Goal: Task Accomplishment & Management: Complete application form

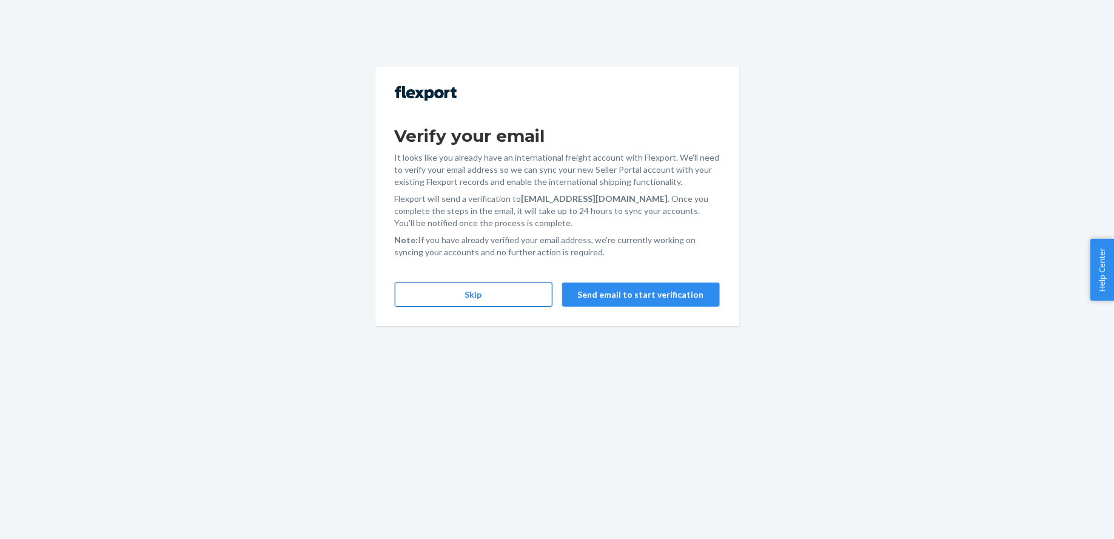
click at [480, 296] on button "Skip" at bounding box center [474, 295] width 158 height 24
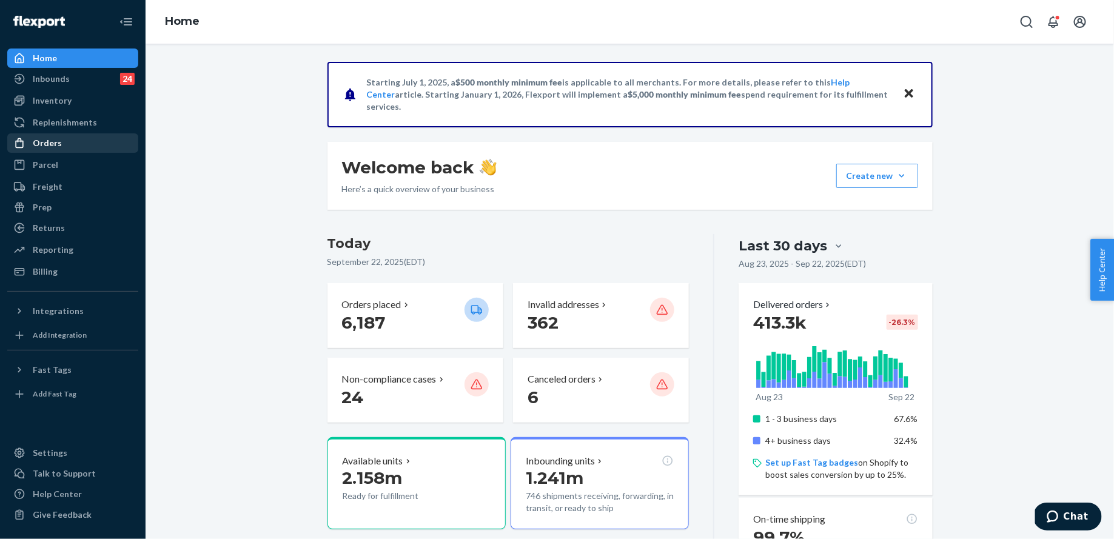
click at [44, 140] on div "Orders" at bounding box center [47, 143] width 29 height 12
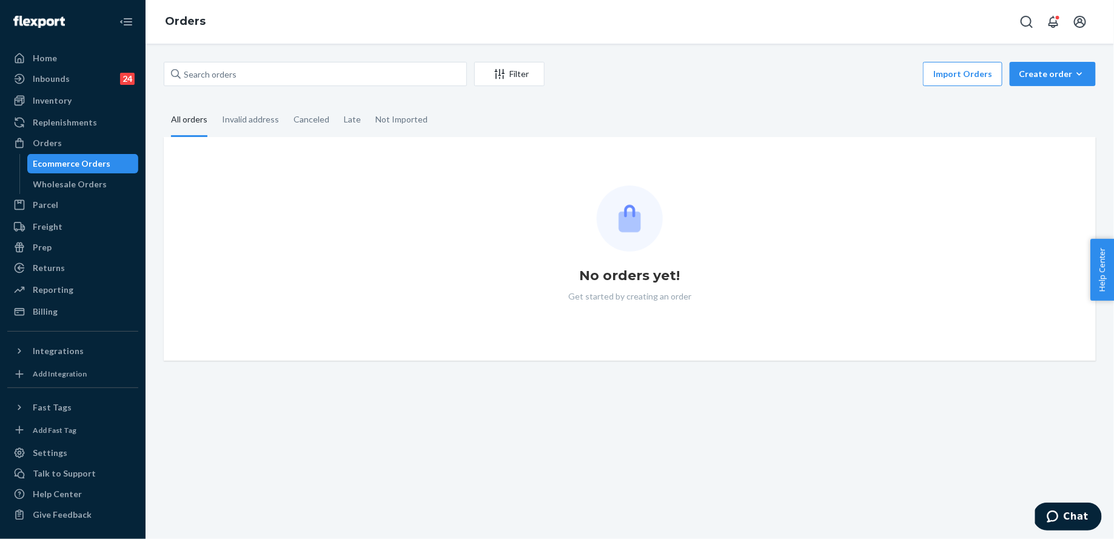
click at [1072, 59] on div "Filter Import Orders Create order Ecommerce order Removal order All orders Inva…" at bounding box center [630, 292] width 969 height 496
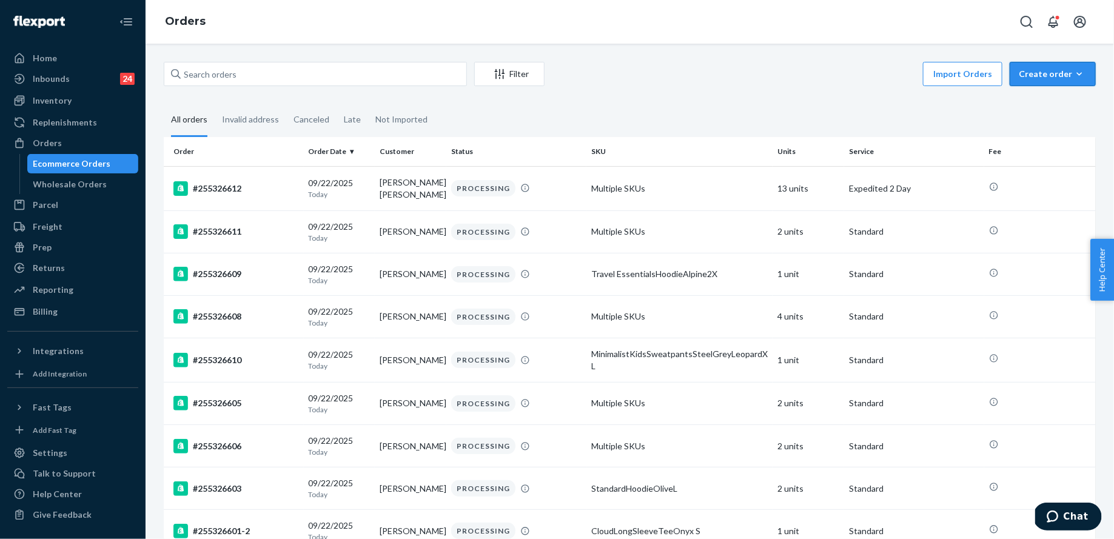
click at [1060, 69] on div "Create order" at bounding box center [1053, 74] width 68 height 12
click at [1060, 101] on span "Ecommerce order" at bounding box center [1060, 103] width 75 height 8
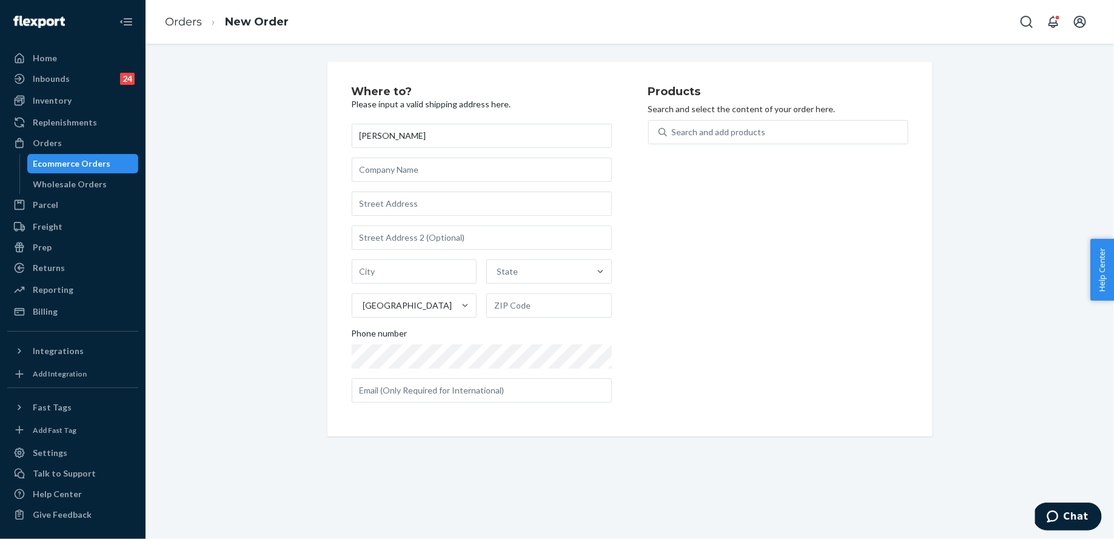
type input "Eugene Leogrande"
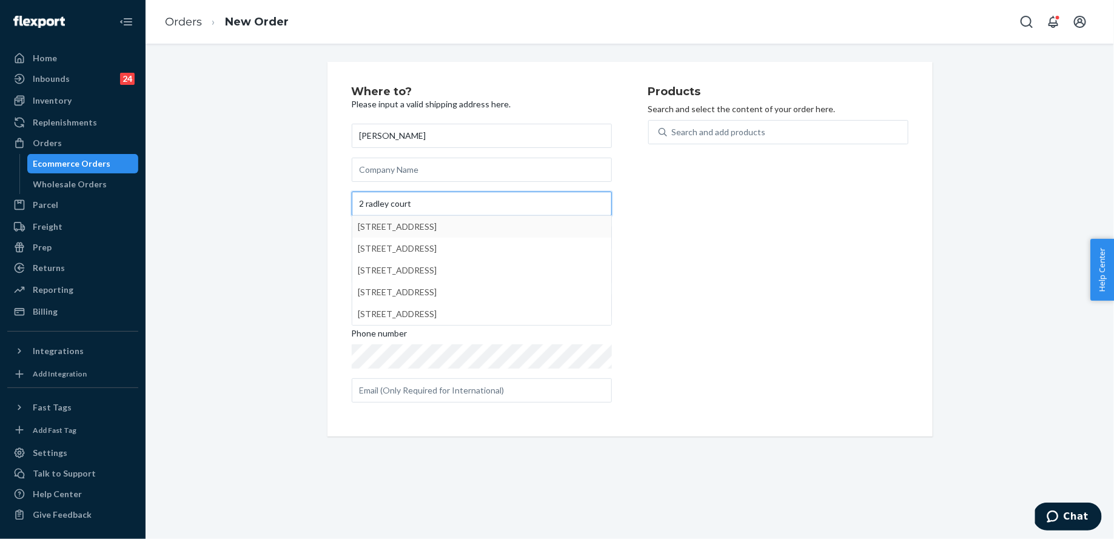
type input "2 radley court"
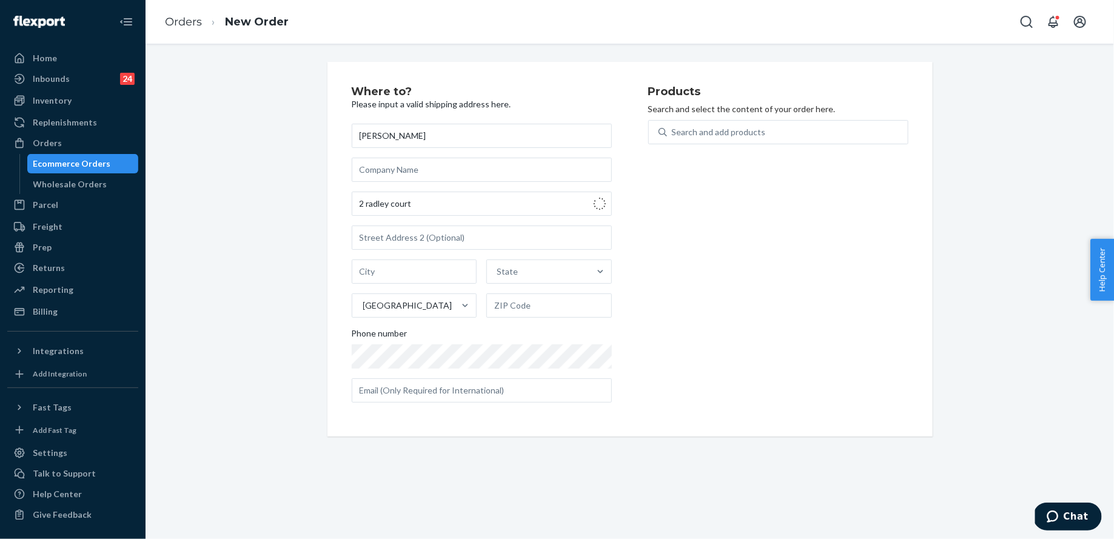
type input "Bayport"
type input "11705"
type input "2 Radley Ct"
click at [721, 128] on div "Search and add products" at bounding box center [719, 132] width 94 height 12
click at [673, 128] on input "Search and add products" at bounding box center [672, 132] width 1 height 12
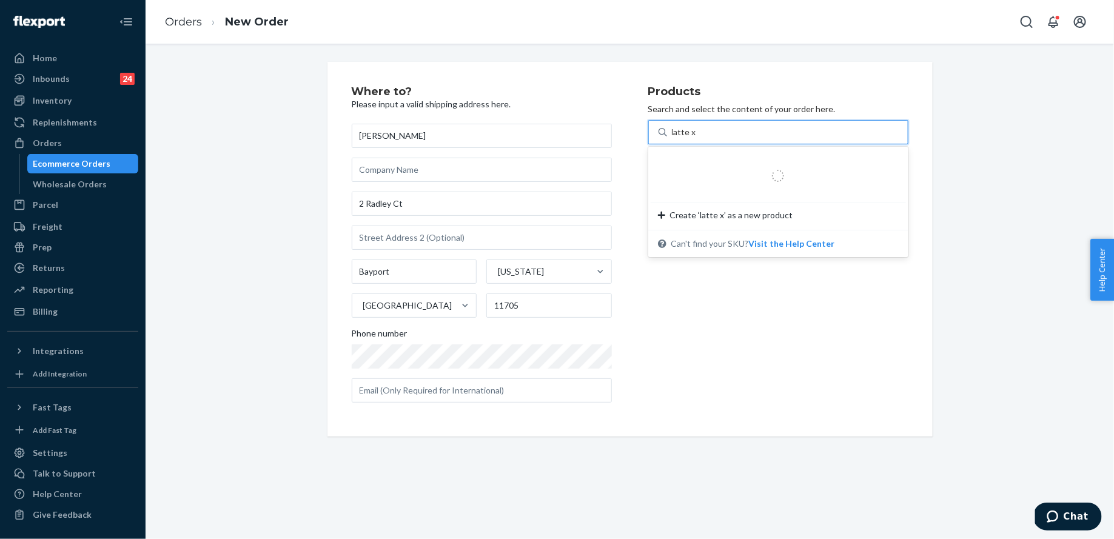
type input "latte xs"
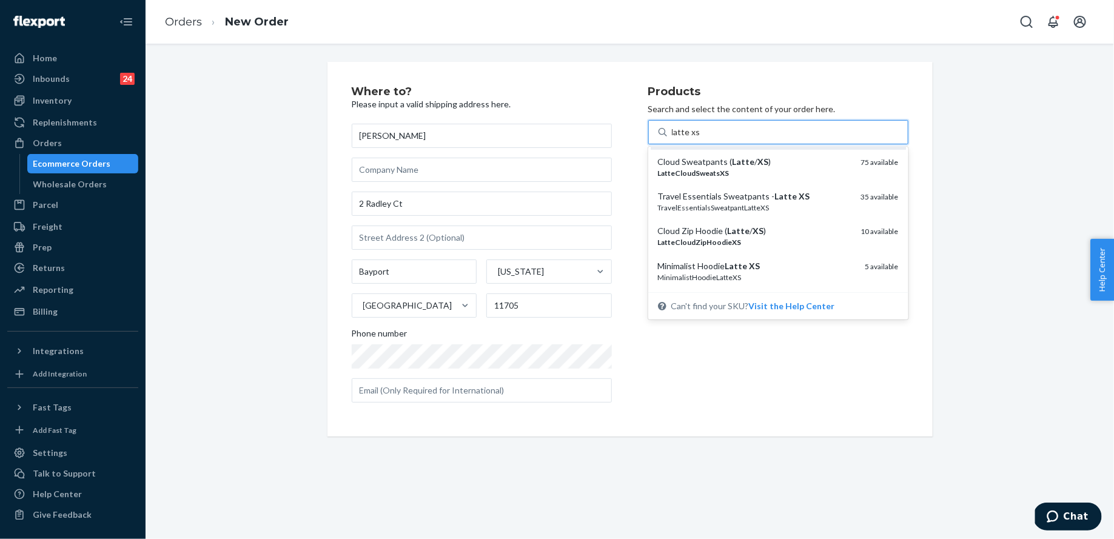
scroll to position [98, 0]
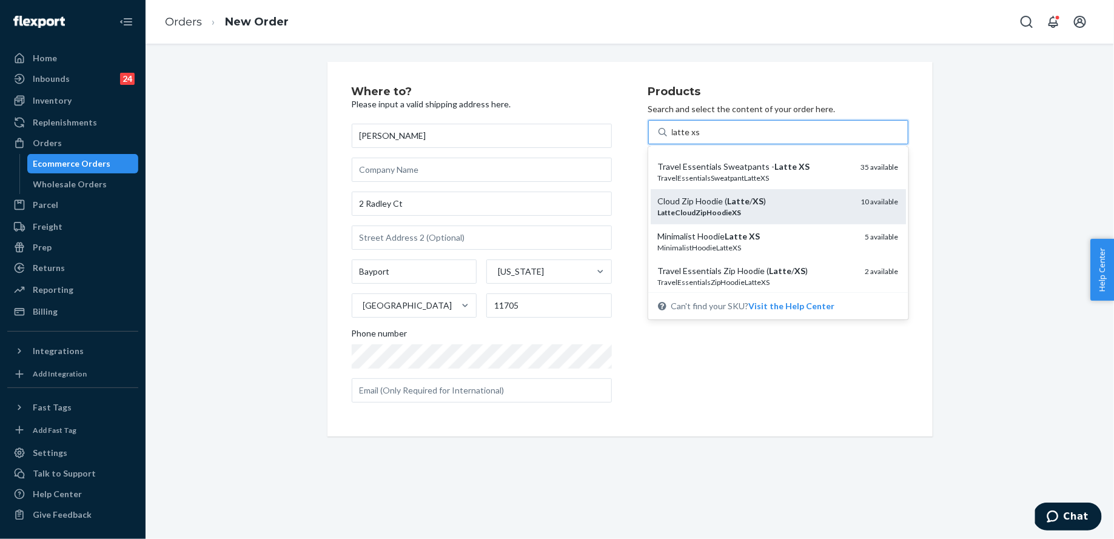
click at [748, 206] on div "Cloud Zip Hoodie ( Latte / XS )" at bounding box center [754, 201] width 193 height 12
click at [700, 138] on input "latte xs" at bounding box center [686, 132] width 28 height 12
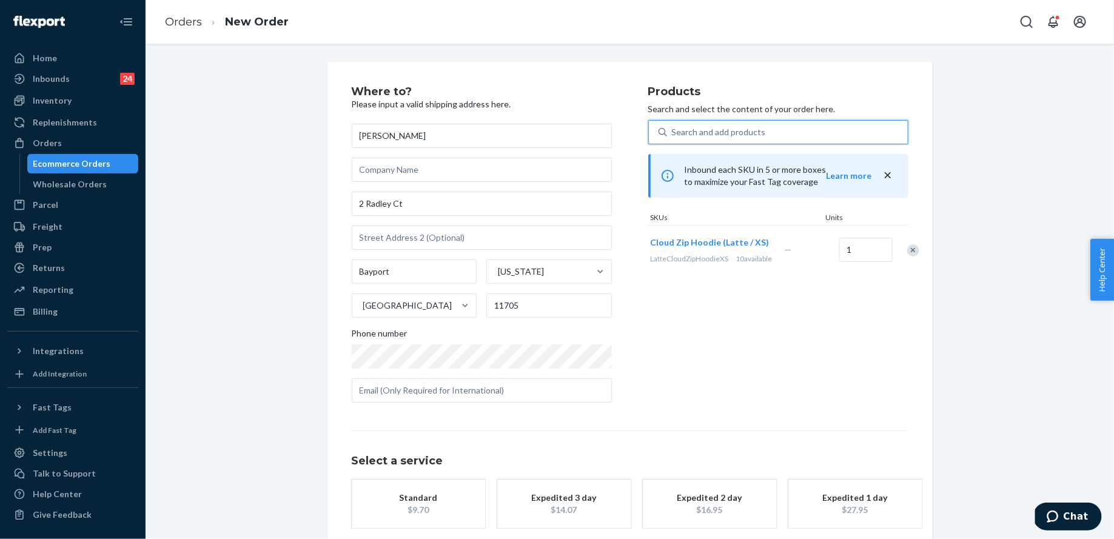
click at [727, 135] on div "Search and add products" at bounding box center [719, 132] width 94 height 12
click at [673, 135] on input "0 results available. Select is focused ,type to refine list, press Down to open…" at bounding box center [672, 132] width 1 height 12
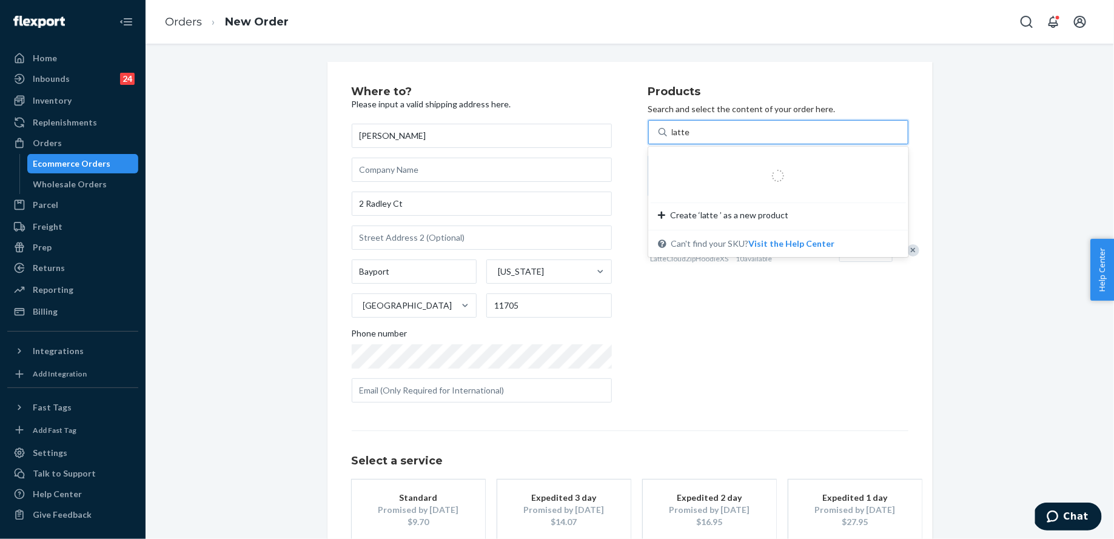
type input "latte s"
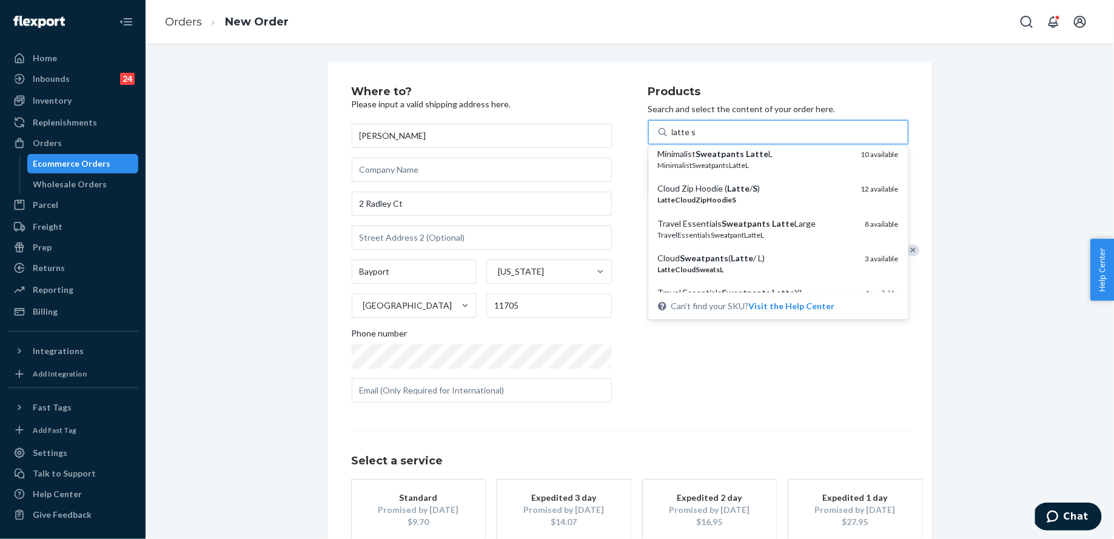
scroll to position [641, 0]
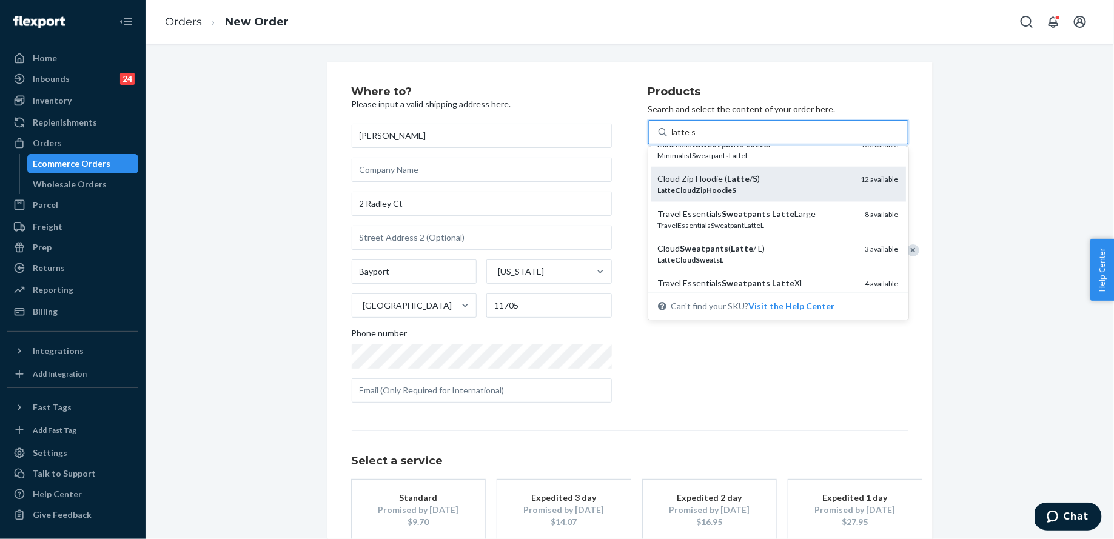
click at [758, 189] on div "LatteCloudZipHoodieS" at bounding box center [754, 190] width 193 height 10
click at [696, 138] on input "latte s" at bounding box center [684, 132] width 24 height 12
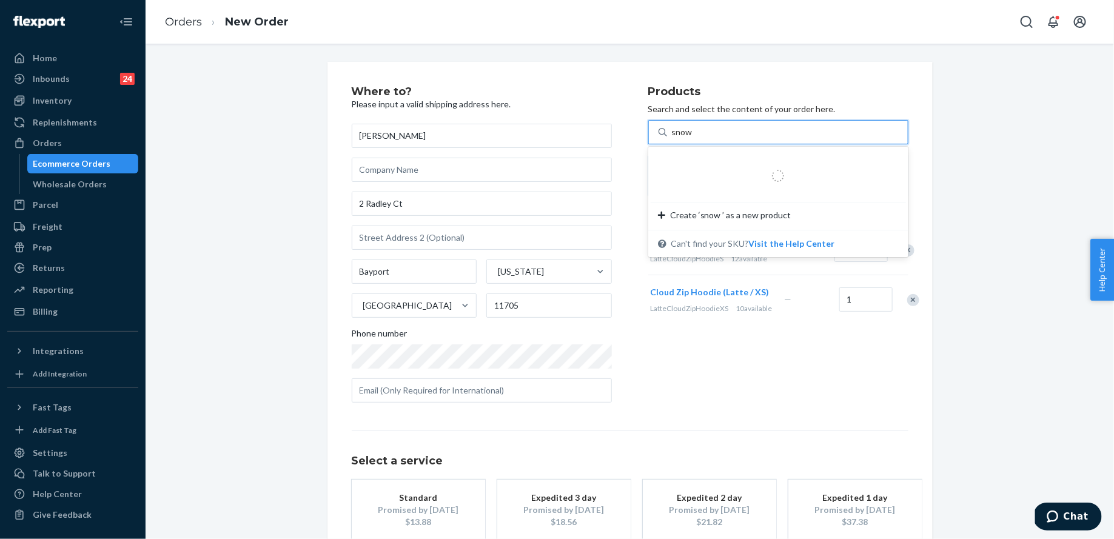
type input "snow s"
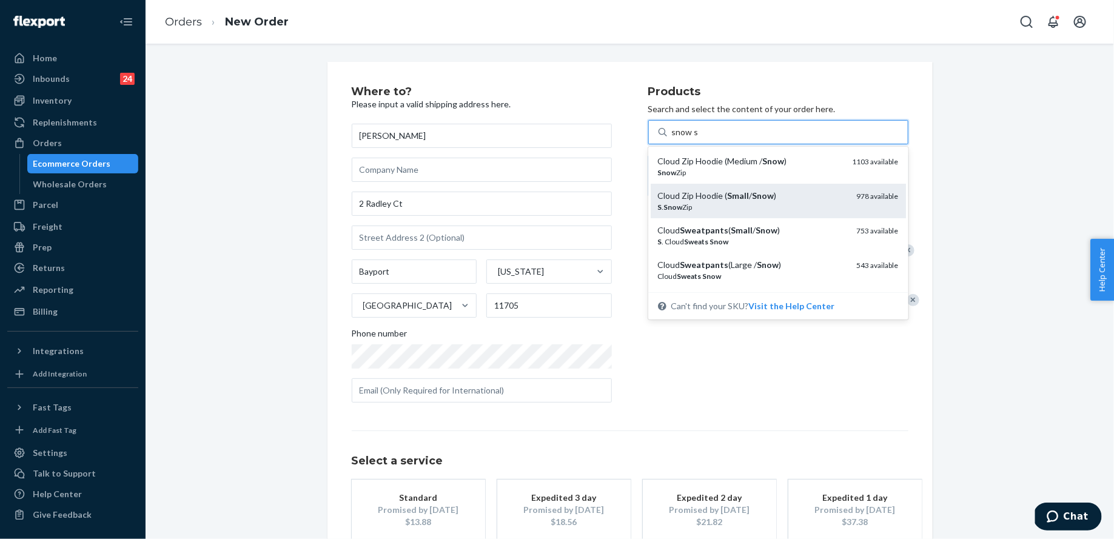
click at [742, 197] on em "Small" at bounding box center [739, 195] width 22 height 10
click at [698, 138] on input "snow s" at bounding box center [685, 132] width 26 height 12
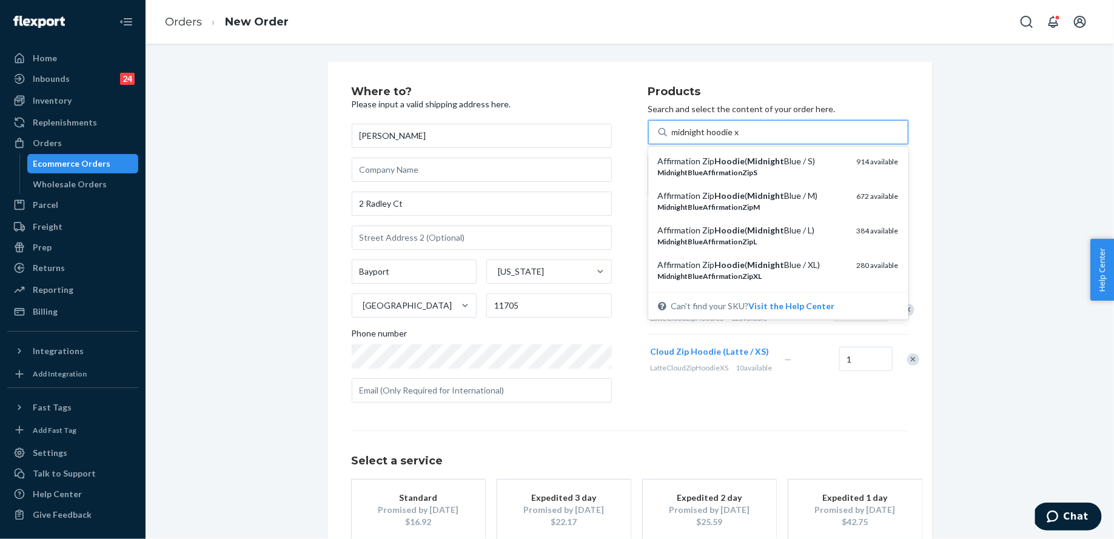
type input "midnight hoodie xs"
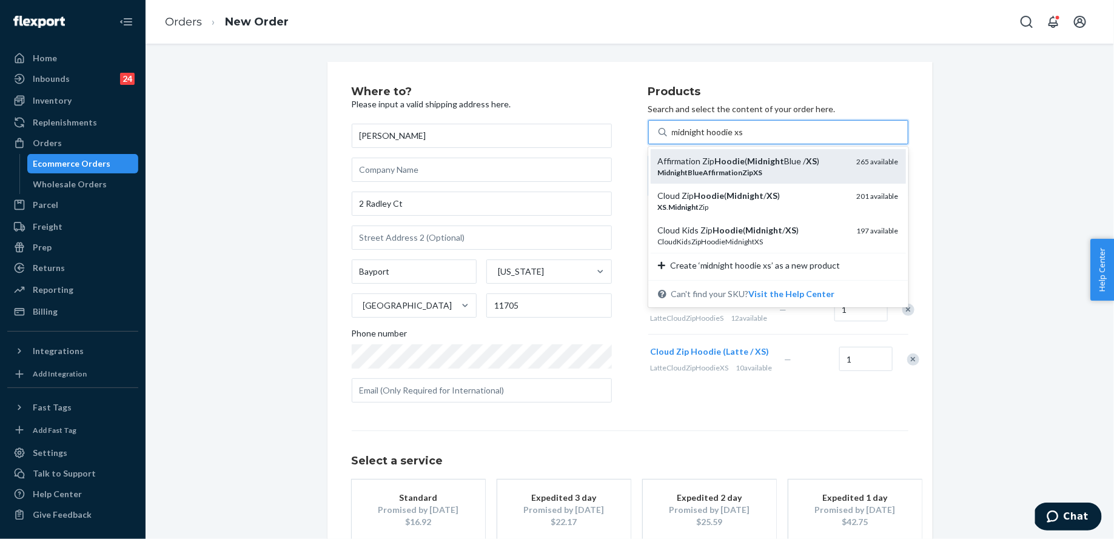
click at [782, 165] on div "Affirmation Zip Hoodie ( Midnight Blue / XS )" at bounding box center [752, 161] width 189 height 12
click at [743, 138] on input "midnight hoodie xs" at bounding box center [707, 132] width 71 height 12
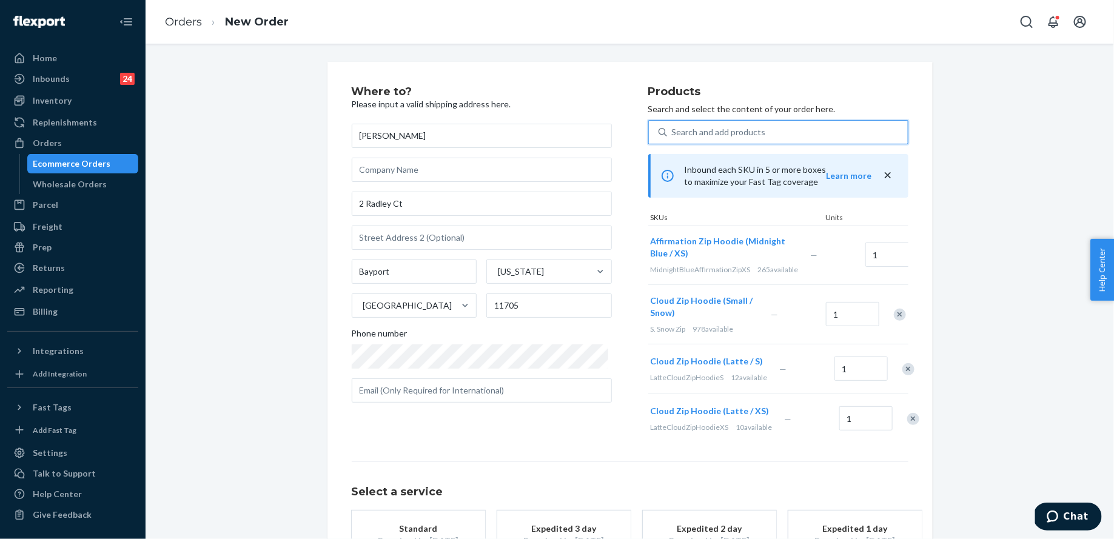
click at [773, 135] on div "Search and add products" at bounding box center [787, 132] width 241 height 22
click at [673, 135] on input "0 results available. Select is focused ,type to refine list, press Down to open…" at bounding box center [672, 132] width 1 height 12
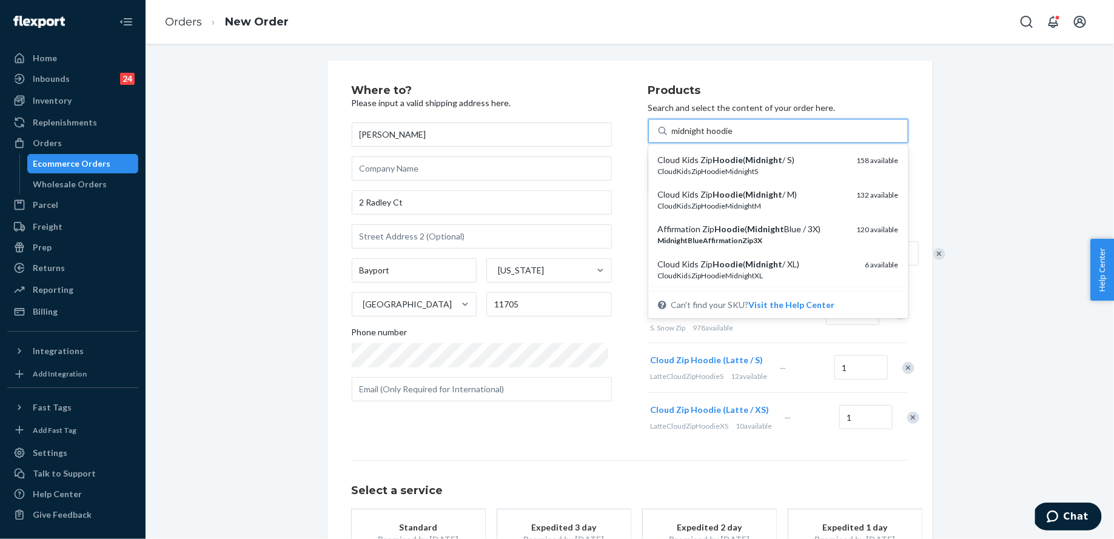
scroll to position [369, 0]
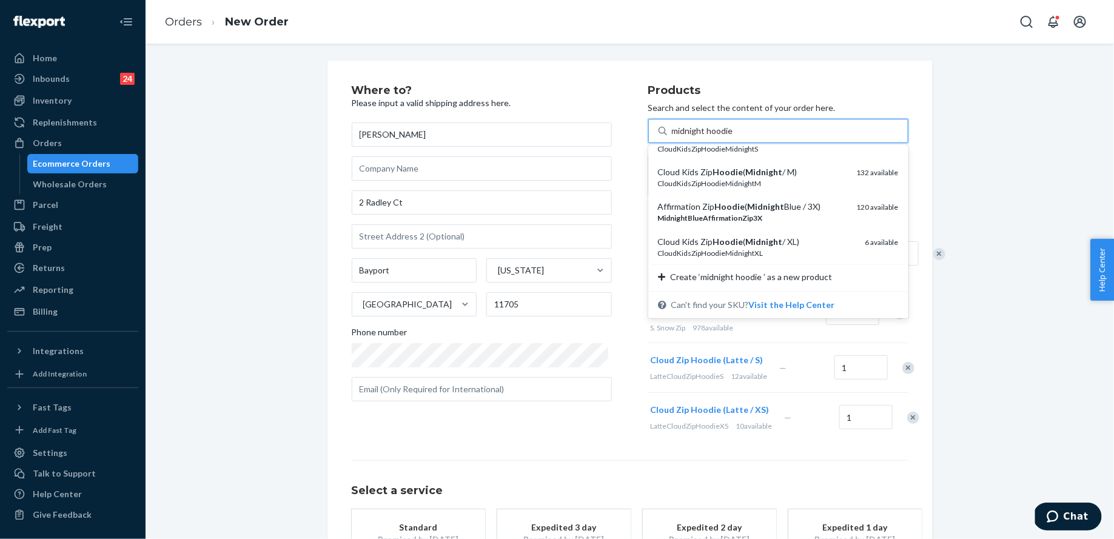
type input "midnight hoodie"
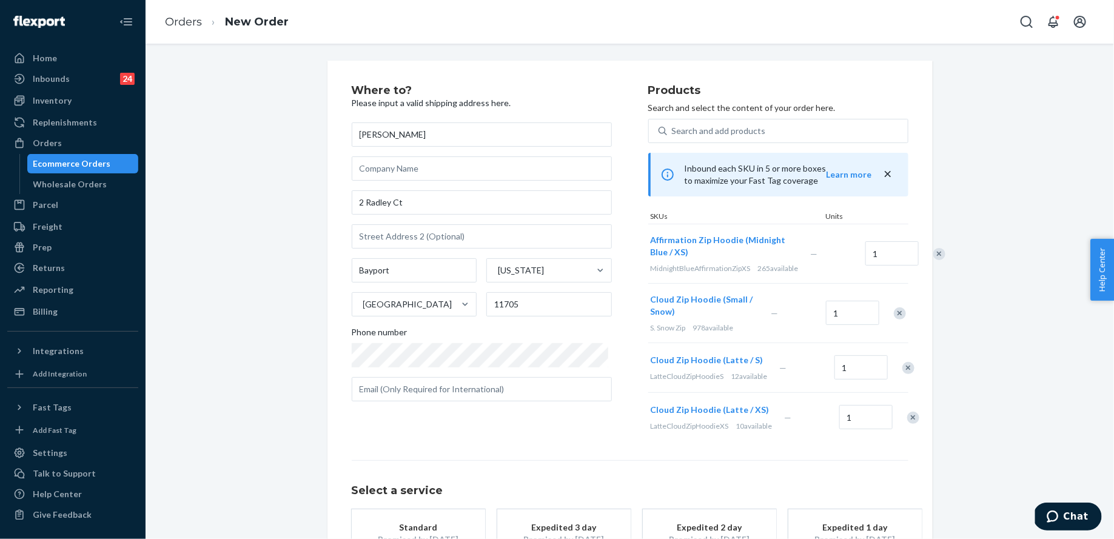
click at [1001, 214] on div "Where to? Please input a valid shipping address here. Eugene Leogrande 2 Radley…" at bounding box center [630, 352] width 951 height 582
click at [934, 256] on div "Remove Item" at bounding box center [940, 254] width 12 height 12
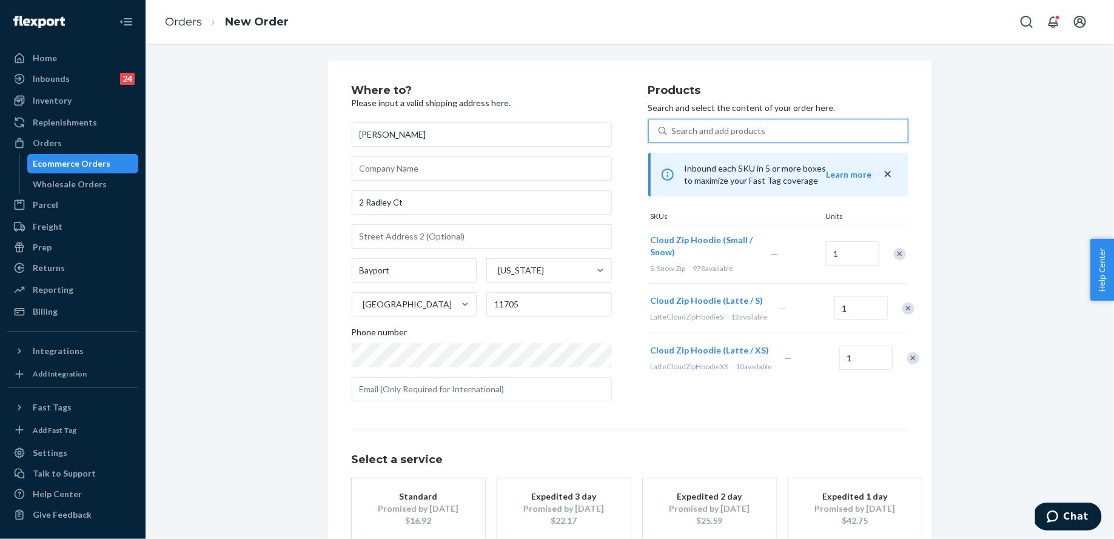
click at [773, 141] on div "Search and add products" at bounding box center [787, 131] width 241 height 22
click at [673, 137] on input "0 results available. Use Up and Down to choose options, press Enter to select t…" at bounding box center [672, 131] width 1 height 12
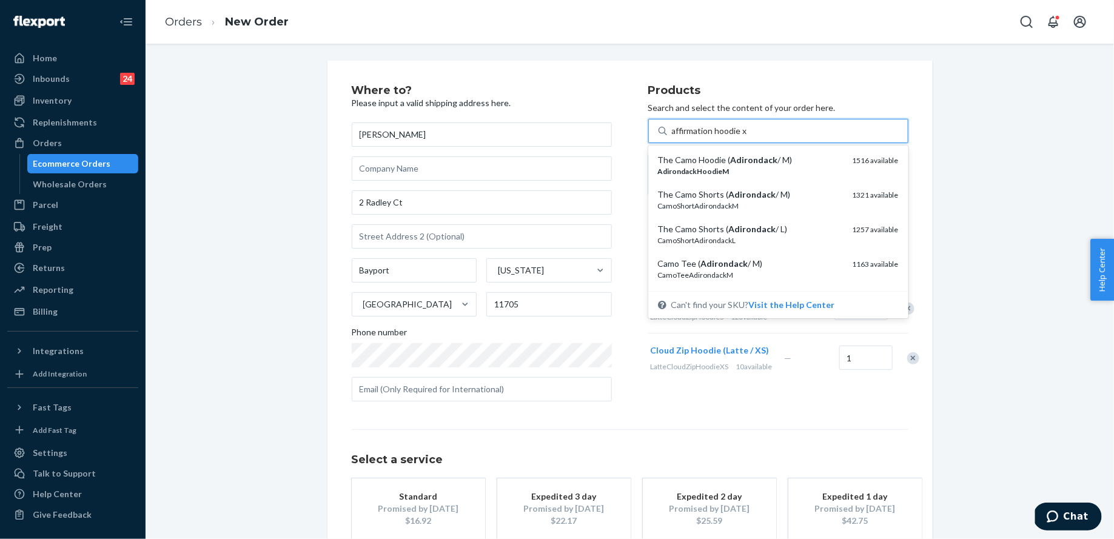
type input "affirmation hoodie xs"
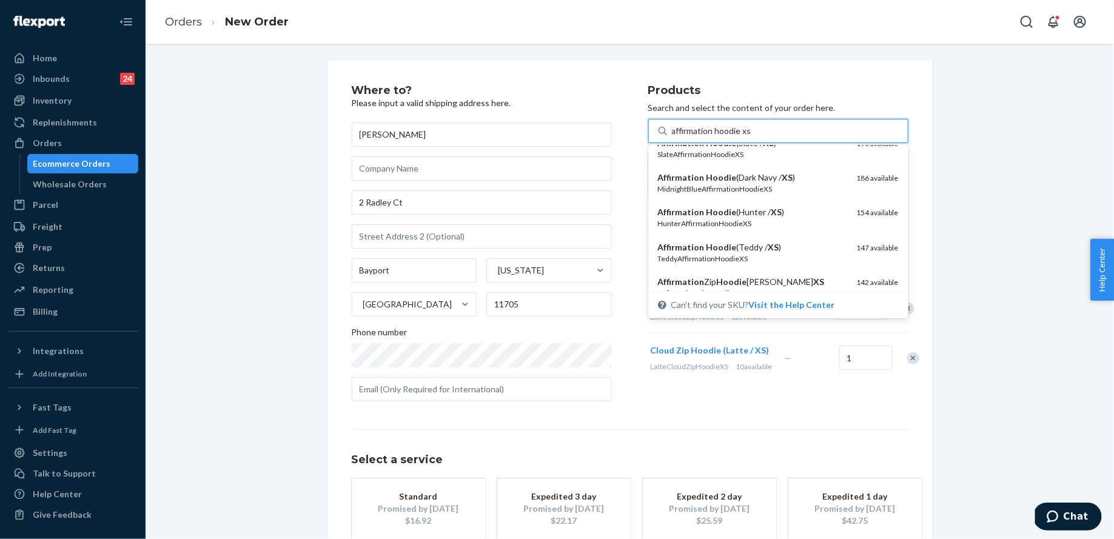
click at [780, 185] on div "MidnightBlueAffirmationHoodieXS" at bounding box center [752, 189] width 189 height 10
click at [752, 137] on input "affirmation hoodie xs" at bounding box center [711, 131] width 79 height 12
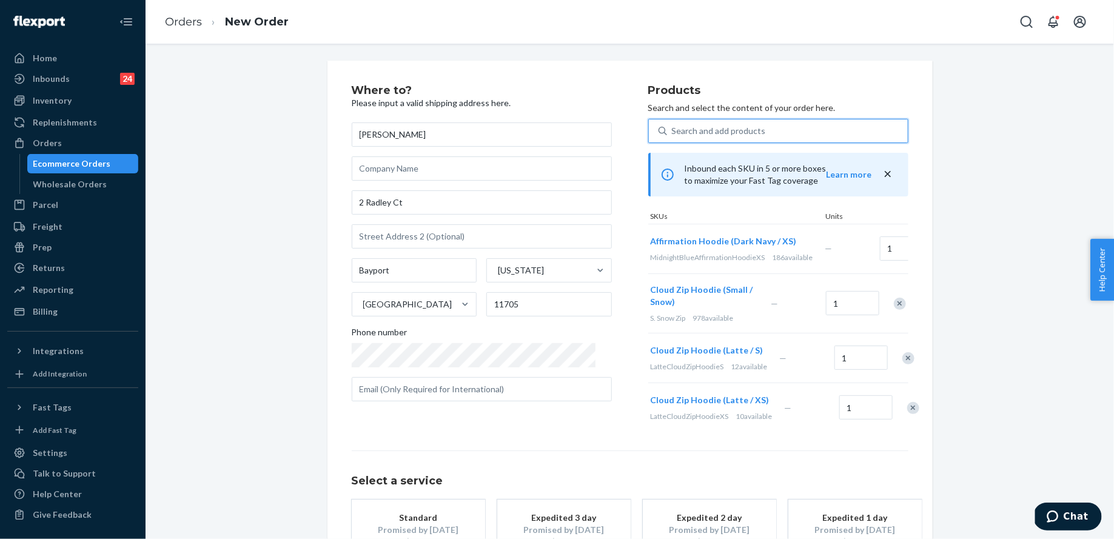
click at [747, 130] on div "Search and add products" at bounding box center [787, 131] width 241 height 22
click at [673, 130] on input "0 results available. Select is focused ,type to refine list, press Down to open…" at bounding box center [672, 131] width 1 height 12
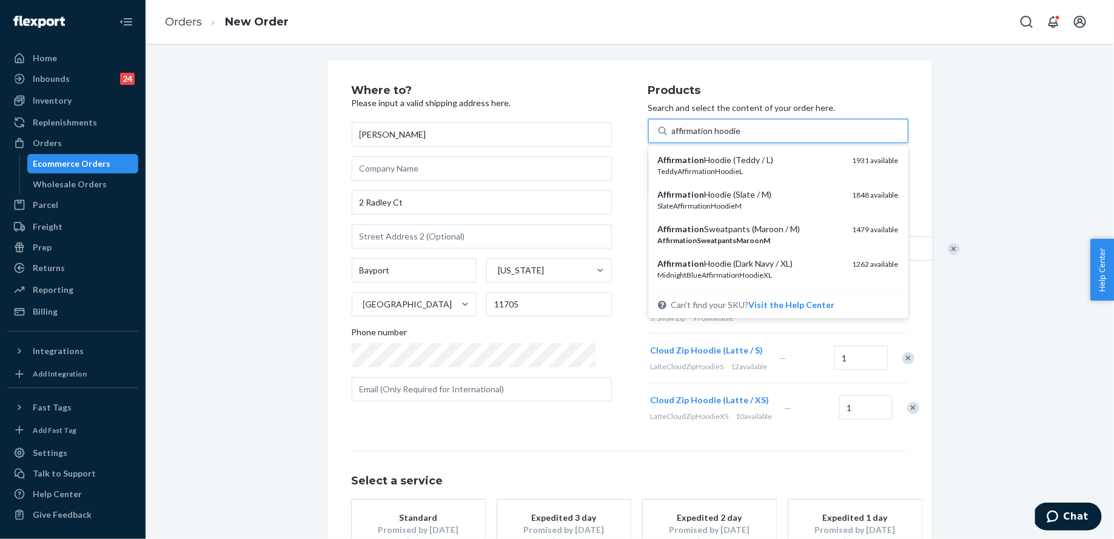
type input "affirmation hoodie s"
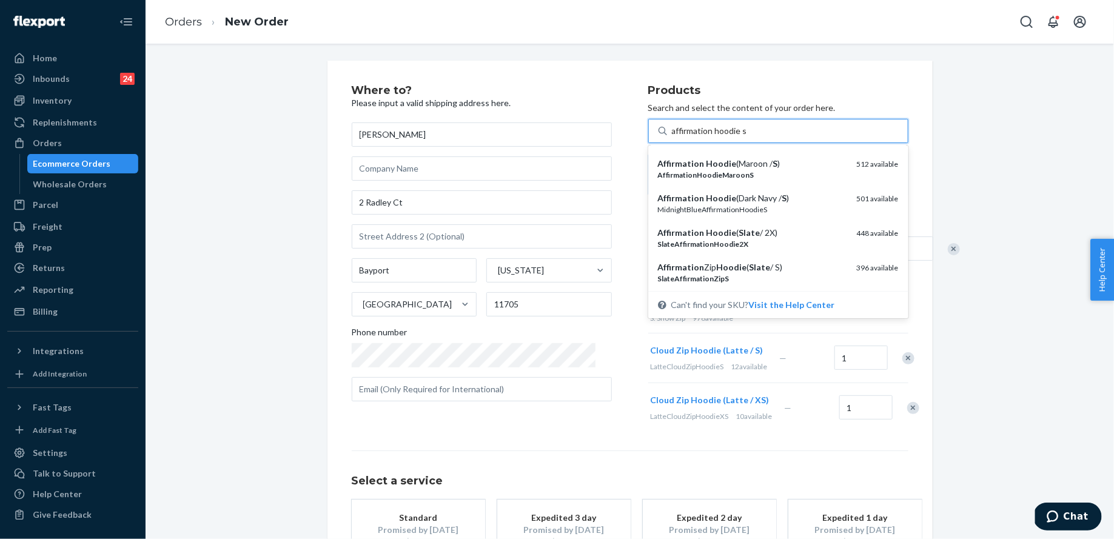
scroll to position [176, 0]
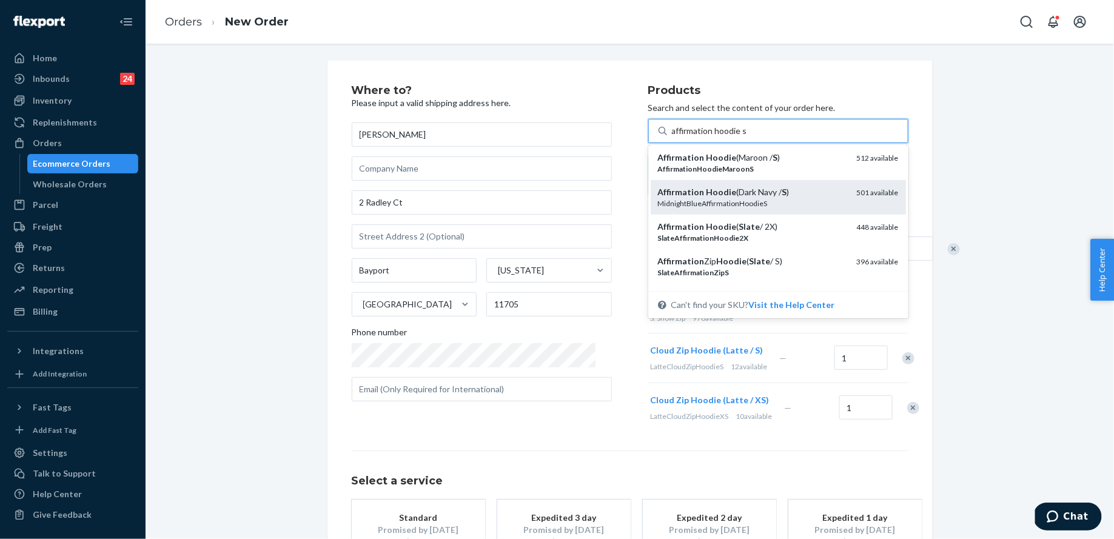
click at [760, 204] on div "MidnightBlueAffirmationHoodieS" at bounding box center [752, 203] width 189 height 10
click at [747, 137] on input "affirmation hoodie s" at bounding box center [709, 131] width 75 height 12
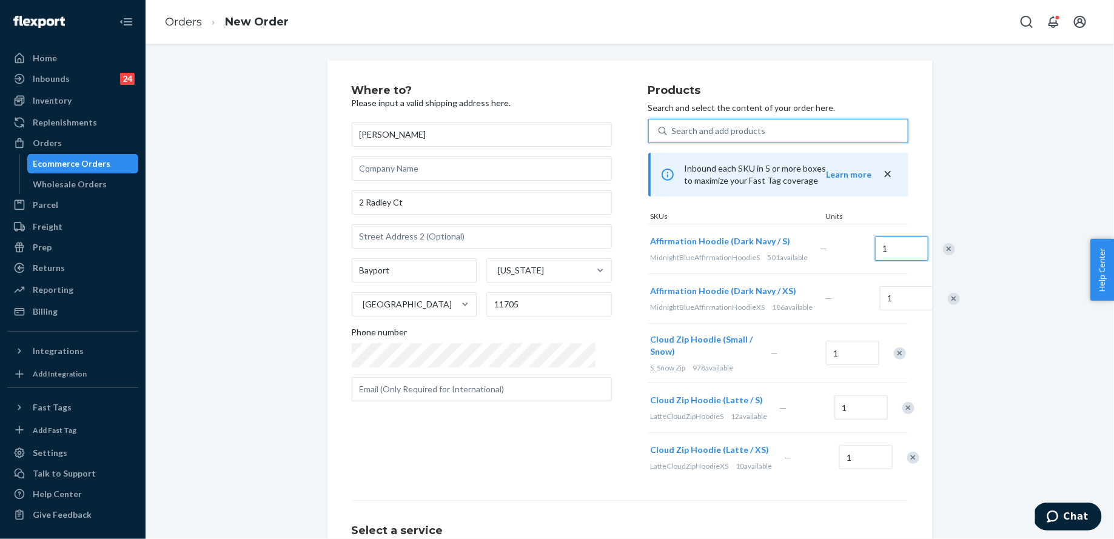
click at [875, 256] on input "1" at bounding box center [901, 249] width 53 height 24
type input "2"
click at [1000, 299] on div "Where to? Please input a valid shipping address here. Eugene Leogrande 2 Radley…" at bounding box center [630, 372] width 951 height 622
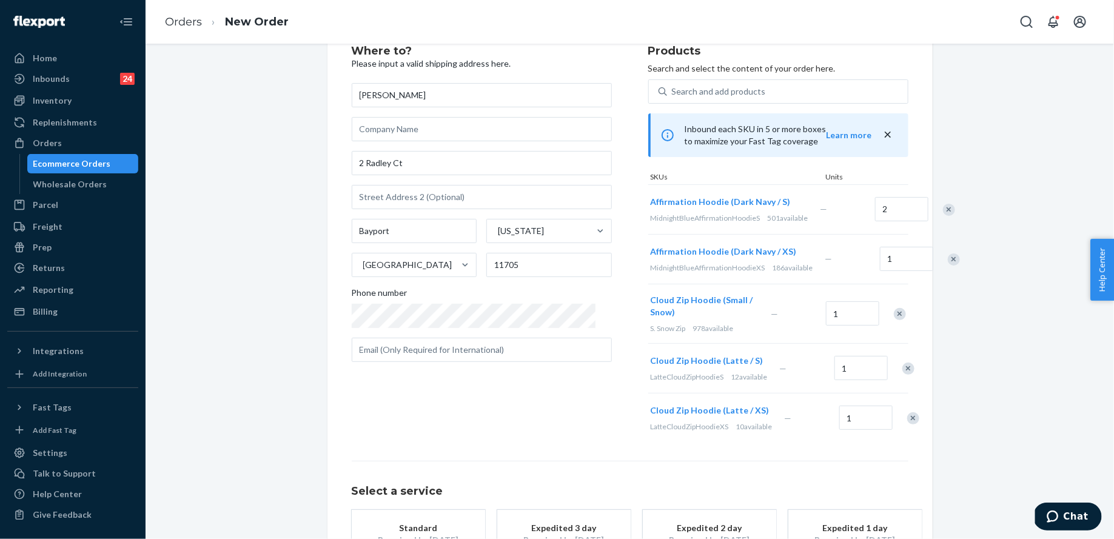
scroll to position [52, 0]
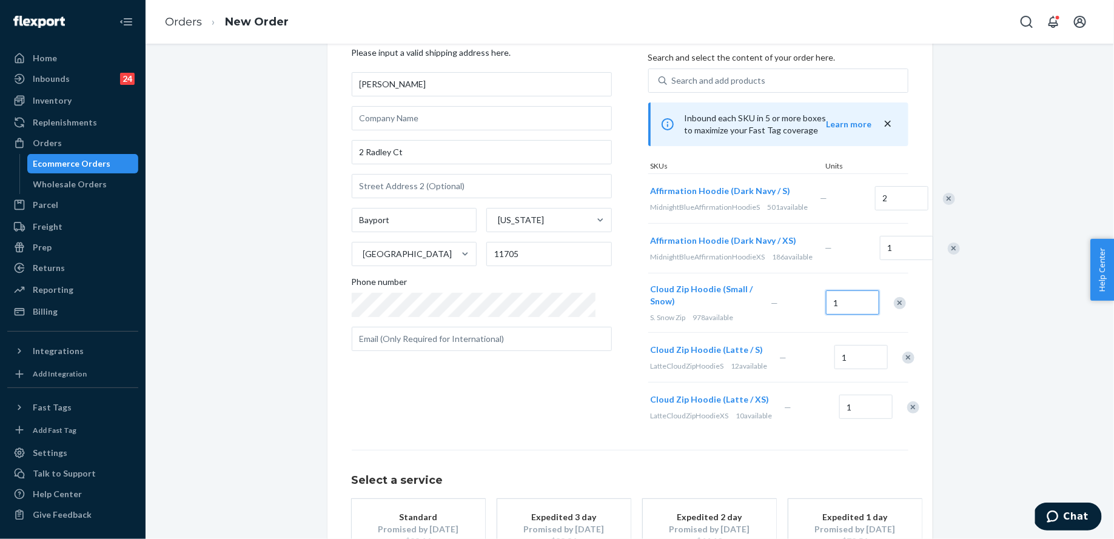
click at [847, 315] on input "1" at bounding box center [852, 303] width 53 height 24
type input "2"
click at [978, 321] on div "Where to? Please input a valid shipping address here. Eugene Leogrande 2 Radley…" at bounding box center [630, 321] width 951 height 622
click at [743, 86] on div "Search and add products" at bounding box center [719, 81] width 94 height 12
click at [673, 86] on input "Search and add products" at bounding box center [672, 81] width 1 height 12
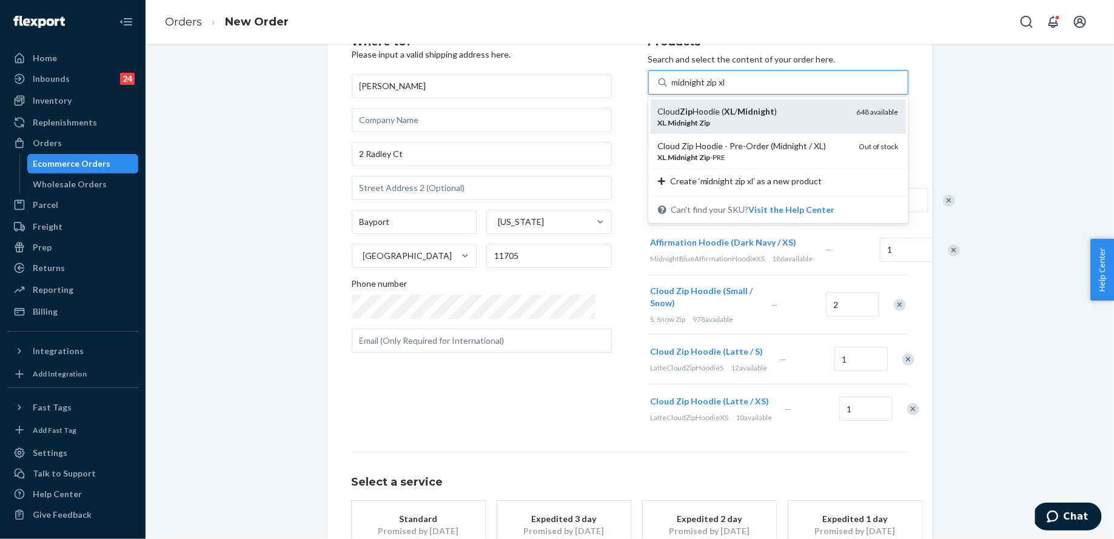
scroll to position [37, 0]
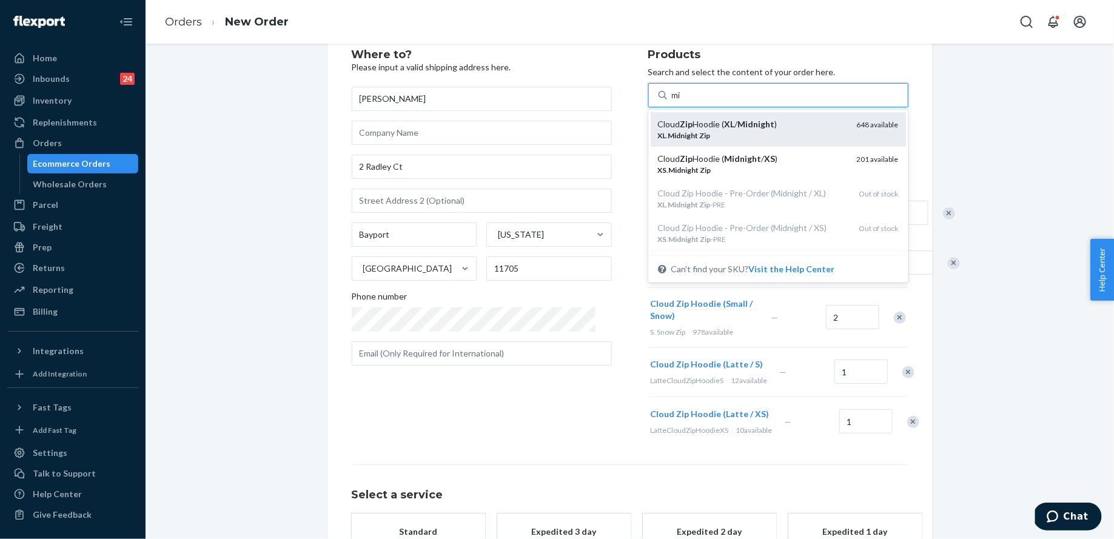
type input "m"
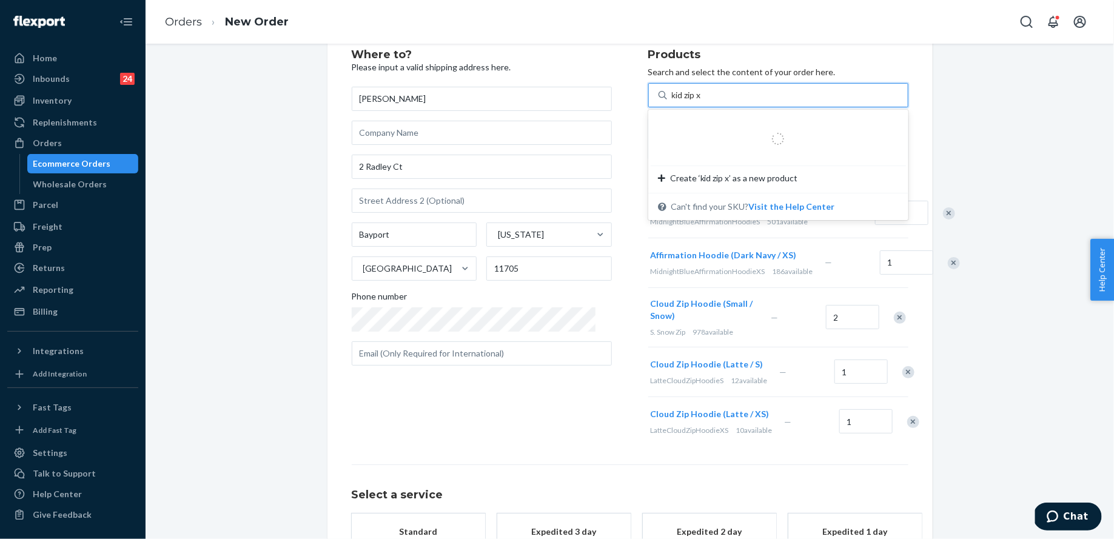
type input "kid zip xl"
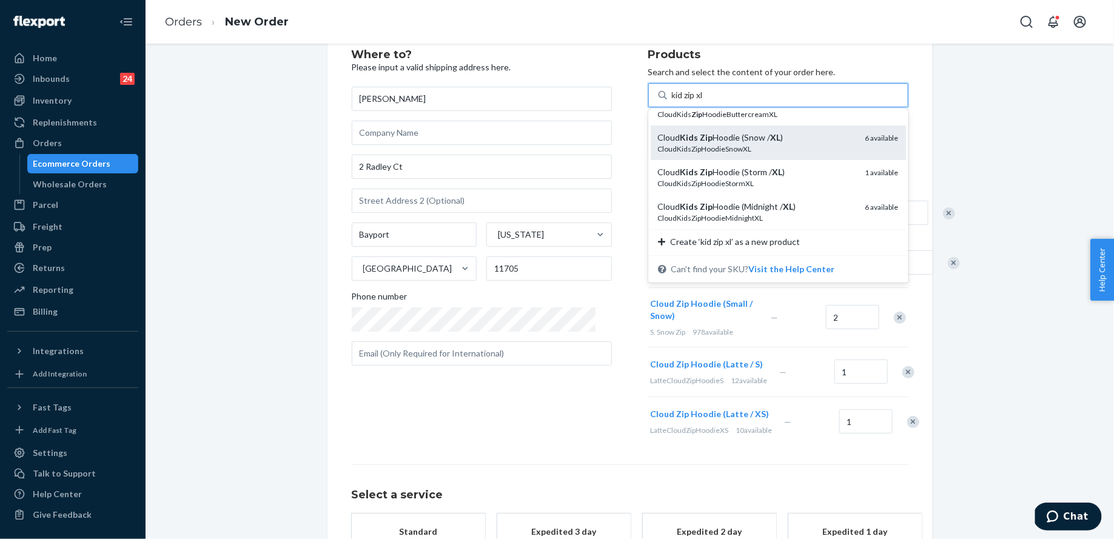
scroll to position [22, 0]
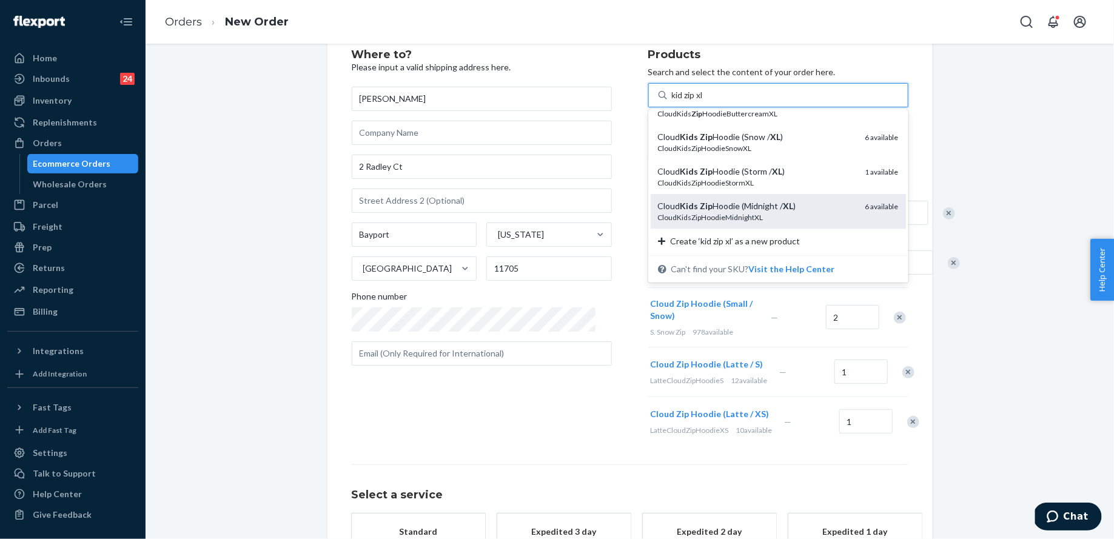
click at [784, 201] on em "XL" at bounding box center [789, 206] width 10 height 10
click at [705, 101] on input "kid zip xl" at bounding box center [688, 95] width 33 height 12
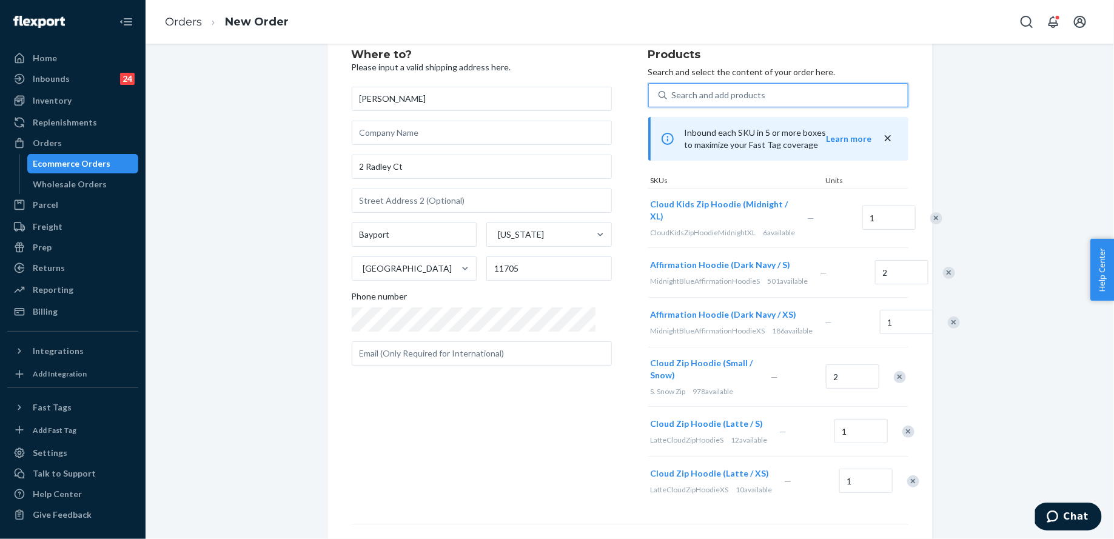
click at [731, 103] on div "Search and add products" at bounding box center [787, 95] width 241 height 22
click at [673, 101] on input "0 results available. Use Up and Down to choose options, press Enter to select t…" at bounding box center [672, 95] width 1 height 12
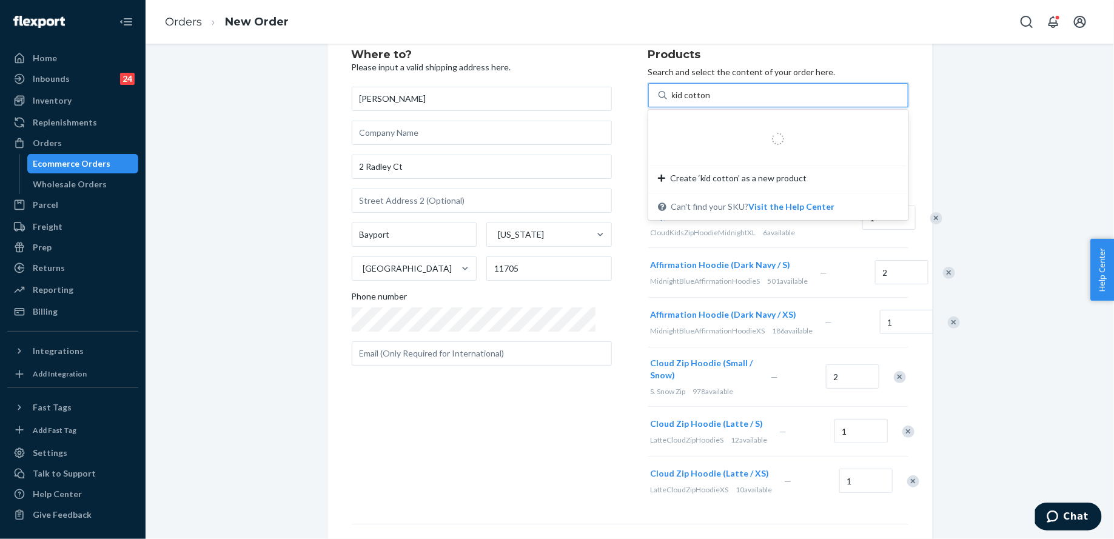
type input "kid cotton xl"
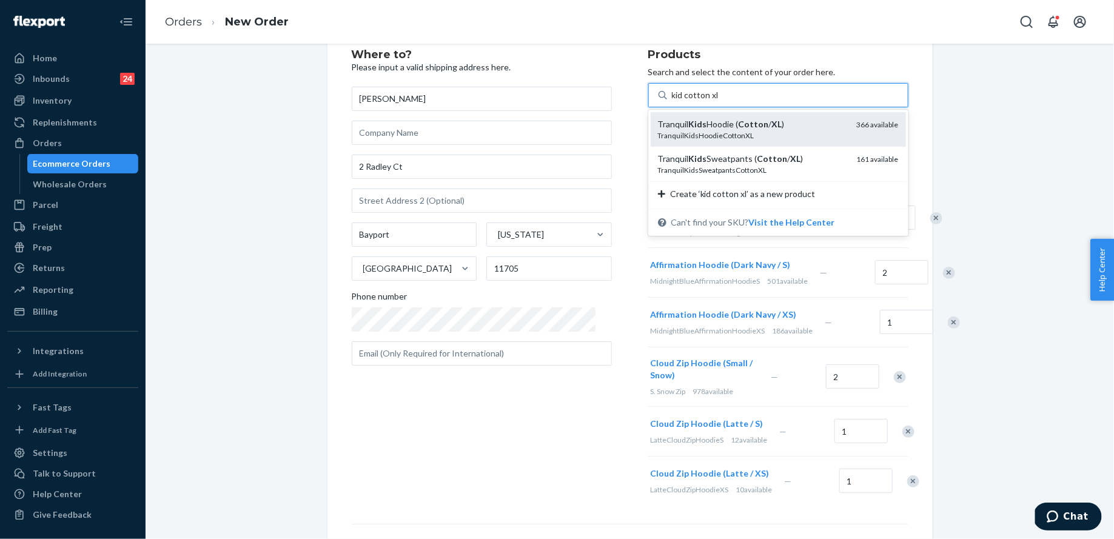
click at [738, 130] on div "TranquilKidsHoodieCottonXL" at bounding box center [752, 135] width 189 height 10
click at [719, 101] on input "kid cotton xl" at bounding box center [695, 95] width 47 height 12
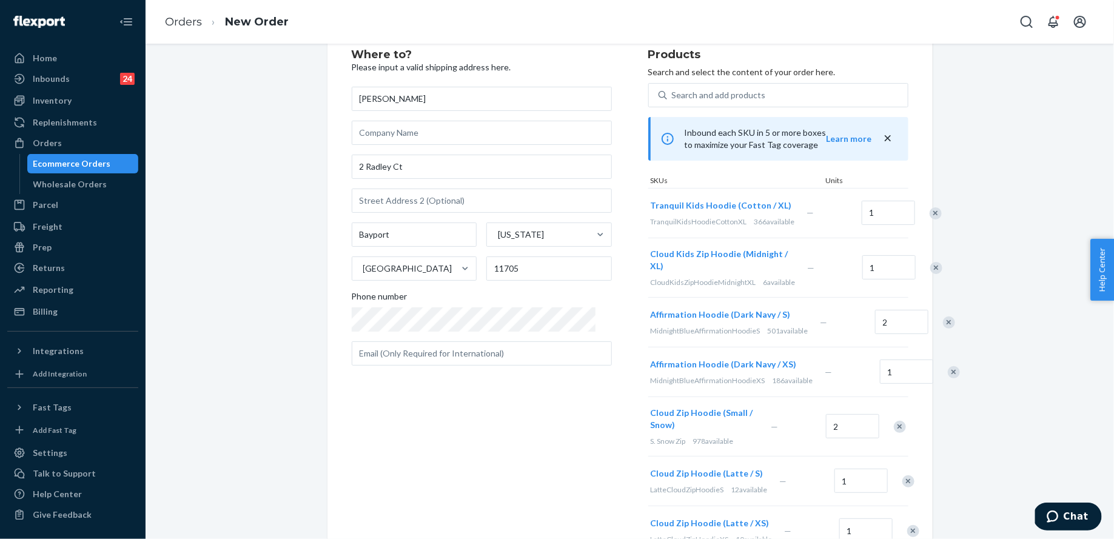
click at [999, 152] on div "Where to? Please input a valid shipping address here. Eugene Leogrande 2 Radley…" at bounding box center [630, 391] width 951 height 732
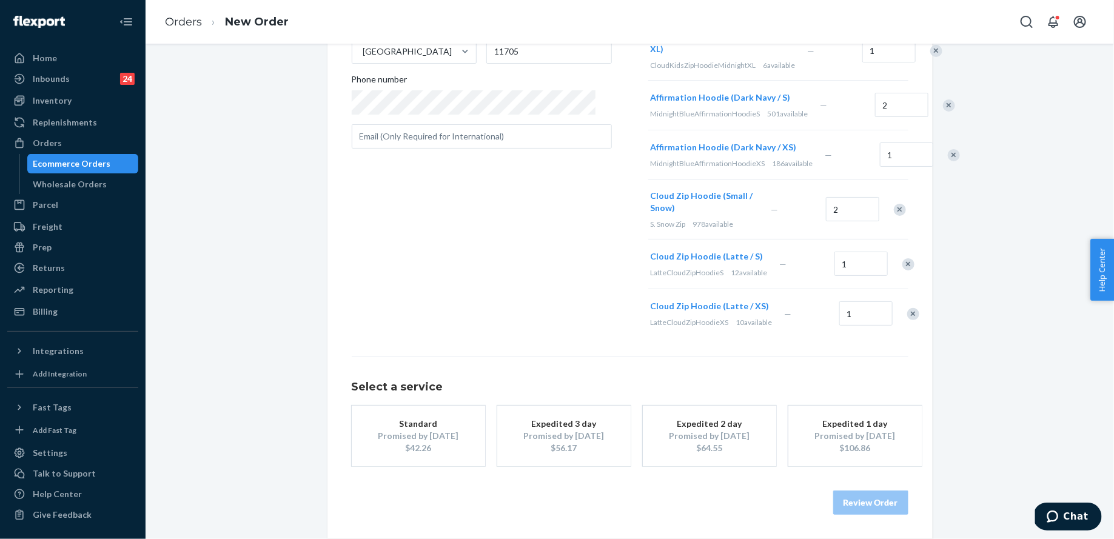
click at [431, 446] on div "$42.26" at bounding box center [418, 448] width 97 height 12
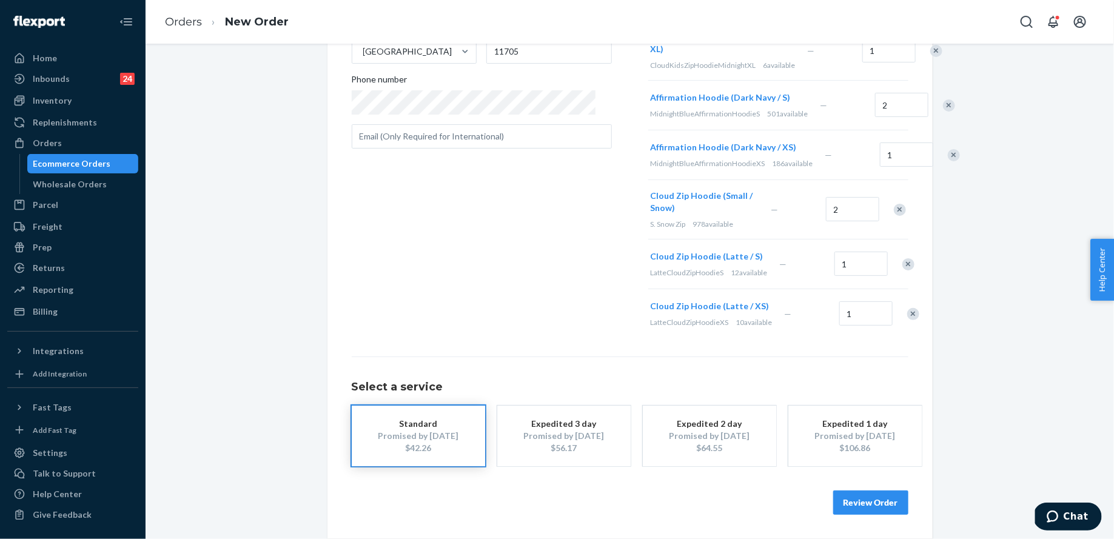
click at [855, 503] on button "Review Order" at bounding box center [870, 503] width 75 height 24
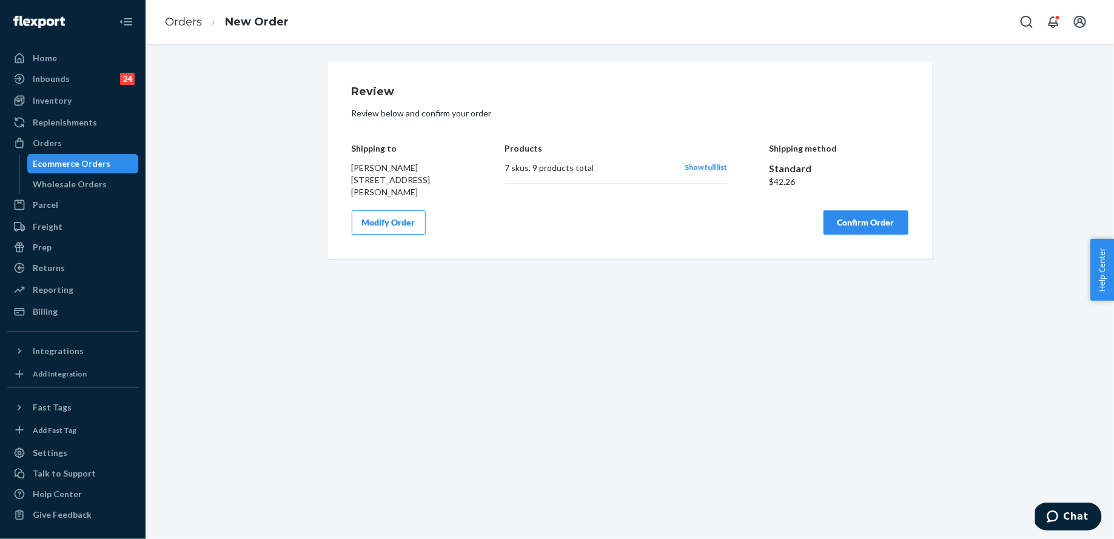
scroll to position [0, 0]
click at [845, 222] on button "Confirm Order" at bounding box center [866, 222] width 85 height 24
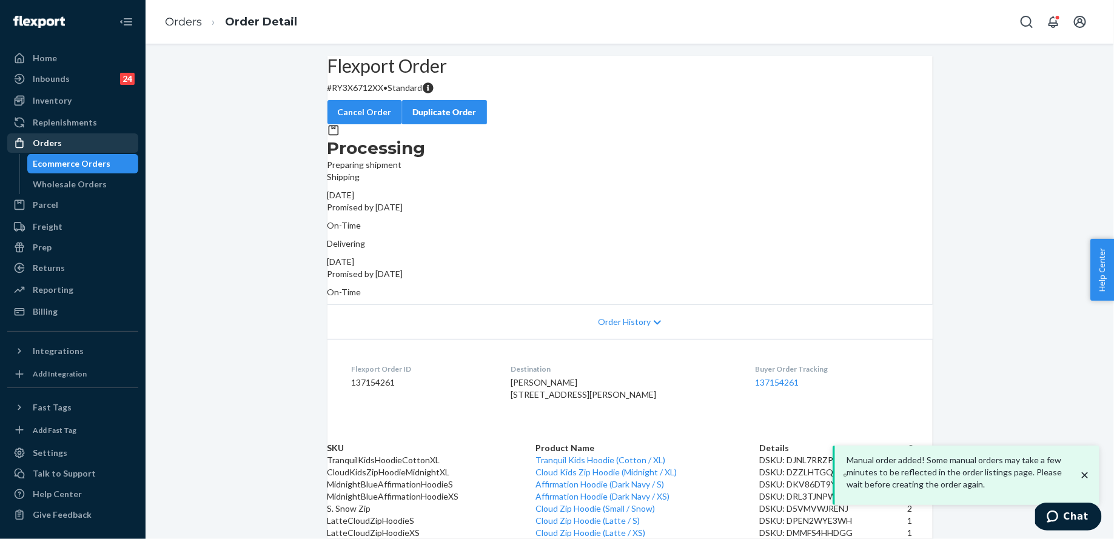
click at [91, 143] on div "Orders" at bounding box center [72, 143] width 129 height 17
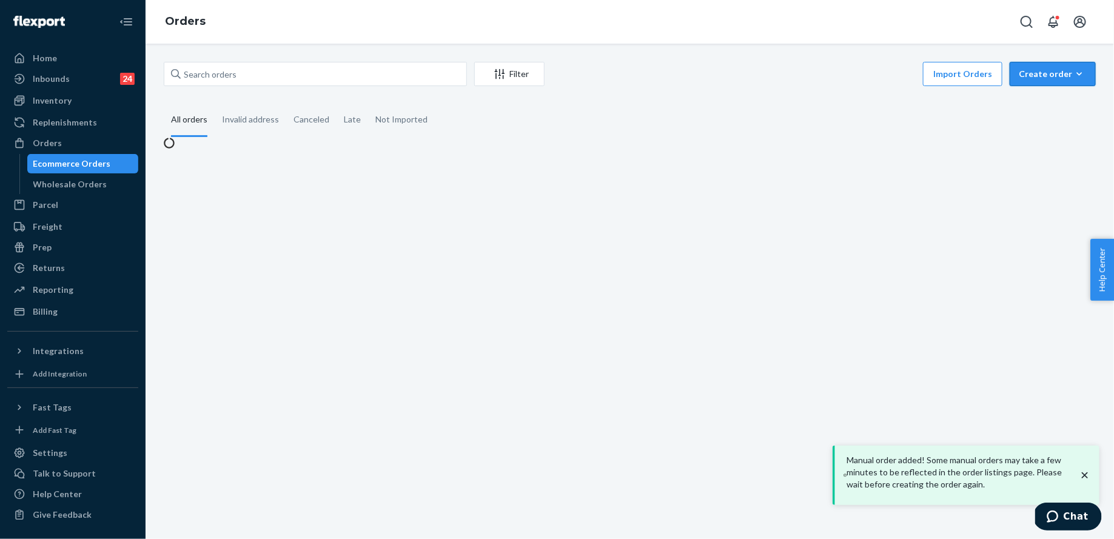
click at [1061, 78] on div "Create order" at bounding box center [1053, 74] width 68 height 12
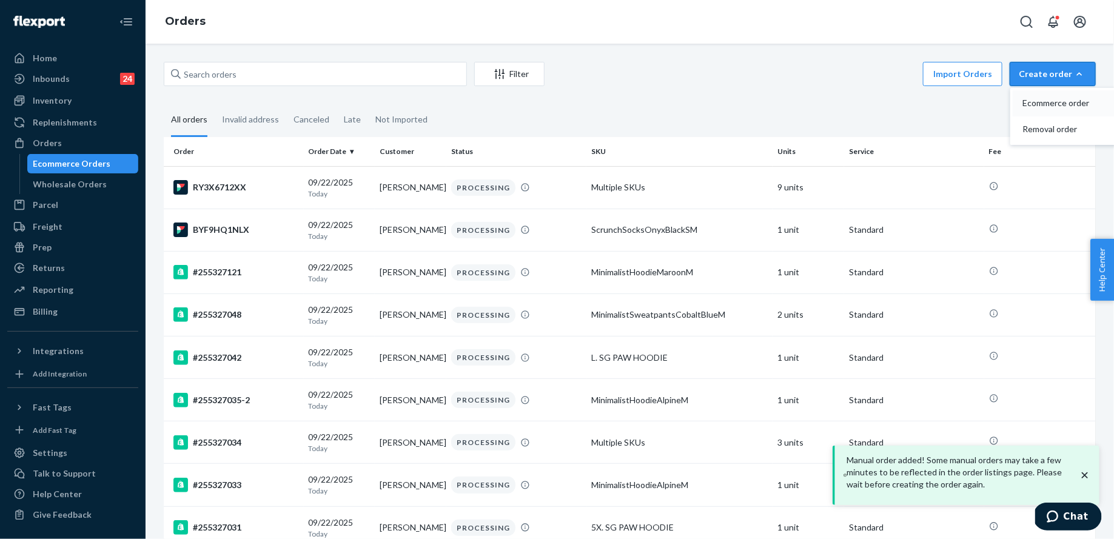
click at [1061, 103] on span "Ecommerce order" at bounding box center [1060, 103] width 75 height 8
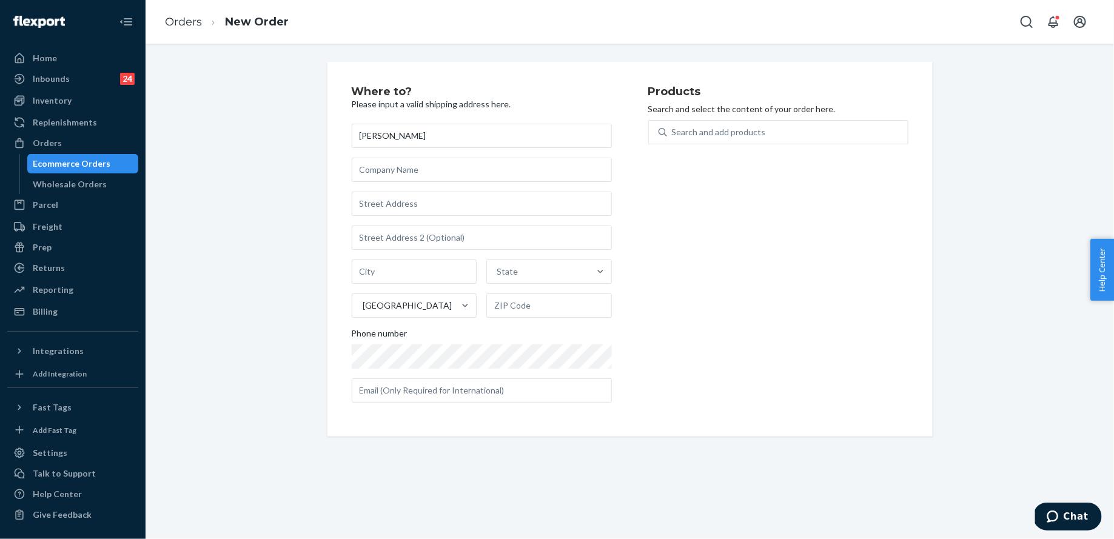
type input "[PERSON_NAME]"
type input "Employee Hoodies"
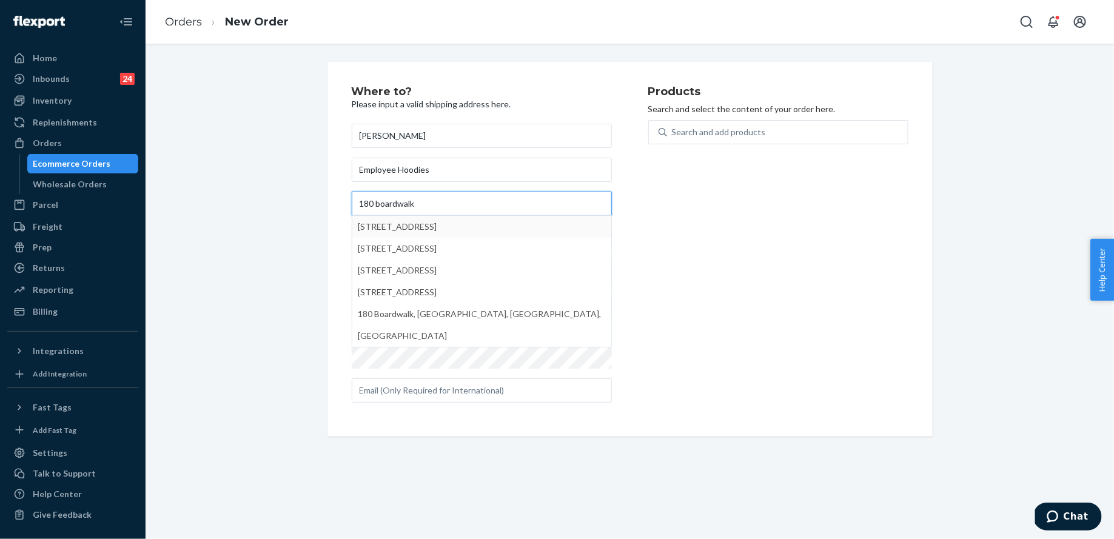
type input "180 boardwalk"
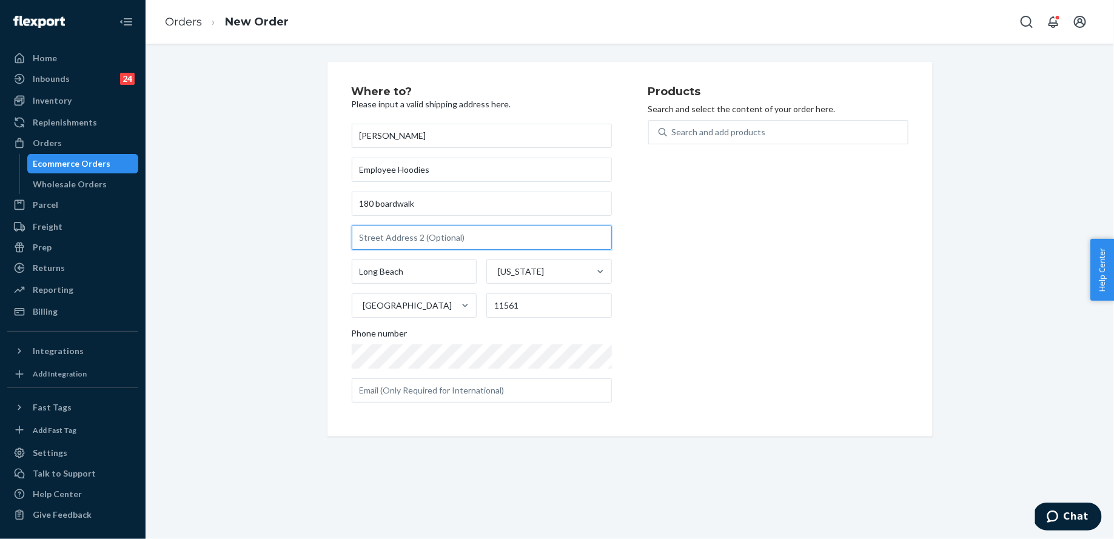
click at [523, 226] on input "text" at bounding box center [482, 238] width 260 height 24
type input "611"
click at [752, 128] on div "Search and add products" at bounding box center [719, 132] width 94 height 12
click at [673, 128] on input "Search and add products" at bounding box center [672, 132] width 1 height 12
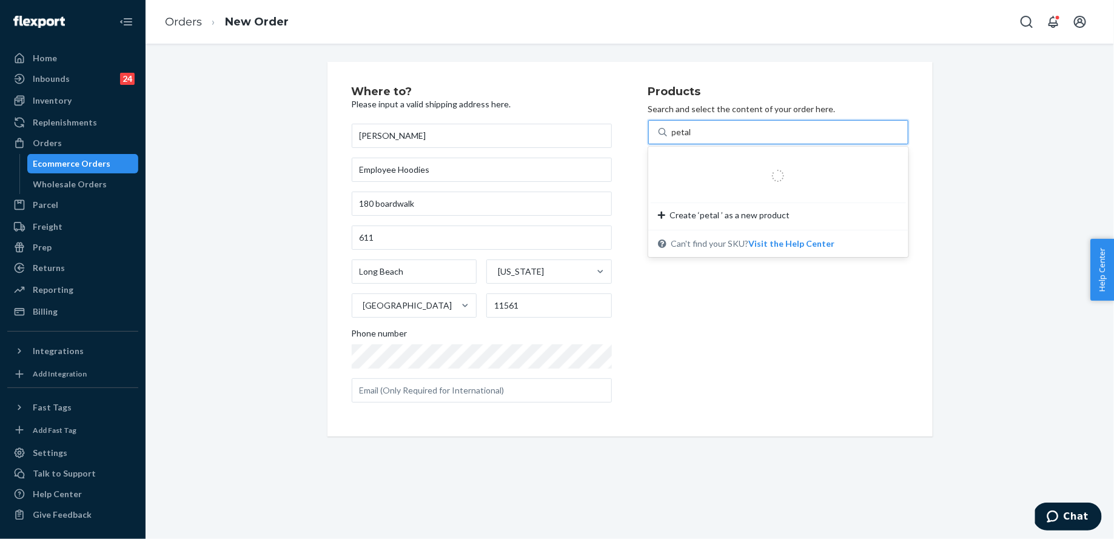
type input "petal l"
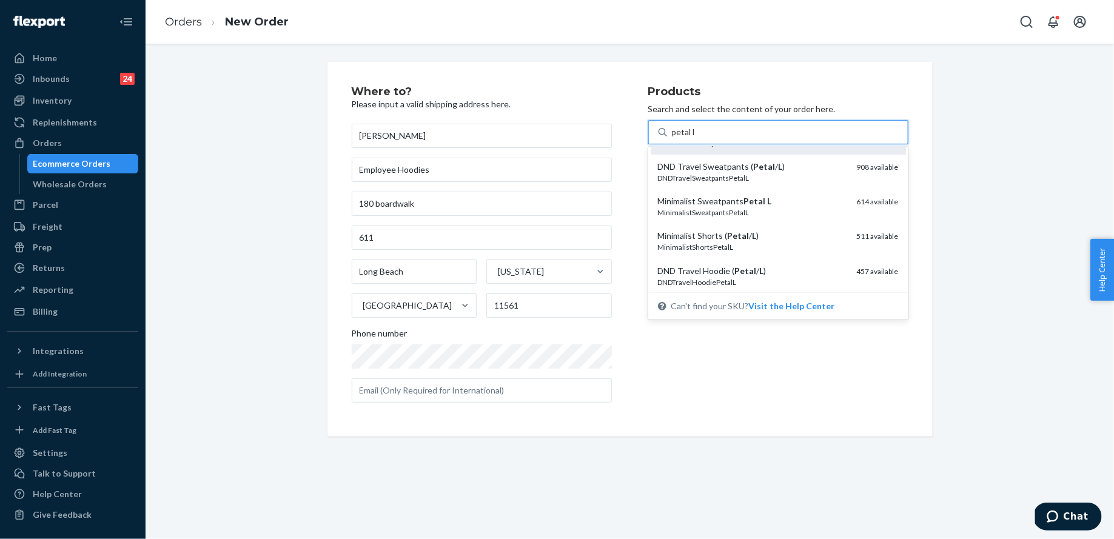
scroll to position [65, 0]
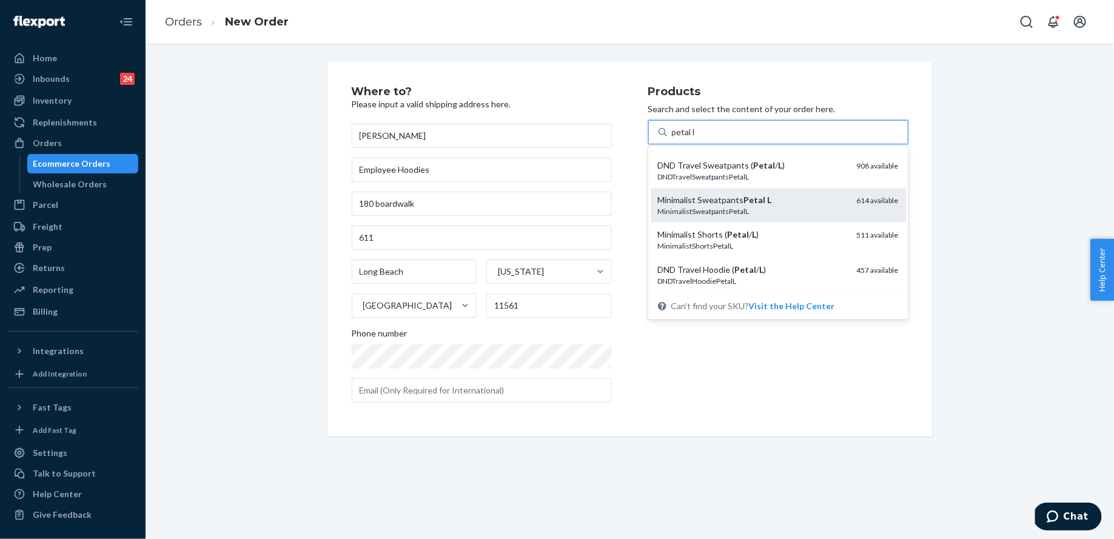
click at [775, 207] on div "MinimalistSweatpantsPetalL" at bounding box center [752, 211] width 189 height 10
click at [696, 138] on input "petal l" at bounding box center [684, 132] width 24 height 12
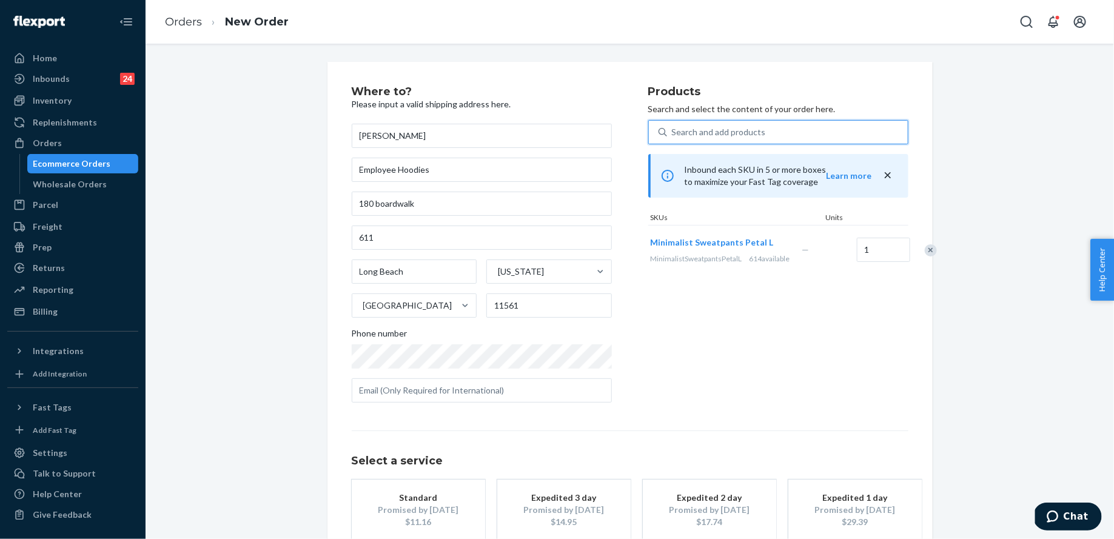
click at [925, 257] on div "Remove Item" at bounding box center [931, 250] width 12 height 12
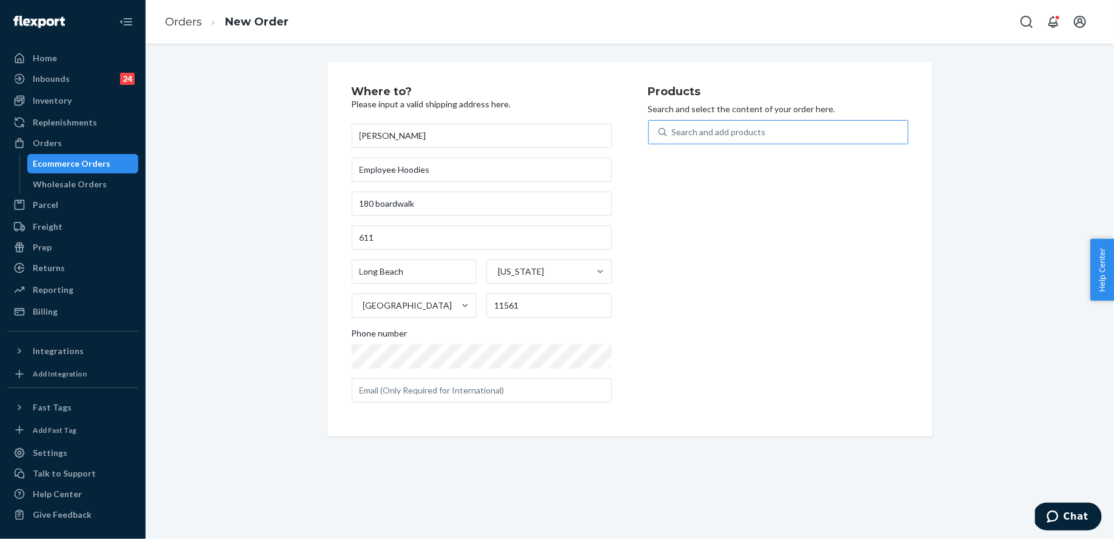
click at [799, 138] on div "Search and add products petal l" at bounding box center [787, 132] width 241 height 22
click at [673, 138] on input "petal l" at bounding box center [672, 132] width 1 height 12
type input "petal l"
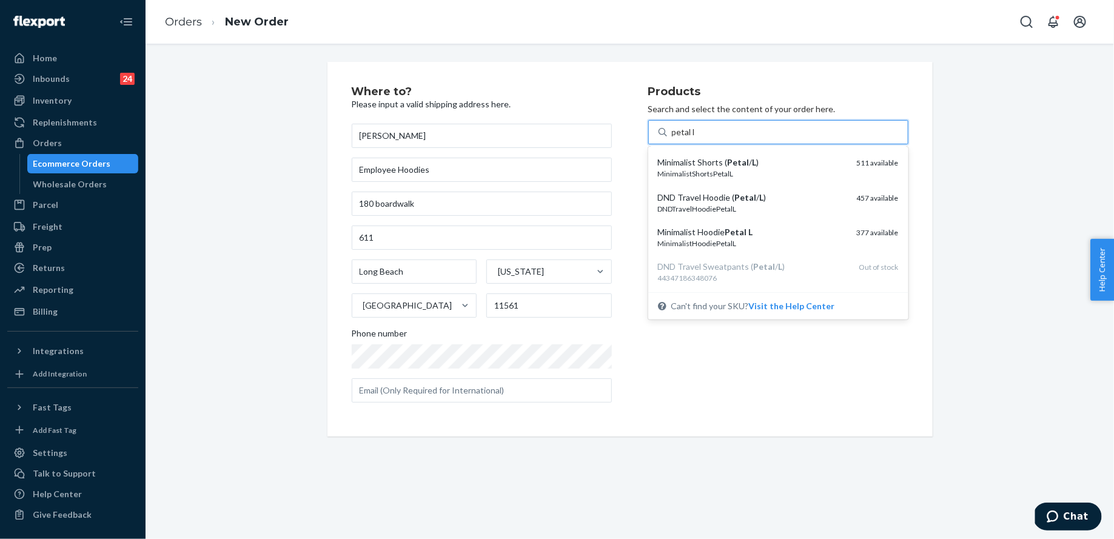
scroll to position [140, 0]
click at [811, 235] on div "Minimalist Hoodie Petal L" at bounding box center [752, 230] width 189 height 12
click at [696, 138] on input "petal l" at bounding box center [684, 132] width 24 height 12
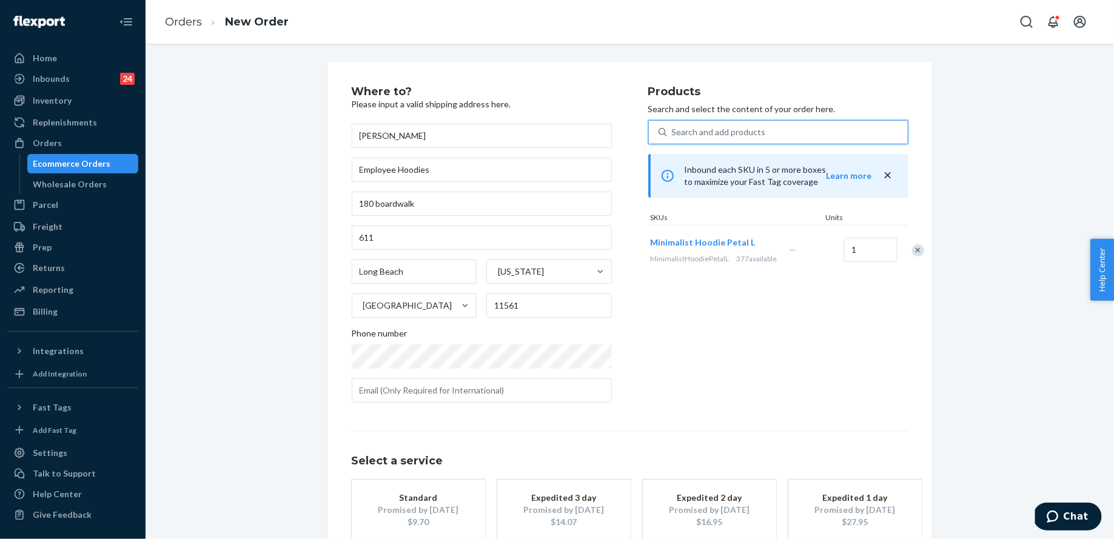
click at [695, 131] on div "Search and add products" at bounding box center [719, 132] width 94 height 12
click at [673, 131] on input "petal l" at bounding box center [672, 132] width 1 height 12
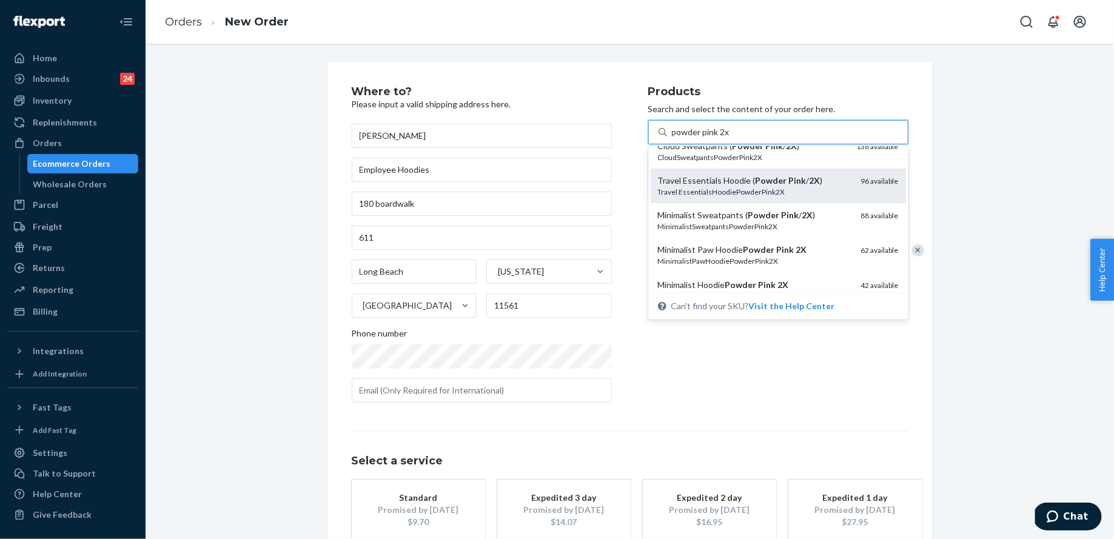
scroll to position [50, 0]
type input "powder pink xl"
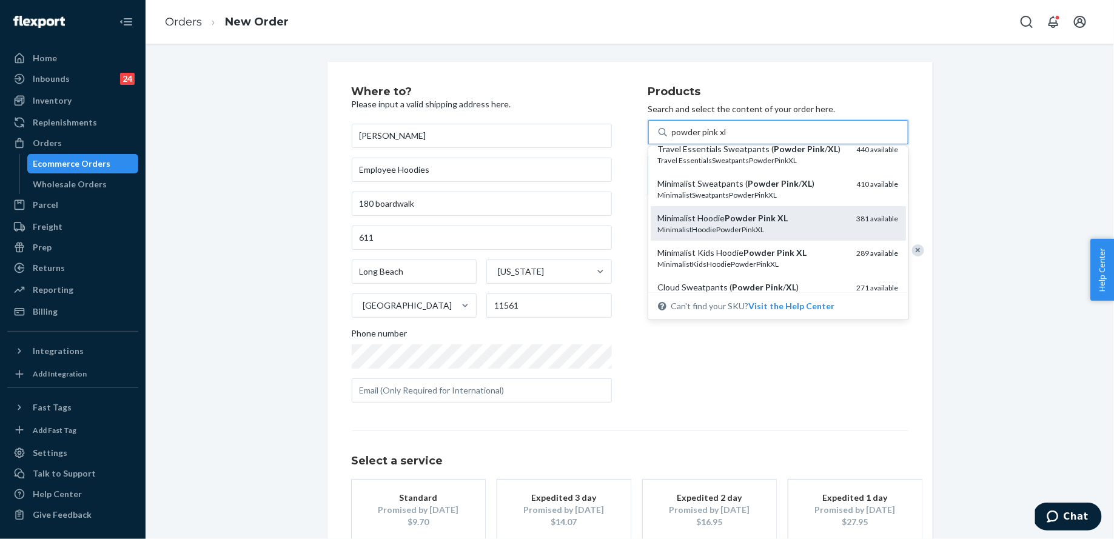
scroll to position [13, 0]
click at [764, 215] on em "Pink" at bounding box center [768, 217] width 18 height 10
click at [728, 138] on input "powder pink xl" at bounding box center [700, 132] width 56 height 12
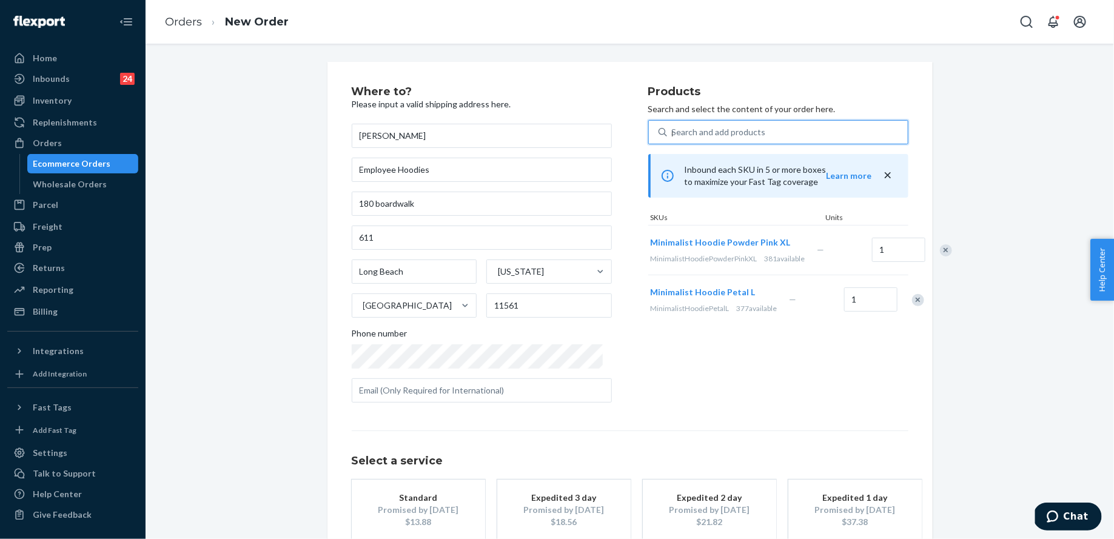
click at [687, 132] on div "Search and add products" at bounding box center [719, 132] width 94 height 12
click at [673, 132] on input "powder pink xl" at bounding box center [672, 132] width 1 height 12
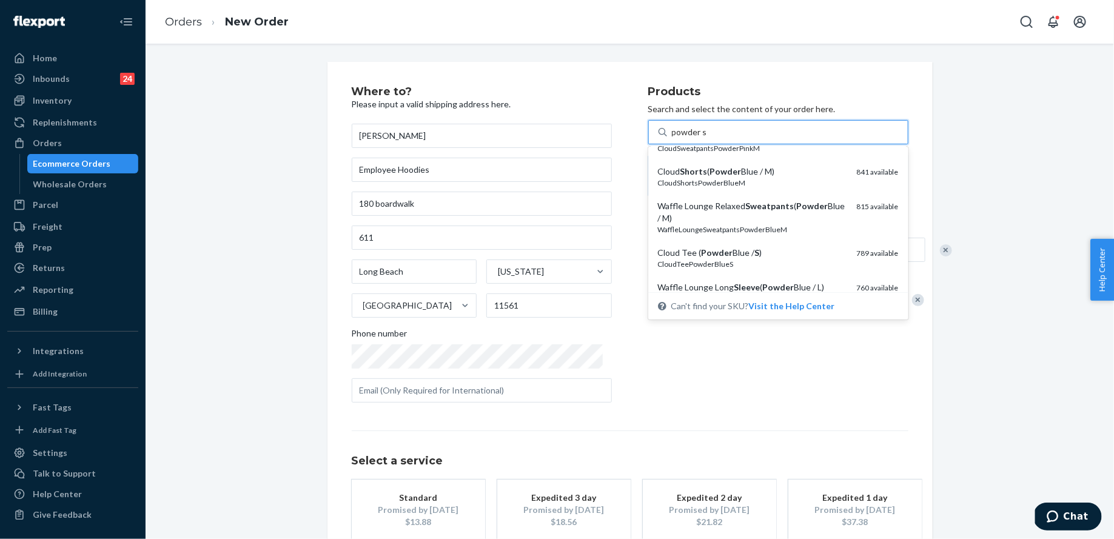
scroll to position [234, 0]
type input "powder pink s"
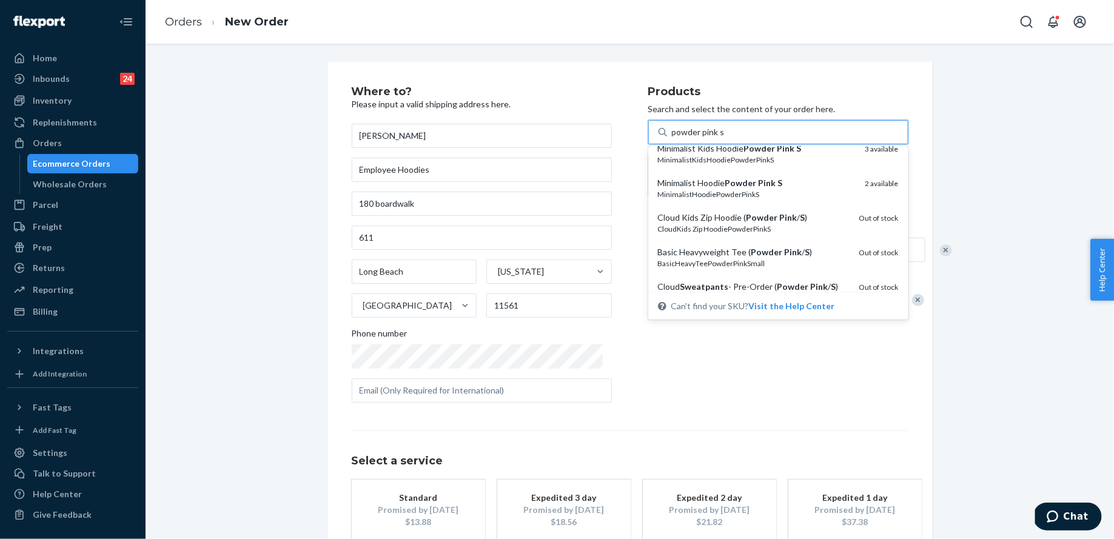
scroll to position [297, 0]
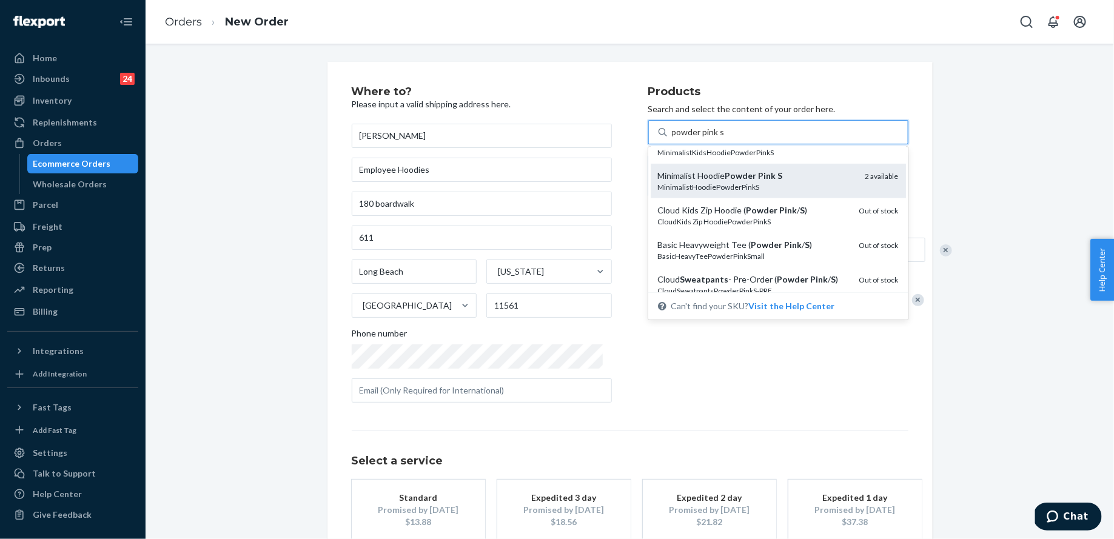
click at [778, 173] on em "S" at bounding box center [780, 175] width 5 height 10
click at [725, 138] on input "powder pink s" at bounding box center [698, 132] width 53 height 12
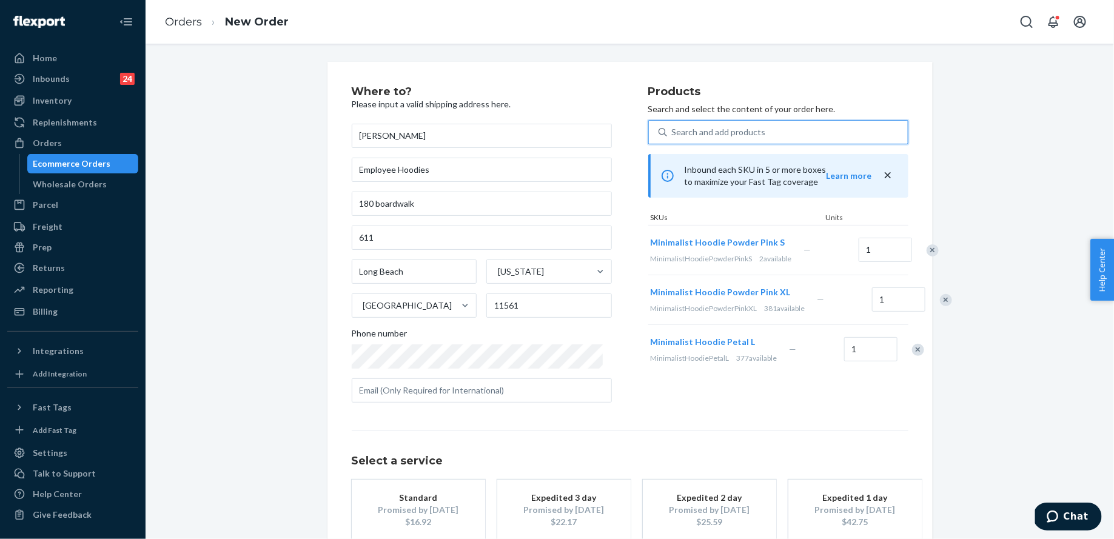
click at [687, 130] on div "Search and add products" at bounding box center [719, 132] width 94 height 12
click at [673, 130] on input "powder pink s" at bounding box center [672, 132] width 1 height 12
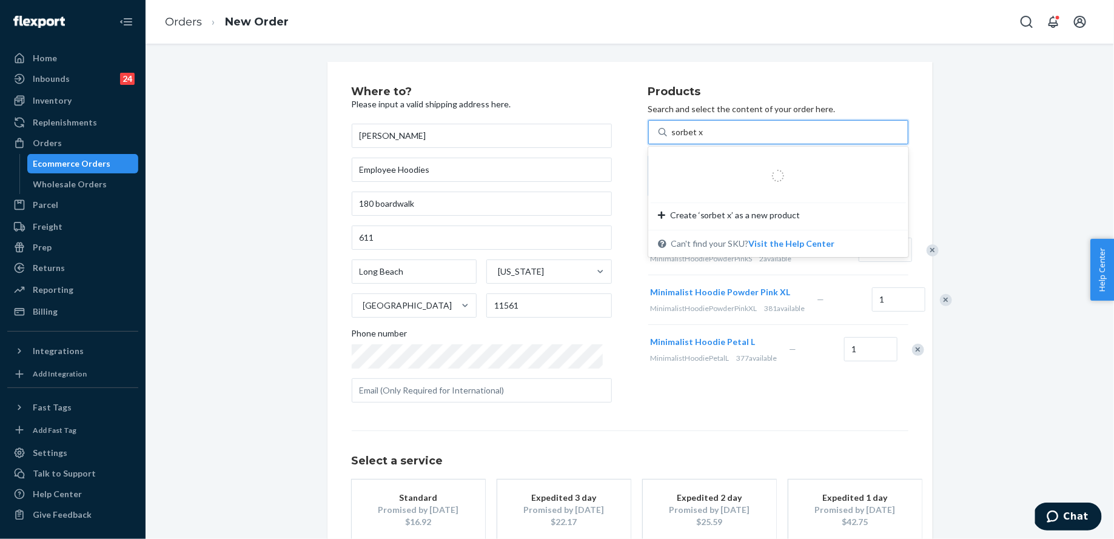
type input "sorbet xs"
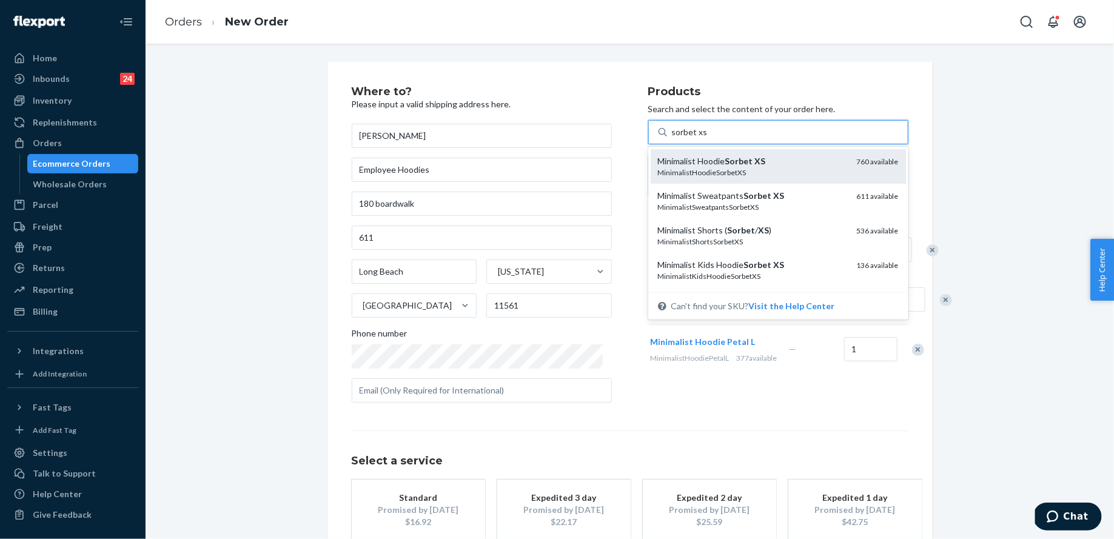
click at [715, 167] on div "Minimalist Hoodie Sorbet XS MinimalistHoodieSorbetXS" at bounding box center [752, 166] width 189 height 22
click at [707, 138] on input "sorbet xs" at bounding box center [689, 132] width 35 height 12
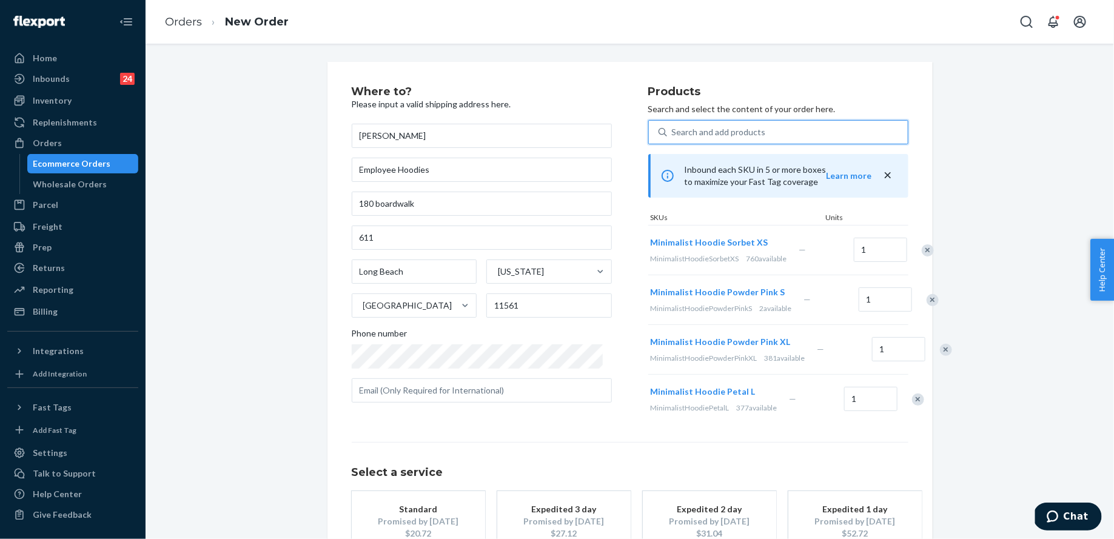
click at [733, 138] on div "Search and add products" at bounding box center [719, 132] width 94 height 12
click at [673, 138] on input "sorbet xs" at bounding box center [672, 132] width 1 height 12
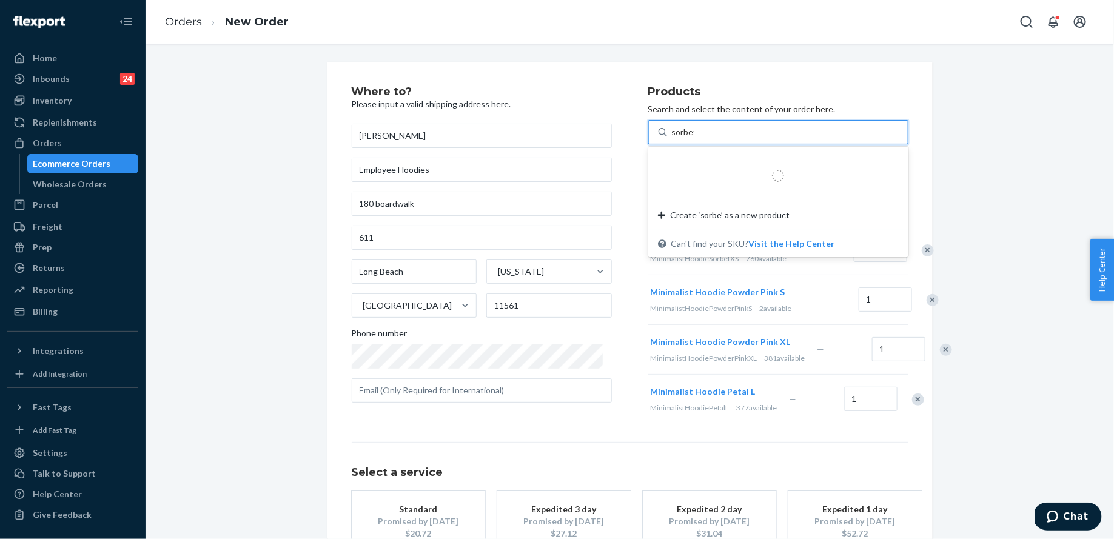
type input "sorbet s"
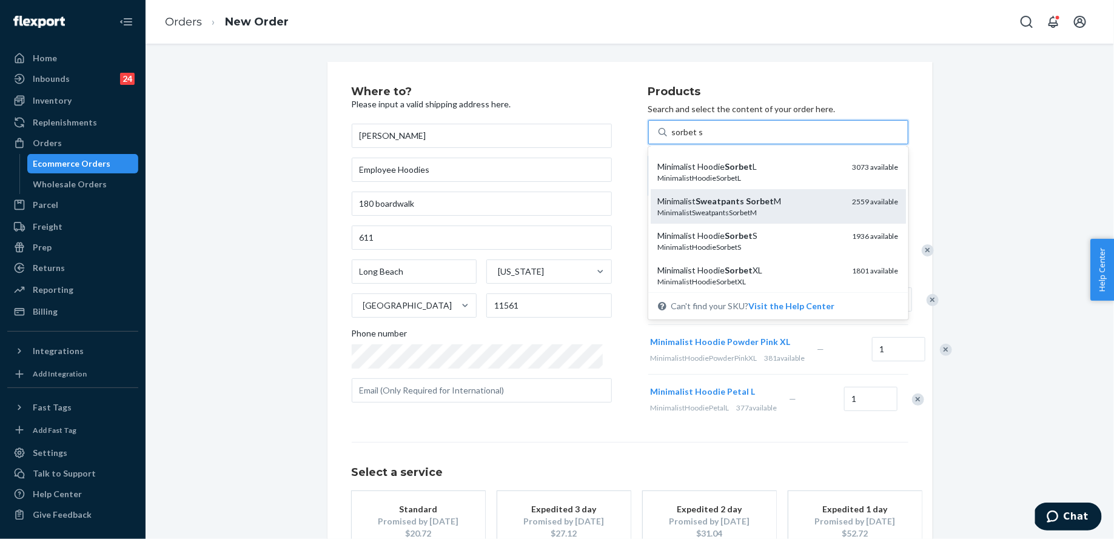
scroll to position [30, 0]
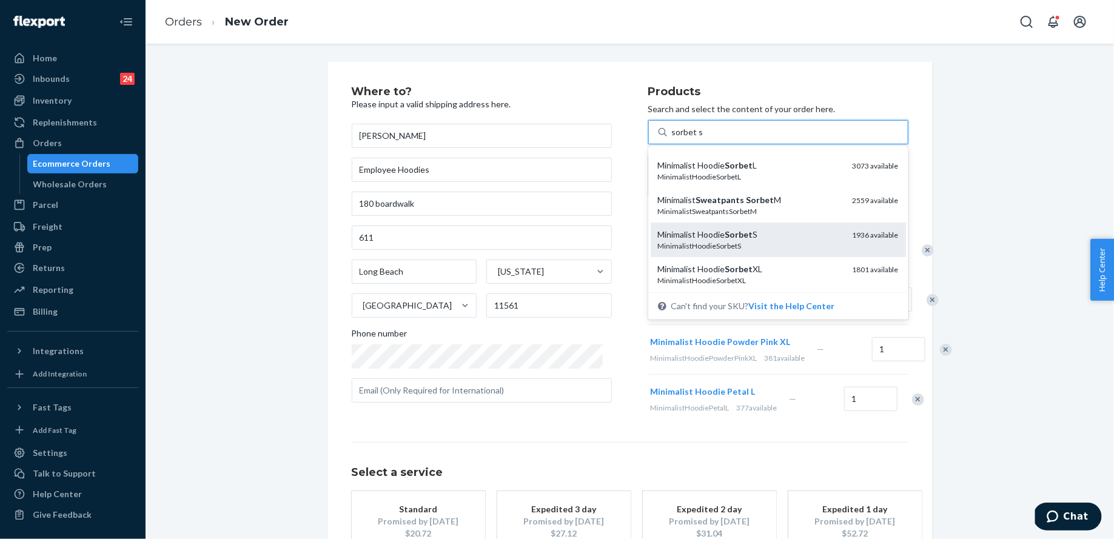
click at [747, 244] on div "MinimalistHoodieSorbetS" at bounding box center [750, 246] width 185 height 10
click at [703, 138] on input "sorbet s" at bounding box center [687, 132] width 31 height 12
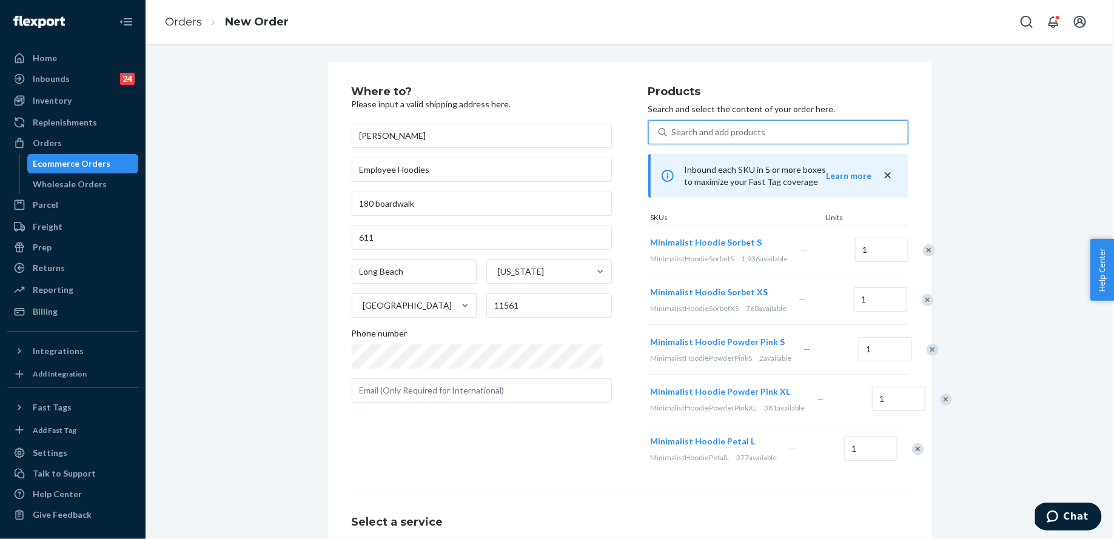
click at [695, 129] on div "Search and add products" at bounding box center [719, 132] width 94 height 12
click at [673, 129] on input "sorbet s" at bounding box center [672, 132] width 1 height 12
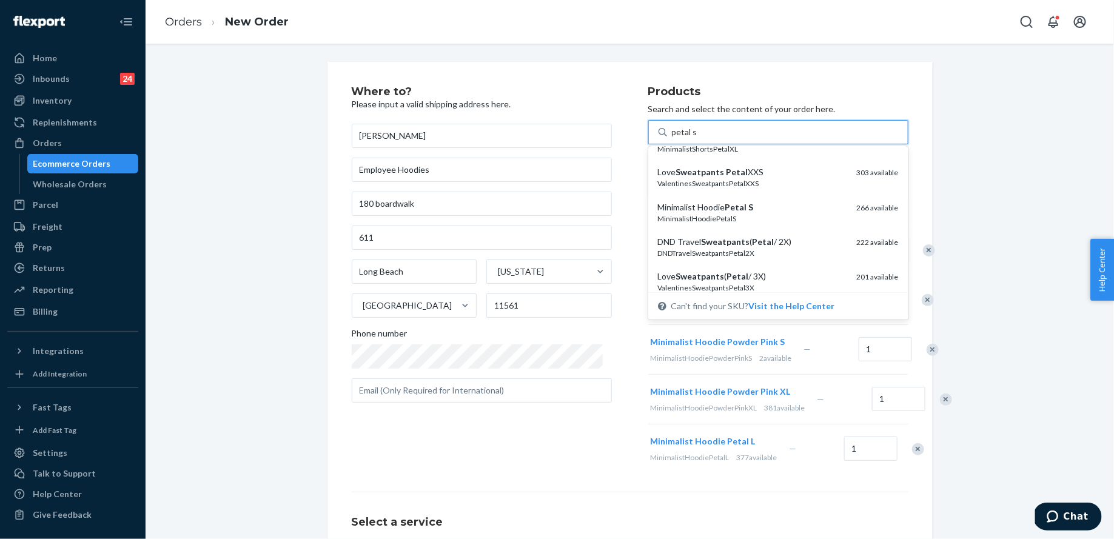
scroll to position [662, 0]
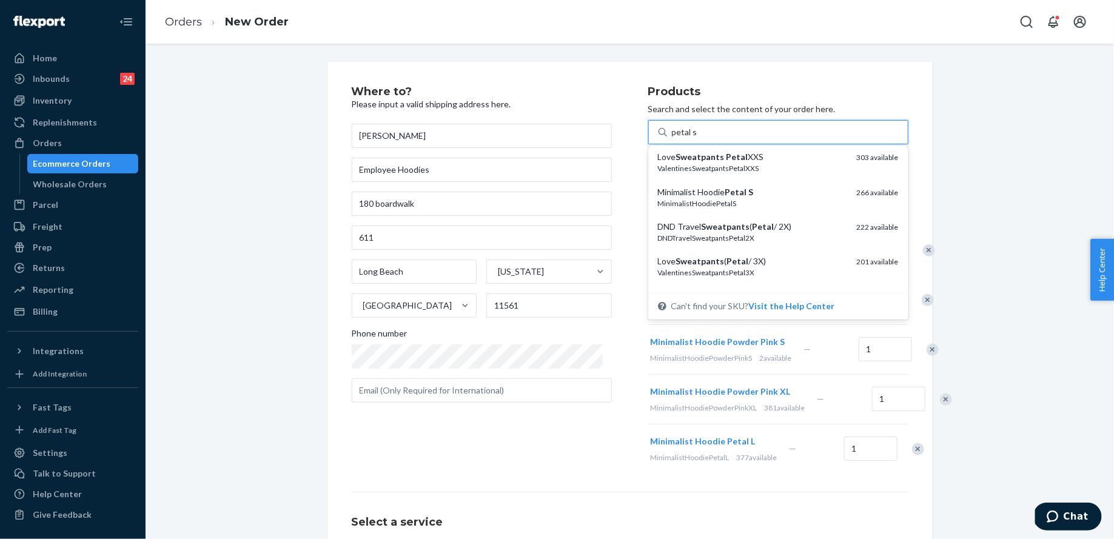
type input "petal s"
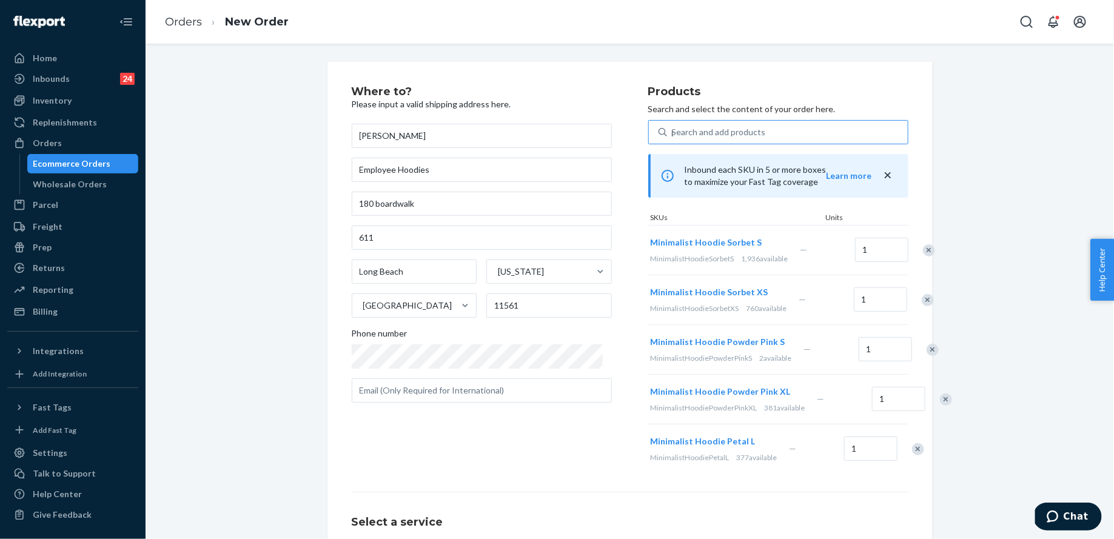
click at [998, 190] on div "Where to? Please input a valid shipping address here. Kimberly Aguis Employee H…" at bounding box center [630, 368] width 951 height 613
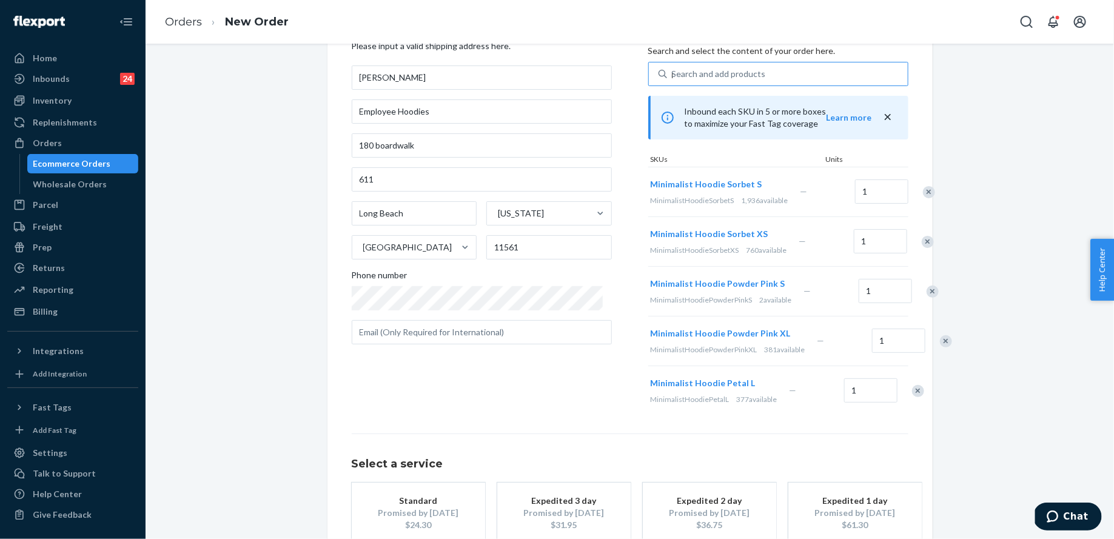
scroll to position [0, 0]
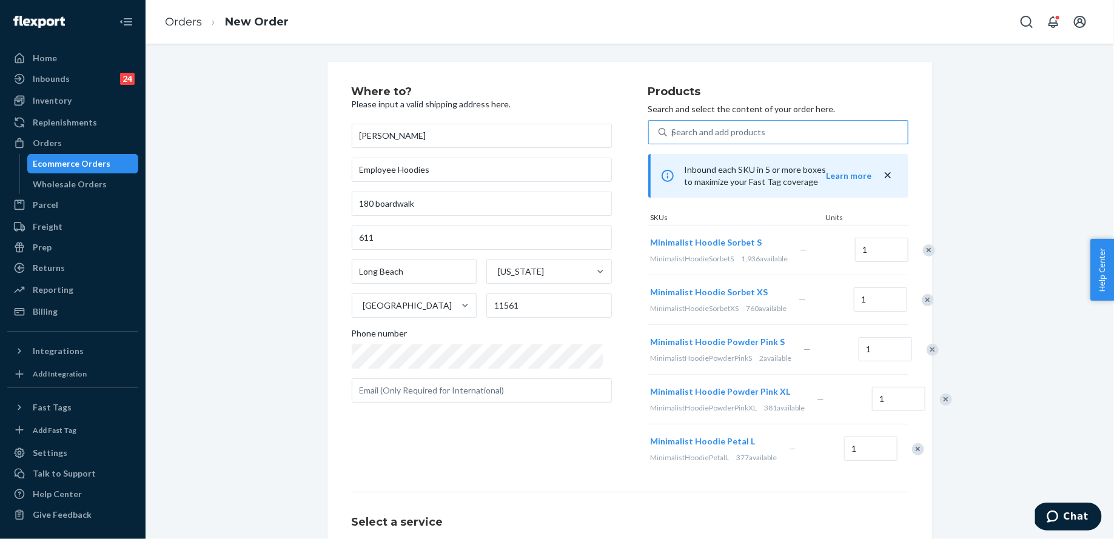
click at [778, 133] on div "Search and add products petal s" at bounding box center [787, 132] width 241 height 22
click at [673, 133] on input "petal s" at bounding box center [672, 132] width 1 height 12
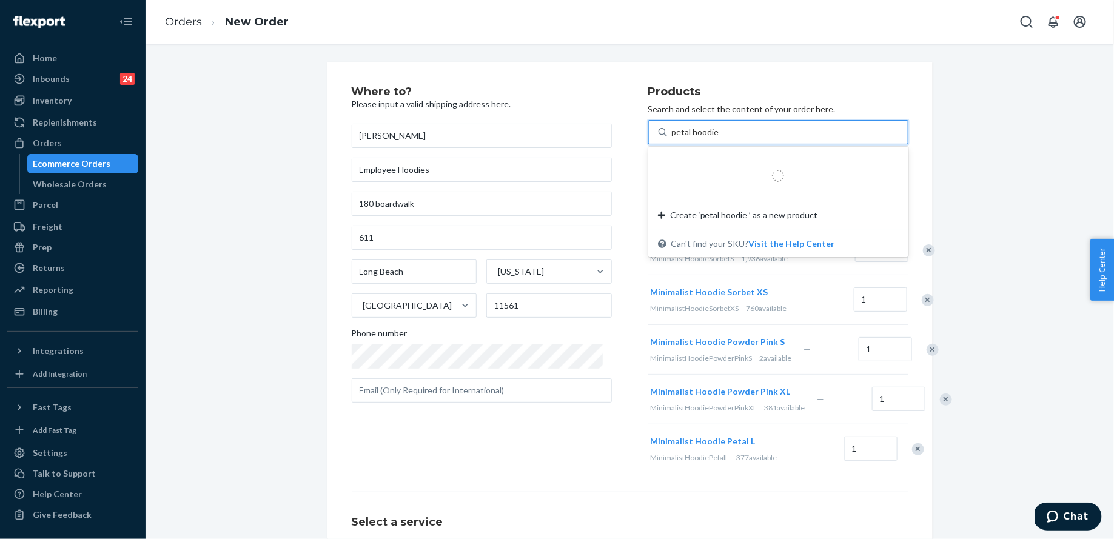
type input "petal hoodie s"
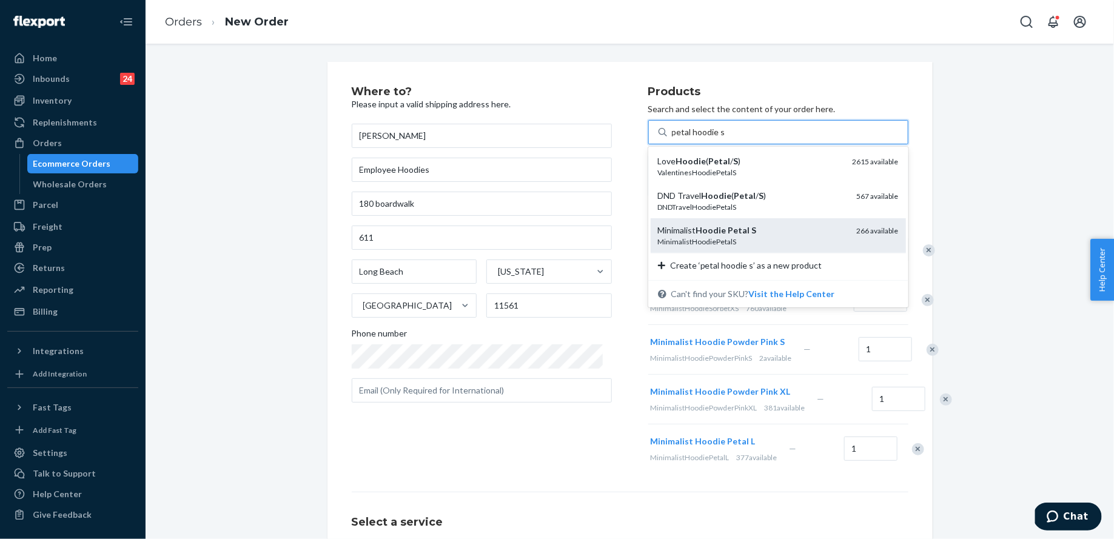
click at [789, 226] on div "Minimalist Hoodie Petal S" at bounding box center [752, 230] width 189 height 12
click at [725, 138] on input "petal hoodie s" at bounding box center [698, 132] width 53 height 12
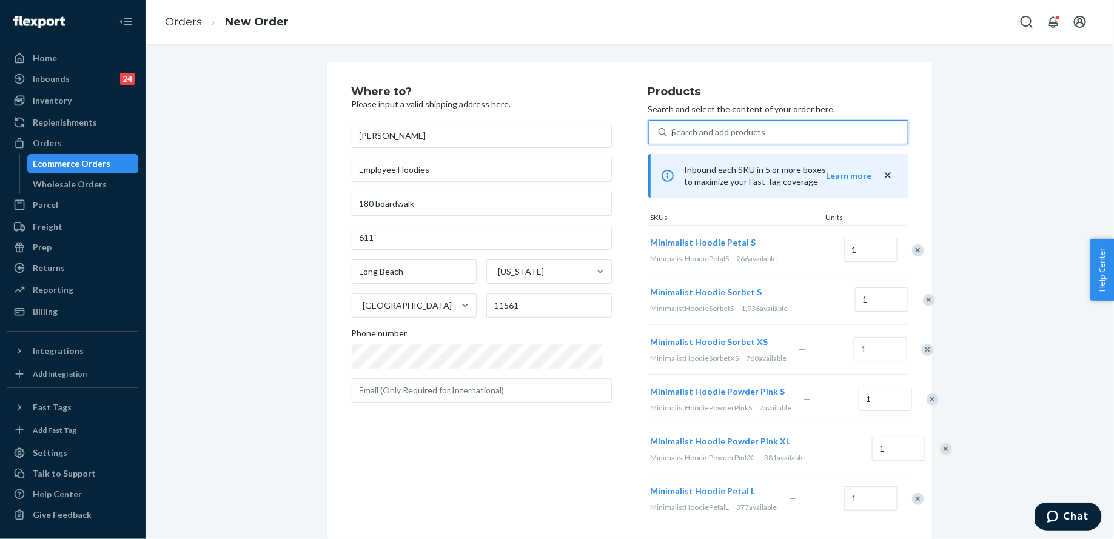
click at [696, 133] on div "Search and add products" at bounding box center [719, 132] width 94 height 12
click at [673, 133] on input "petal hoodie s" at bounding box center [672, 132] width 1 height 12
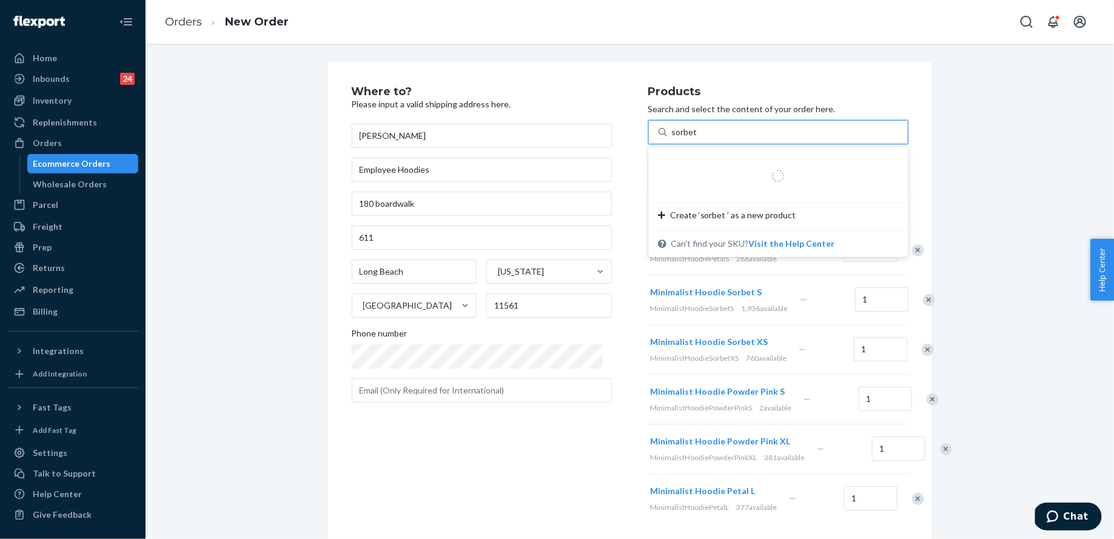
type input "sorbet l"
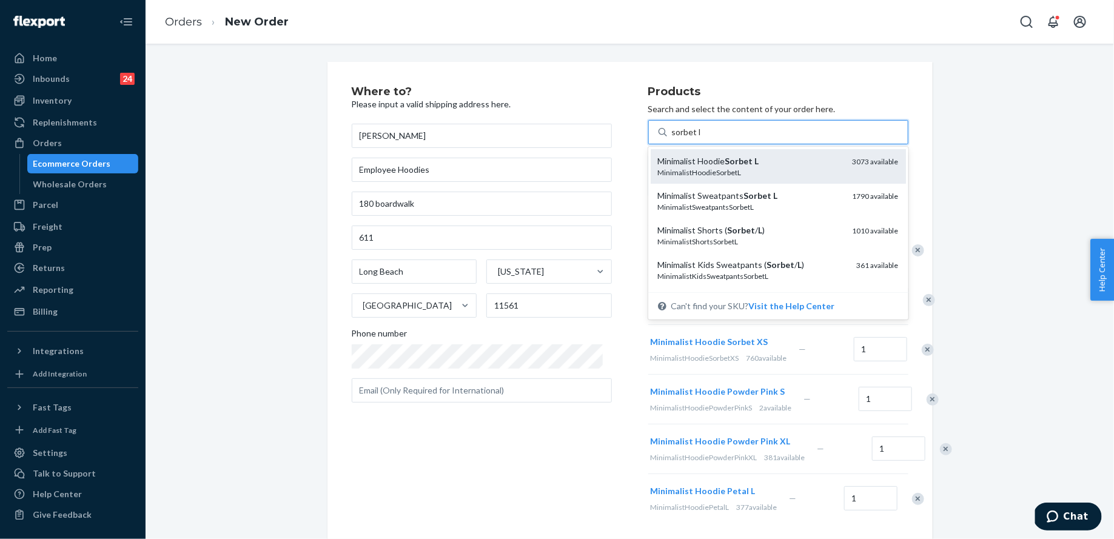
click at [708, 163] on div "Minimalist Hoodie Sorbet L" at bounding box center [750, 161] width 185 height 12
click at [701, 138] on input "sorbet l" at bounding box center [686, 132] width 29 height 12
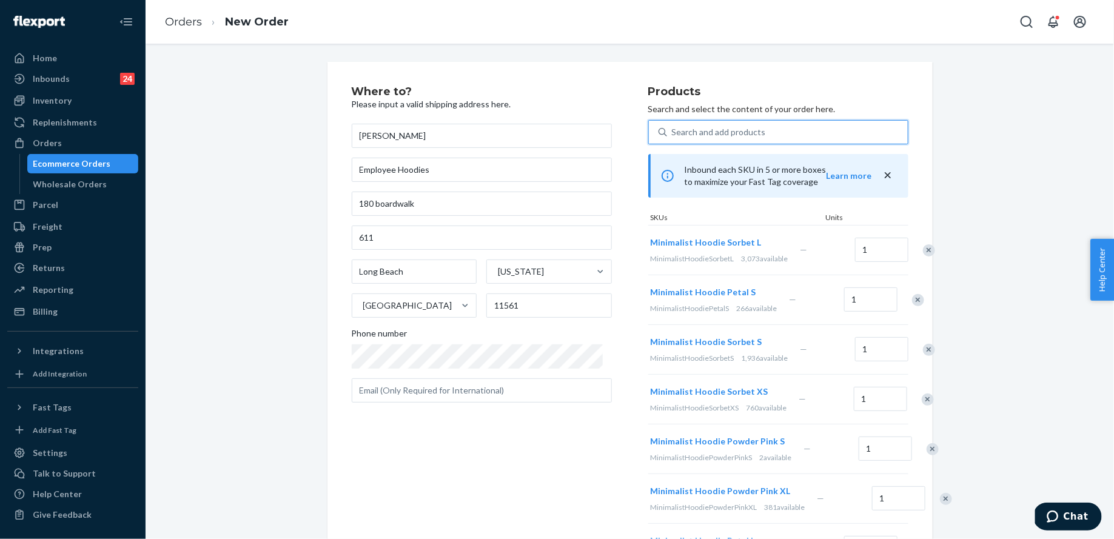
click at [742, 140] on div "Search and add products sorbet l" at bounding box center [787, 132] width 241 height 22
click at [673, 138] on input "sorbet l" at bounding box center [672, 132] width 1 height 12
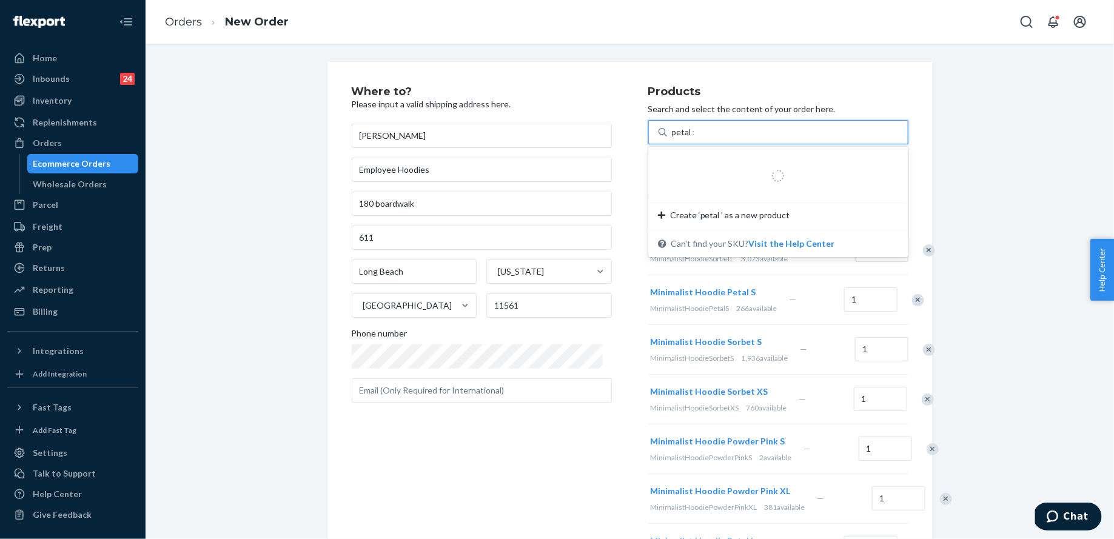
type input "petal xs"
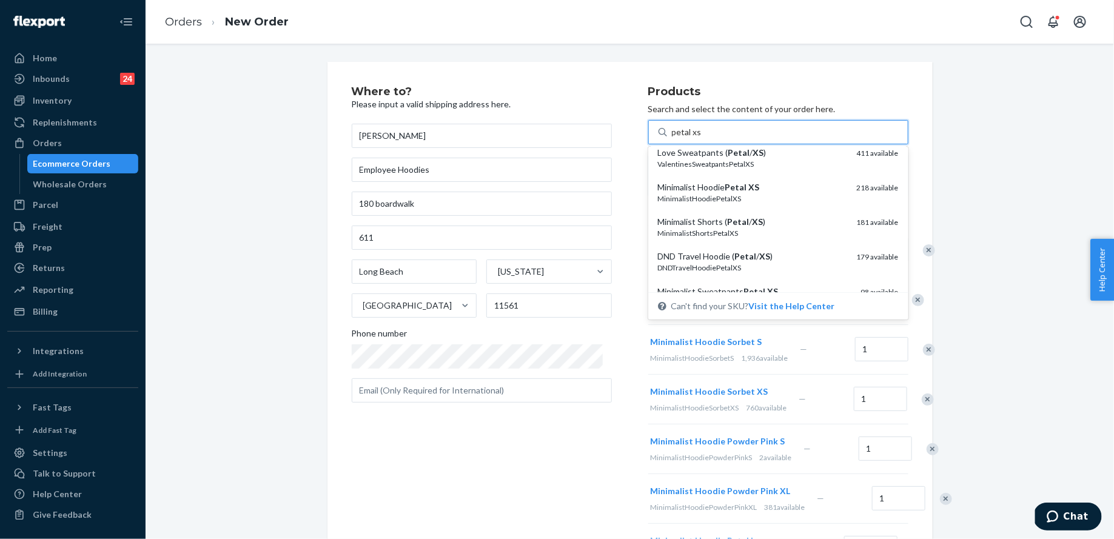
scroll to position [44, 0]
click at [753, 192] on div "MinimalistHoodiePetalXS" at bounding box center [752, 197] width 189 height 10
click at [702, 138] on input "petal xs" at bounding box center [687, 132] width 30 height 12
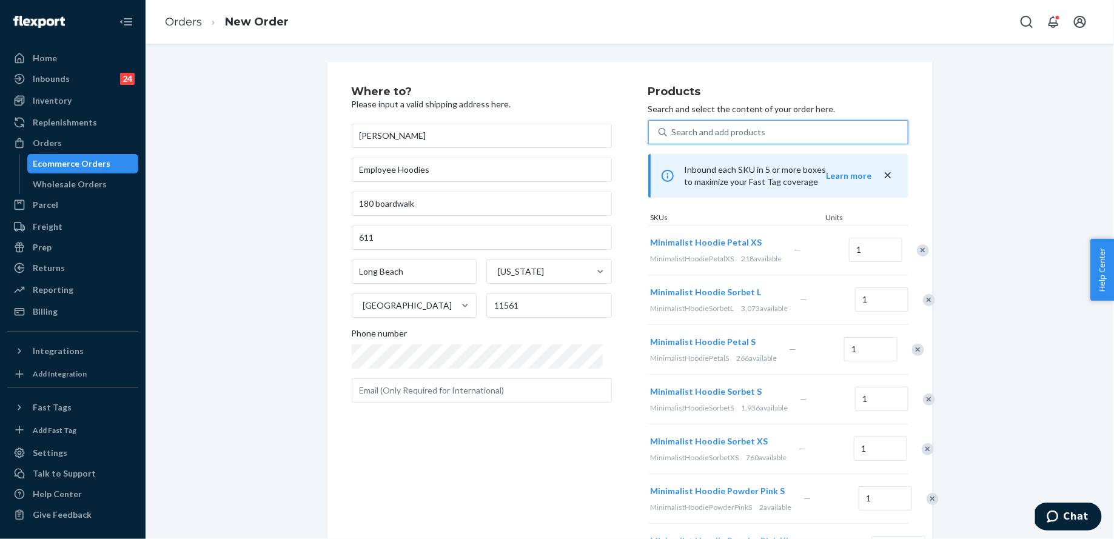
click at [702, 129] on div "Search and add products" at bounding box center [719, 132] width 94 height 12
click at [673, 129] on input "petal xs" at bounding box center [672, 132] width 1 height 12
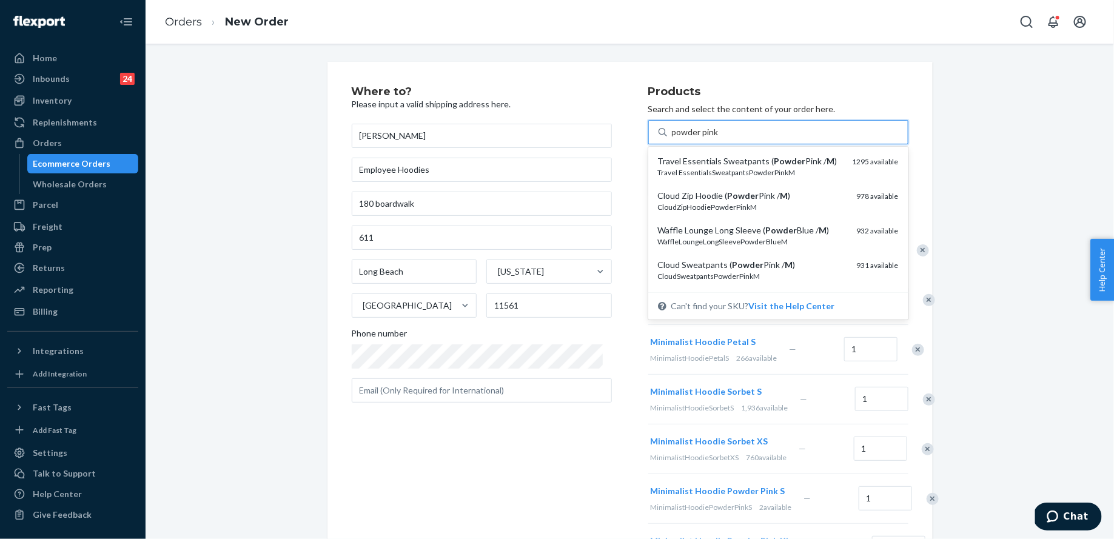
type input "powder pink m"
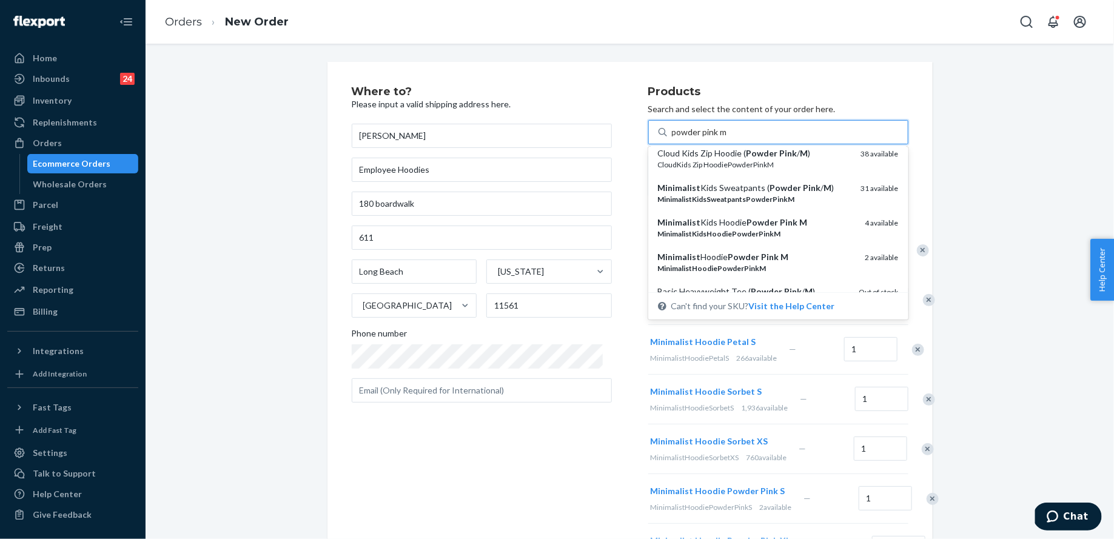
scroll to position [280, 0]
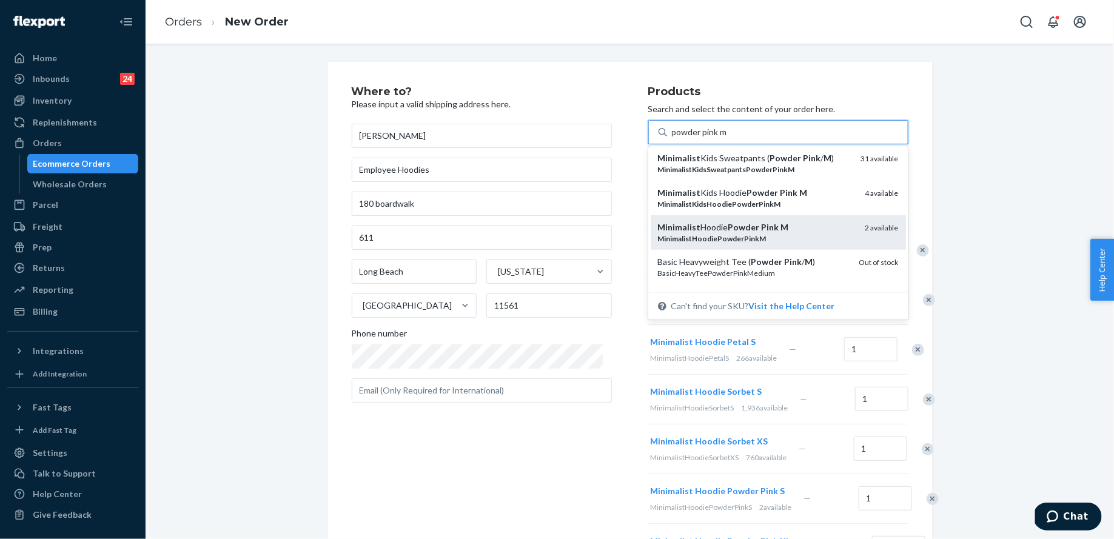
click at [741, 232] on em "Powder" at bounding box center [745, 227] width 32 height 10
click at [728, 138] on input "powder pink m" at bounding box center [700, 132] width 56 height 12
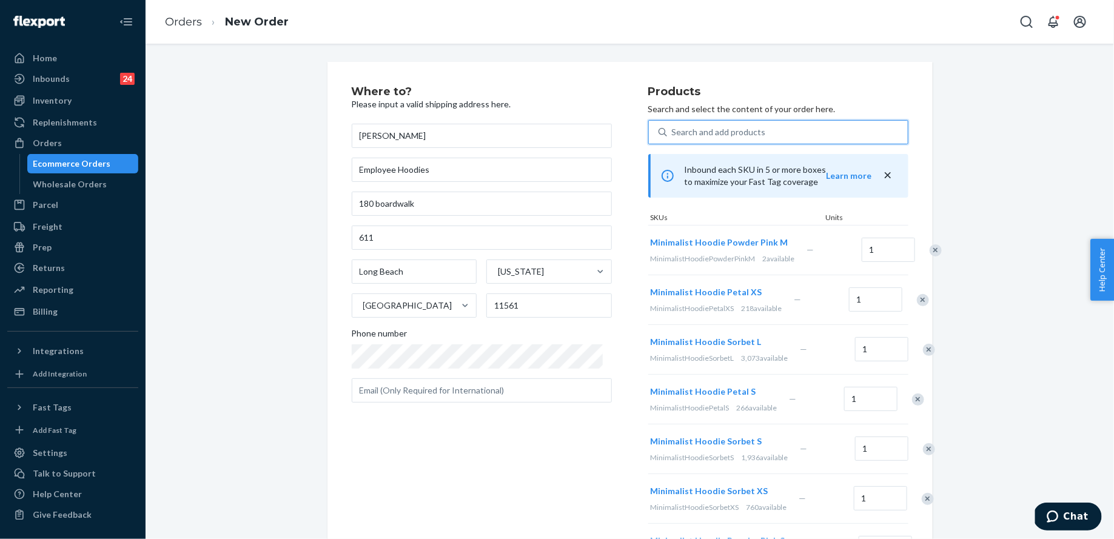
click at [714, 127] on div "Search and add products" at bounding box center [719, 132] width 94 height 12
click at [673, 127] on input "powder pink m" at bounding box center [672, 132] width 1 height 12
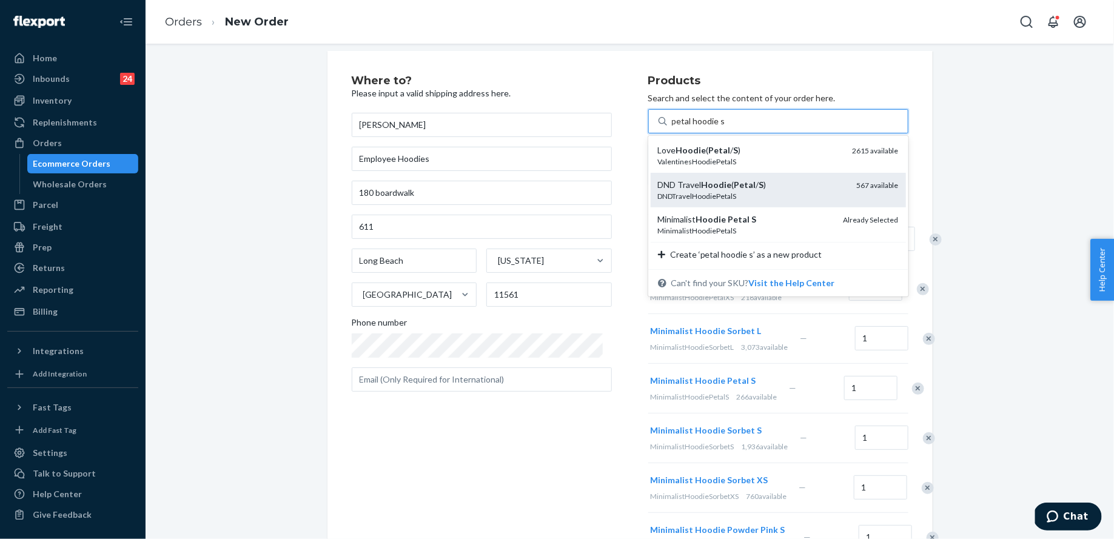
scroll to position [13, 0]
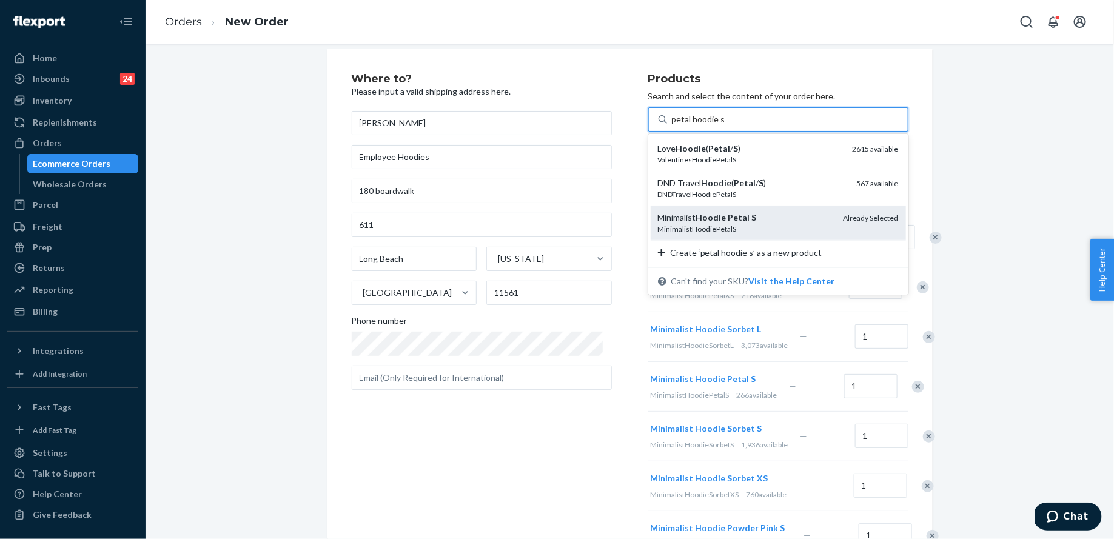
click at [759, 220] on div "Minimalist Hoodie Petal S" at bounding box center [746, 218] width 176 height 12
click at [725, 126] on input "petal hoodie s" at bounding box center [698, 119] width 53 height 12
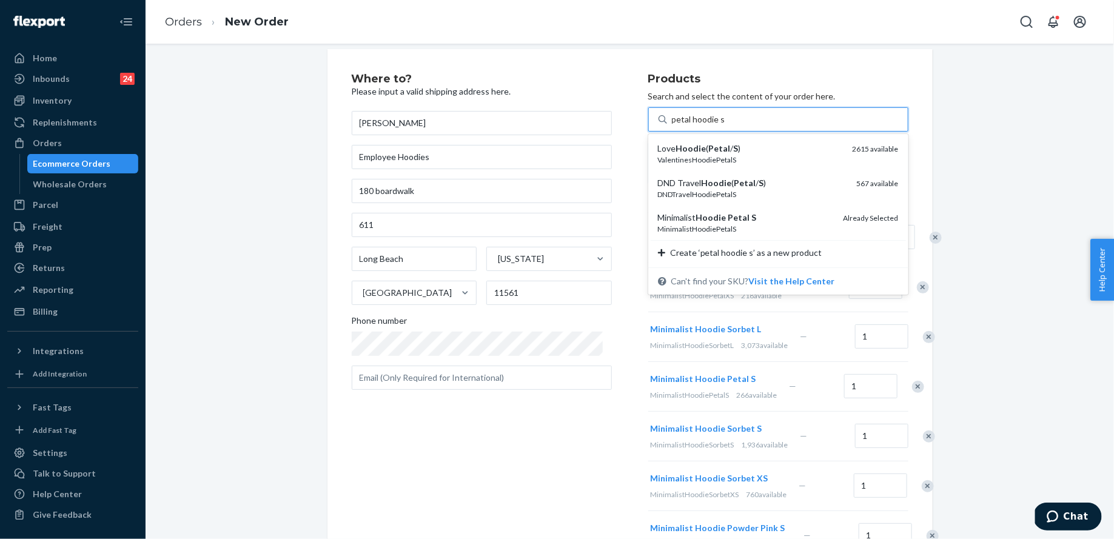
type input "petal hoodie s"
click at [958, 216] on div "Where to? Please input a valid shipping address here. Kimberly Aguis Employee H…" at bounding box center [630, 455] width 951 height 812
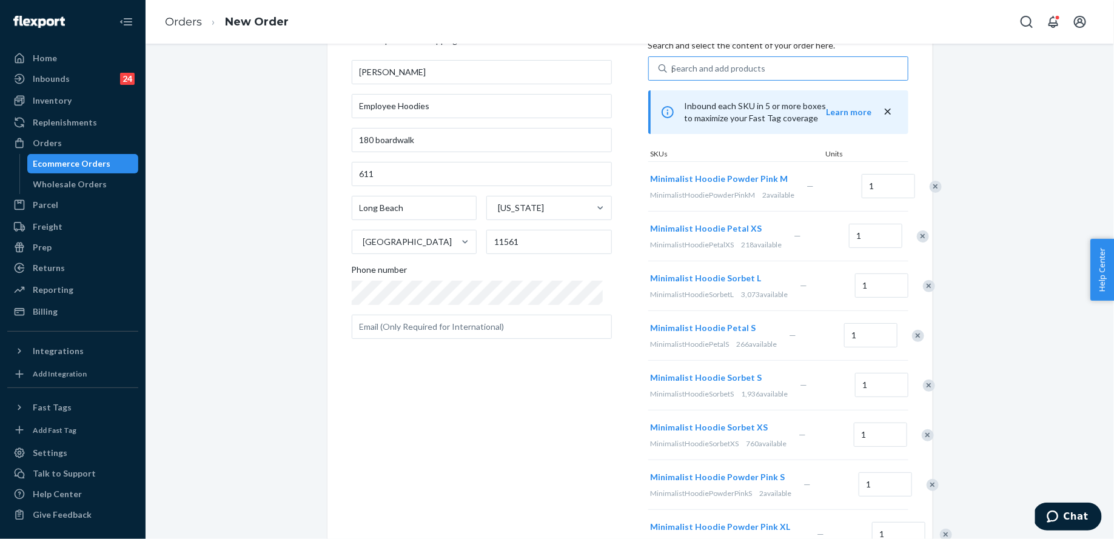
scroll to position [64, 0]
click at [848, 347] on input "1" at bounding box center [870, 335] width 53 height 24
click at [850, 347] on input "1" at bounding box center [870, 335] width 53 height 24
type input "2"
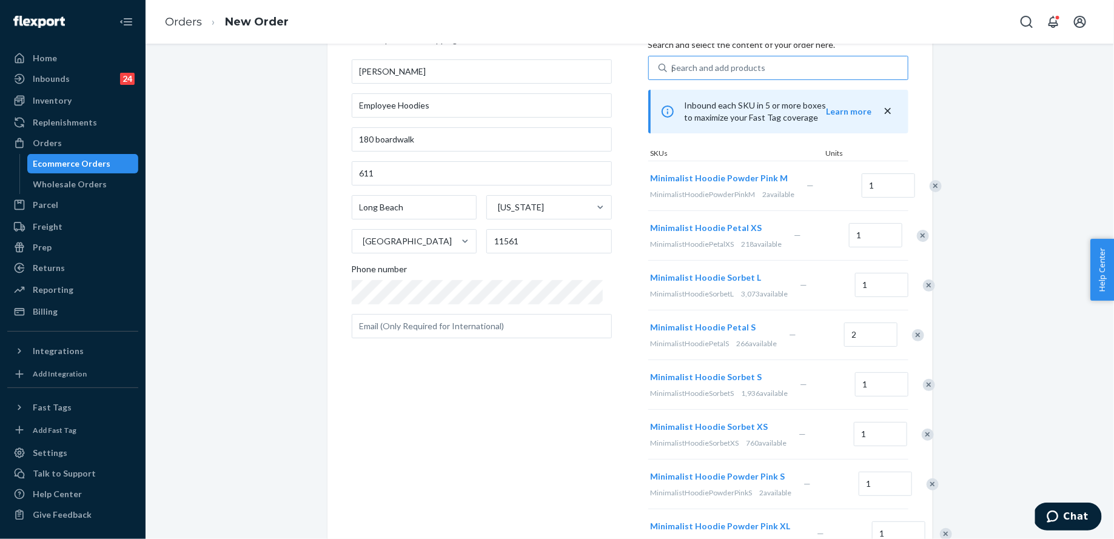
click at [972, 307] on div "Where to? Please input a valid shipping address here. Kimberly Aguis Employee H…" at bounding box center [630, 404] width 951 height 812
click at [740, 69] on div "Search and add products" at bounding box center [719, 68] width 94 height 12
click at [673, 69] on input "petal hoodie s" at bounding box center [672, 68] width 1 height 12
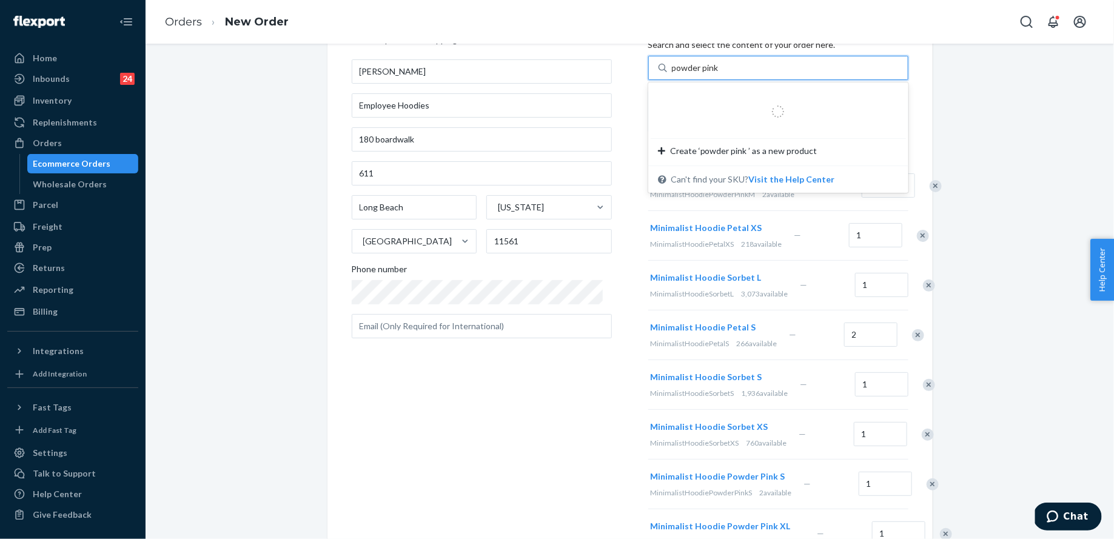
type input "powder pink l"
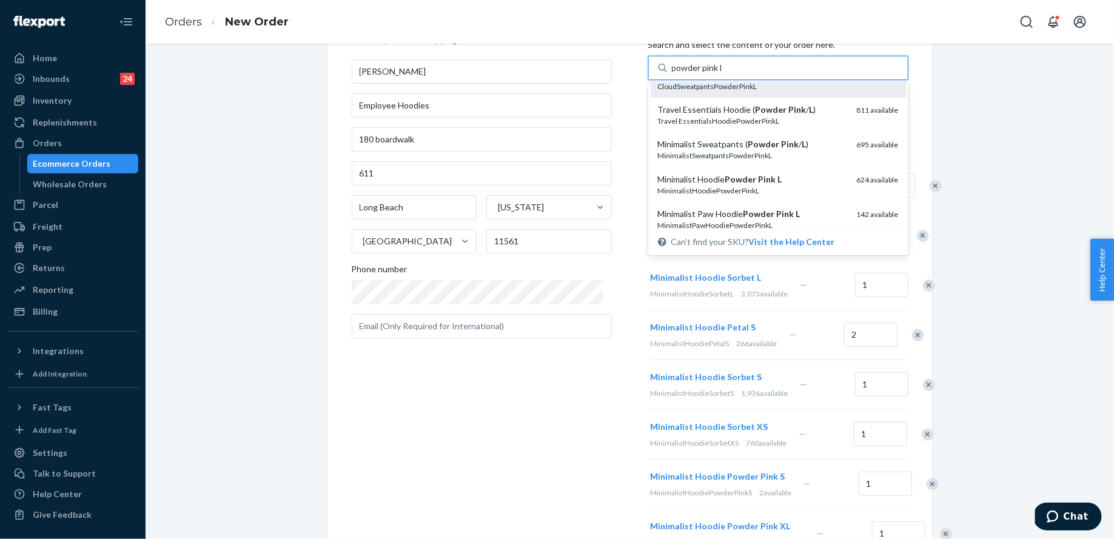
scroll to position [92, 0]
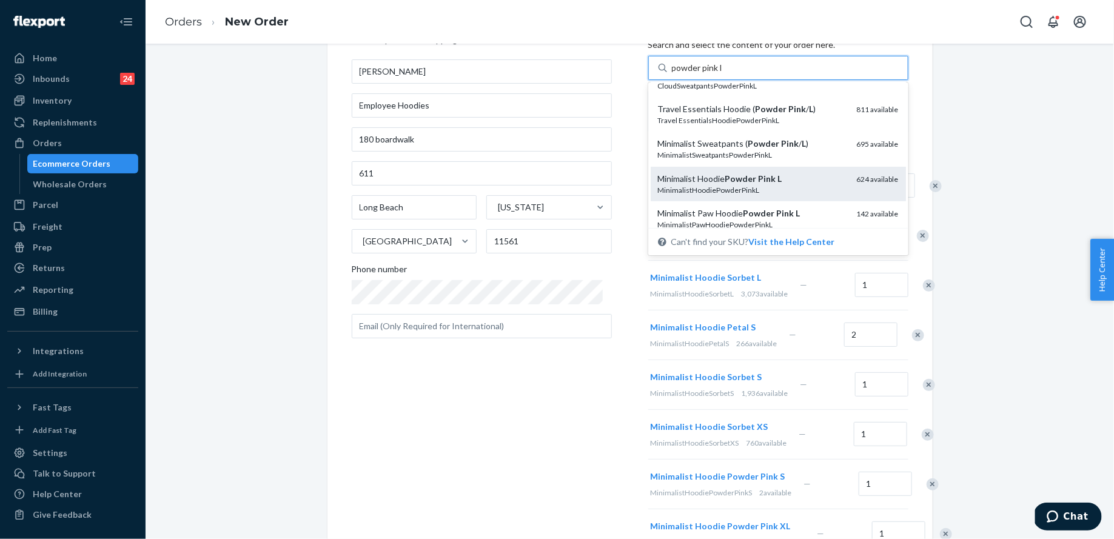
click at [759, 173] on em "Pink" at bounding box center [768, 178] width 18 height 10
click at [723, 74] on input "powder pink l" at bounding box center [697, 68] width 51 height 12
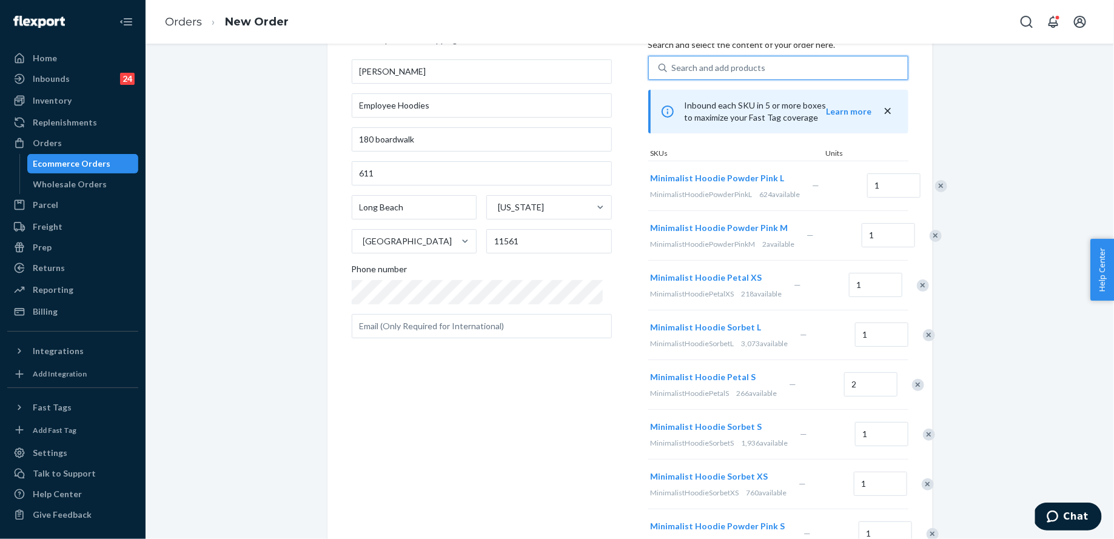
click at [729, 62] on div "Search and add products" at bounding box center [719, 68] width 94 height 12
click at [673, 62] on input "powder pink l" at bounding box center [672, 68] width 1 height 12
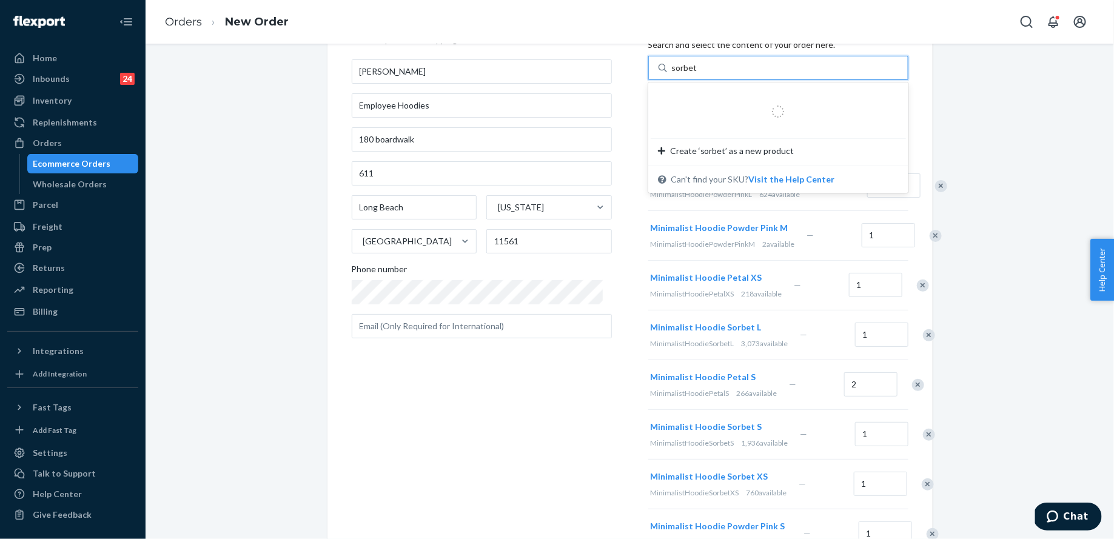
type input "sorbet xl"
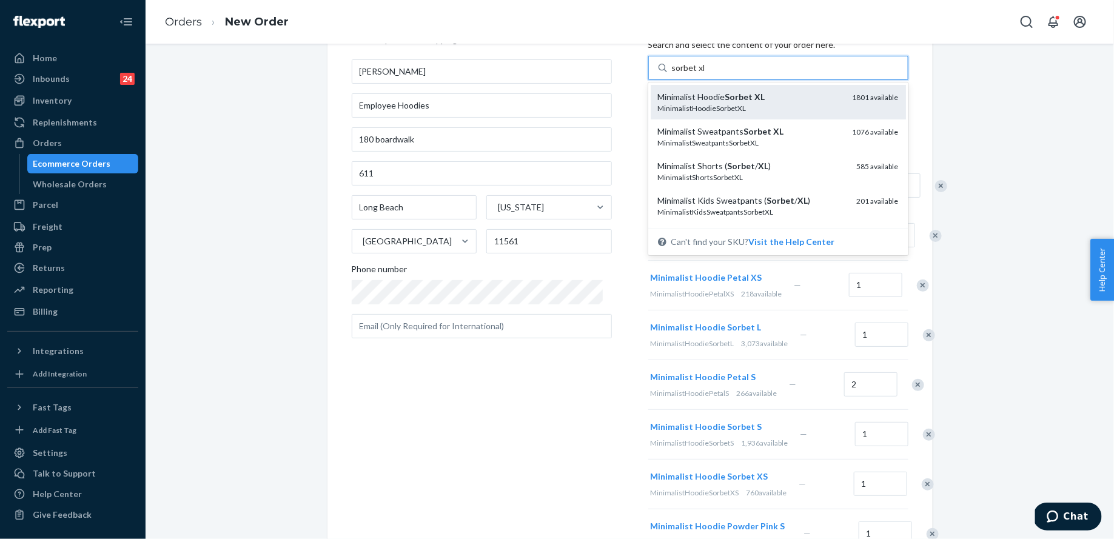
click at [744, 96] on em "Sorbet" at bounding box center [739, 97] width 28 height 10
click at [705, 74] on input "sorbet xl" at bounding box center [688, 68] width 33 height 12
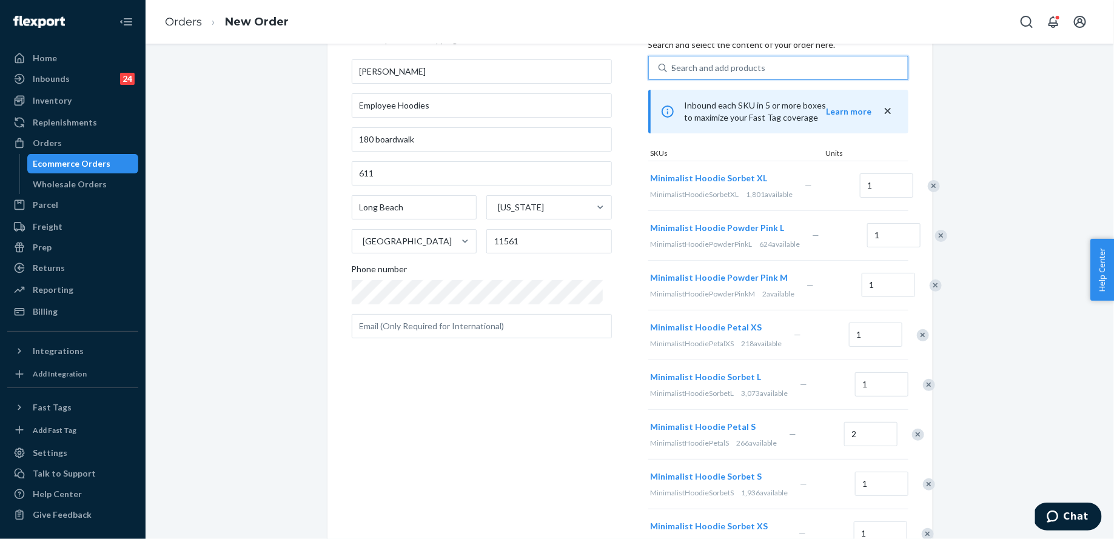
click at [716, 75] on div "Search and add products sorbet xl" at bounding box center [787, 68] width 241 height 22
click at [673, 74] on input "sorbet xl" at bounding box center [672, 68] width 1 height 12
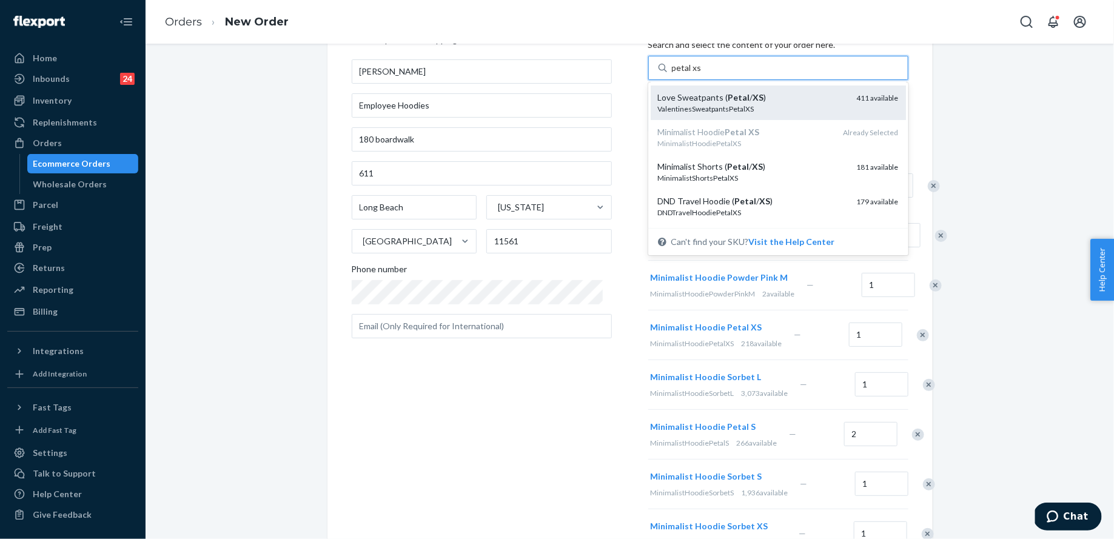
scroll to position [35, 0]
type input "petal xs"
click at [1024, 129] on div "Where to? Please input a valid shipping address here. Kimberly Aguis Employee H…" at bounding box center [630, 453] width 951 height 911
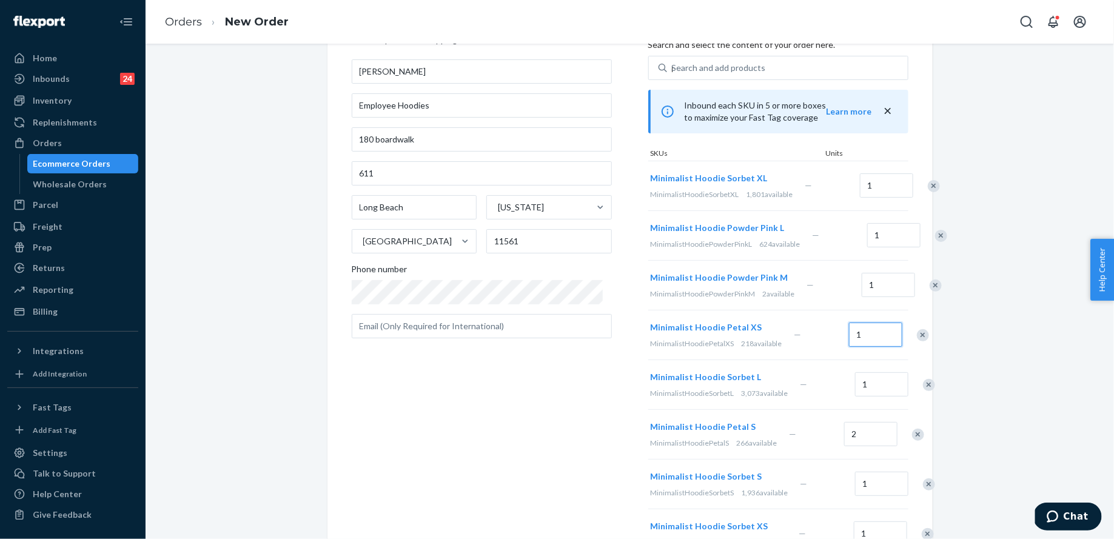
click at [849, 347] on input "1" at bounding box center [875, 335] width 53 height 24
type input "2"
click at [979, 235] on div "Where to? Please input a valid shipping address here. Kimberly Aguis Employee H…" at bounding box center [630, 453] width 951 height 911
click at [709, 60] on div "Search and add products petal xs" at bounding box center [787, 68] width 241 height 22
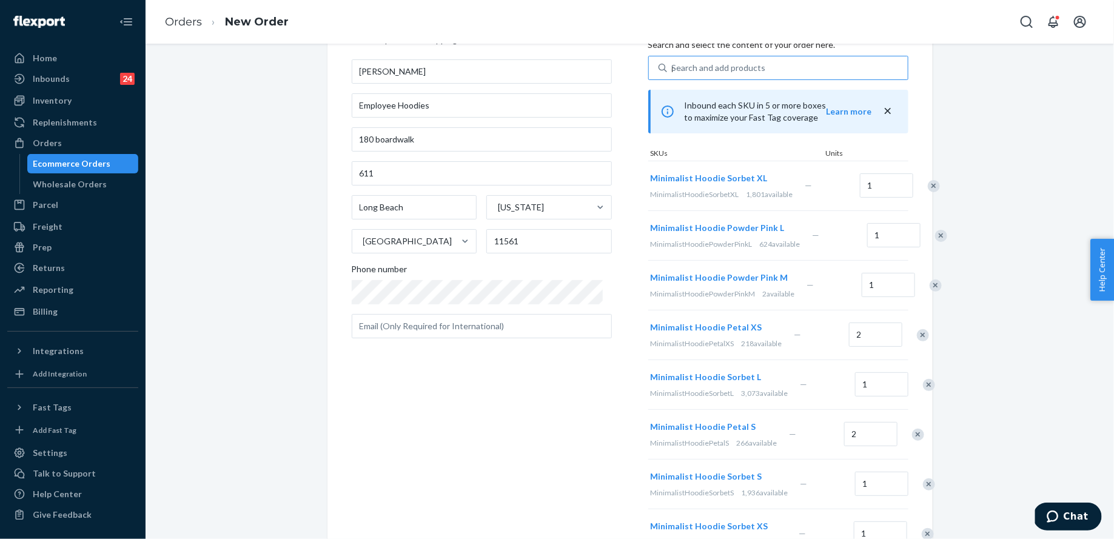
click at [673, 62] on input "petal xs" at bounding box center [672, 68] width 1 height 12
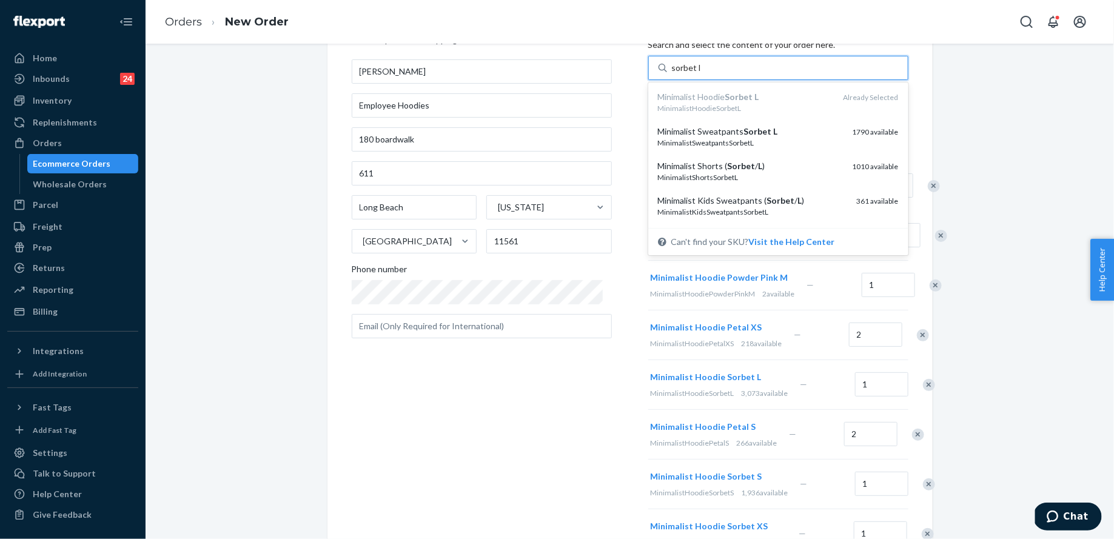
type input "sorbet l"
click at [999, 130] on div "Where to? Please input a valid shipping address here. Kimberly Aguis Employee H…" at bounding box center [630, 453] width 951 height 911
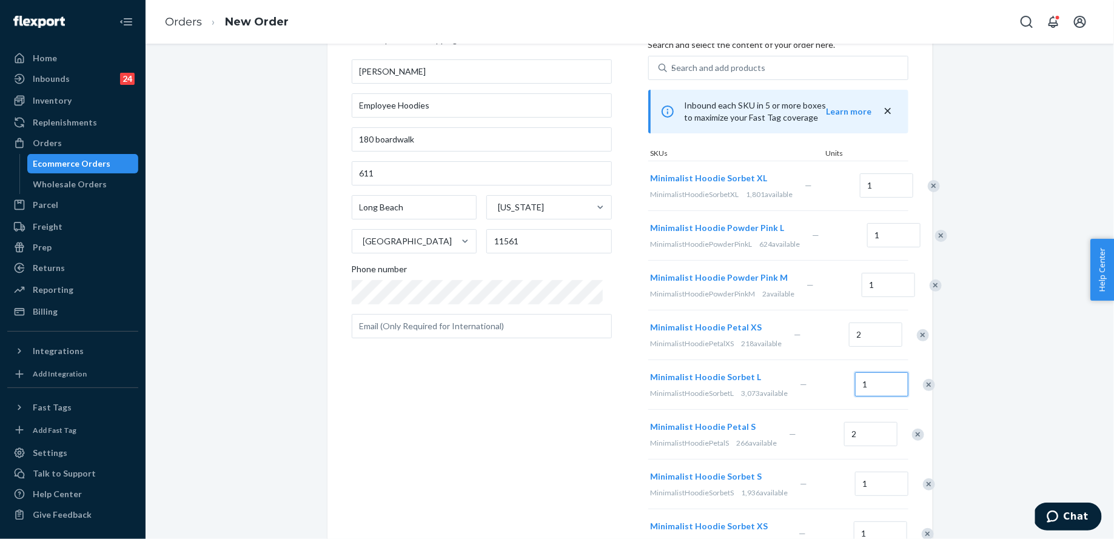
click at [855, 397] on input "1" at bounding box center [881, 384] width 53 height 24
type input "4"
click at [864, 297] on input "1" at bounding box center [888, 285] width 53 height 24
type input "2"
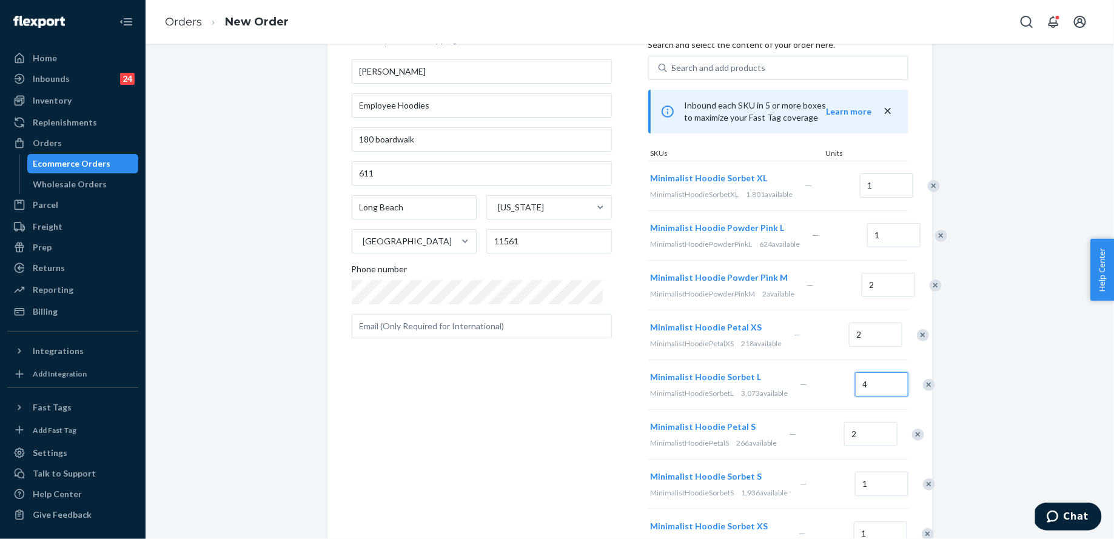
click at [855, 397] on input "4" at bounding box center [881, 384] width 53 height 24
type input "5"
click at [480, 112] on input "Employee Hoodies" at bounding box center [482, 105] width 260 height 24
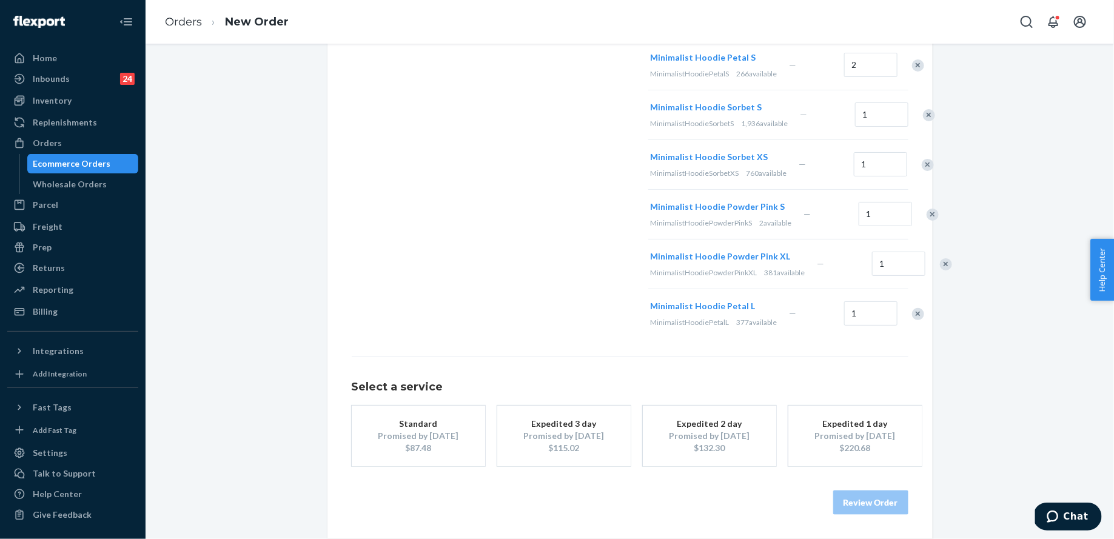
scroll to position [568, 0]
type input "Employee Hoodies 1-20"
click at [699, 460] on button "Expedited 2 day Promised by Sep 25, 2025 $132.30" at bounding box center [709, 436] width 133 height 61
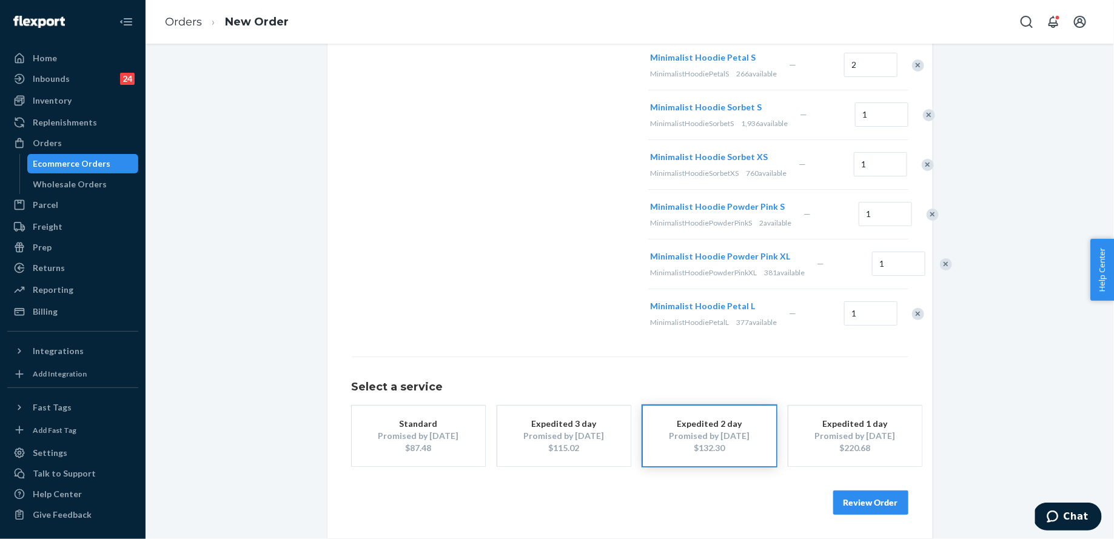
click at [876, 513] on button "Review Order" at bounding box center [870, 503] width 75 height 24
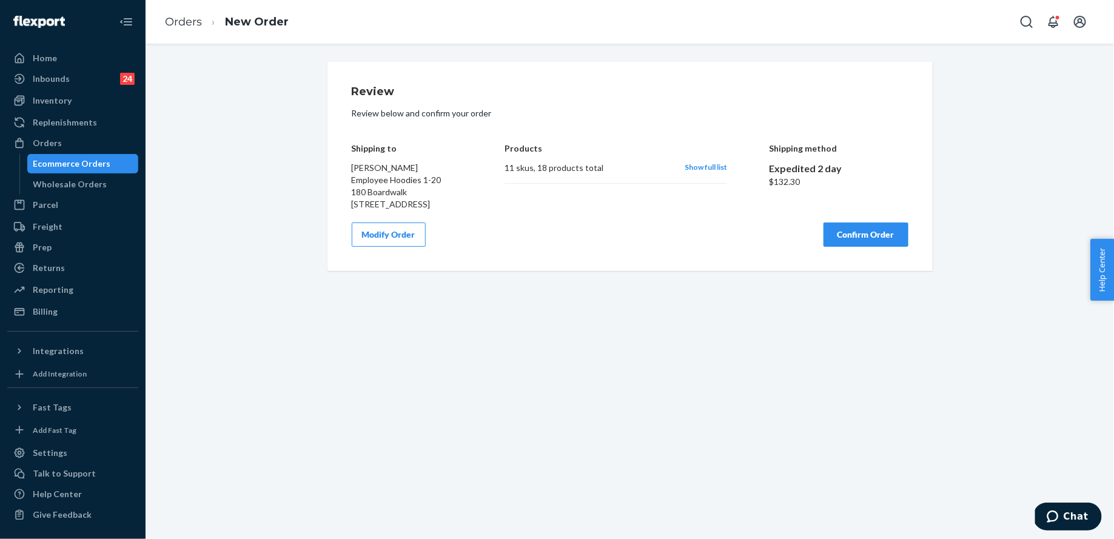
scroll to position [0, 0]
click at [860, 246] on button "Confirm Order" at bounding box center [866, 235] width 85 height 24
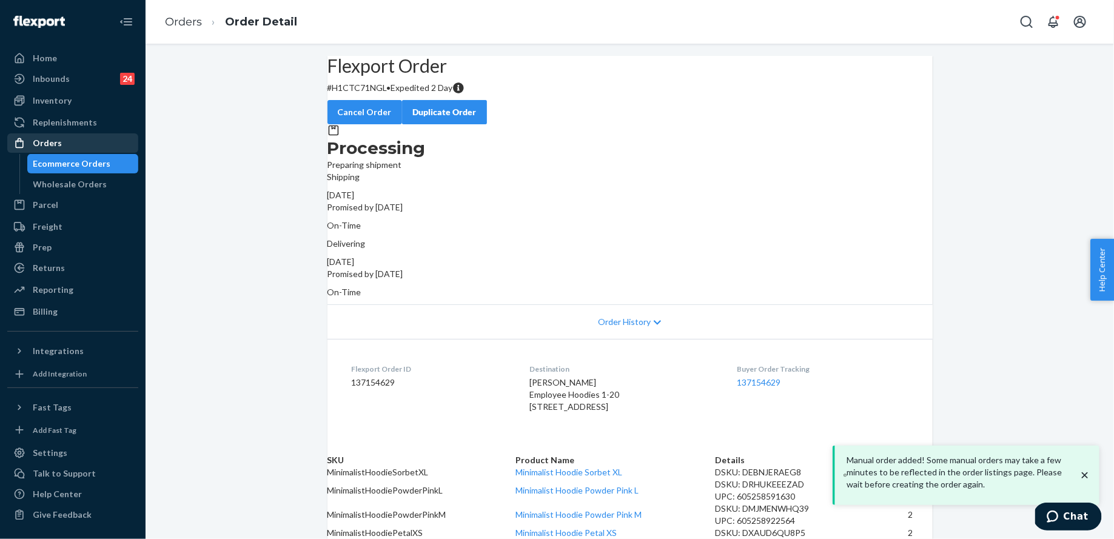
click at [84, 144] on div "Orders" at bounding box center [72, 143] width 129 height 17
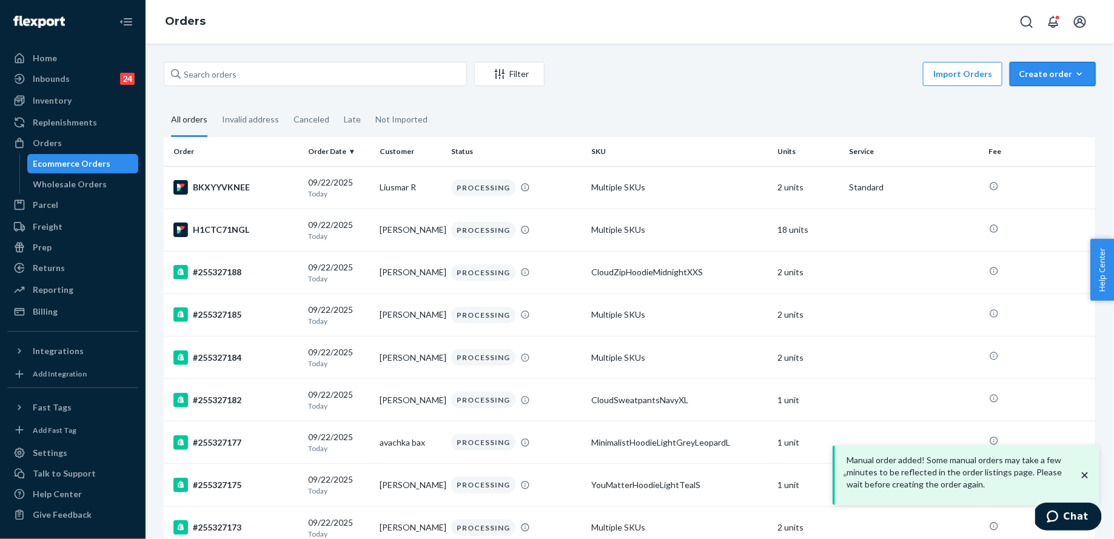
click at [1035, 80] on button "Create order Ecommerce order Removal order" at bounding box center [1053, 74] width 86 height 24
click at [1035, 106] on span "Ecommerce order" at bounding box center [1060, 103] width 75 height 8
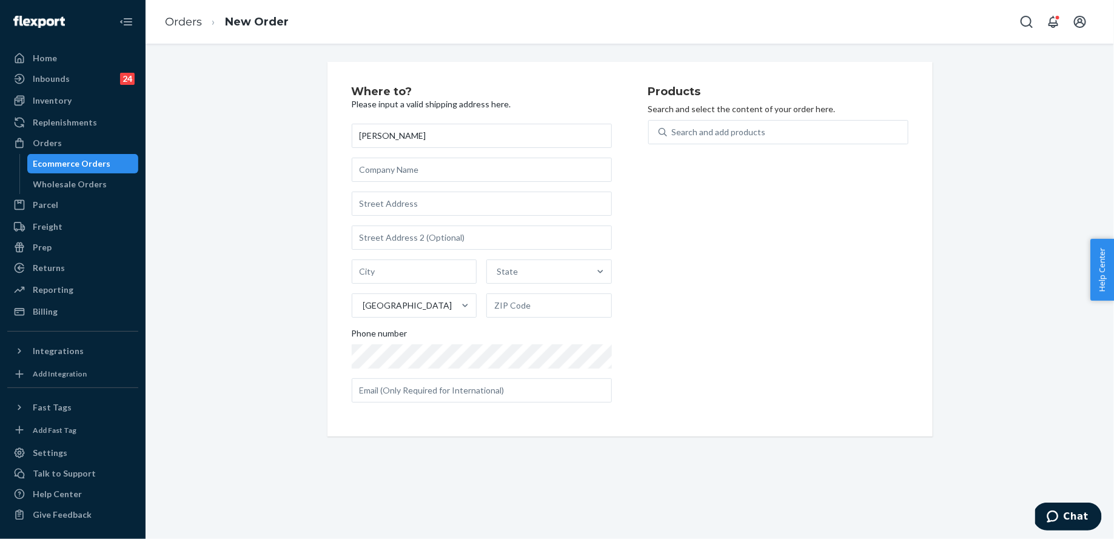
type input "[PERSON_NAME]"
type input "Employee Hoodies 21-43"
click at [434, 206] on input "text" at bounding box center [482, 204] width 260 height 24
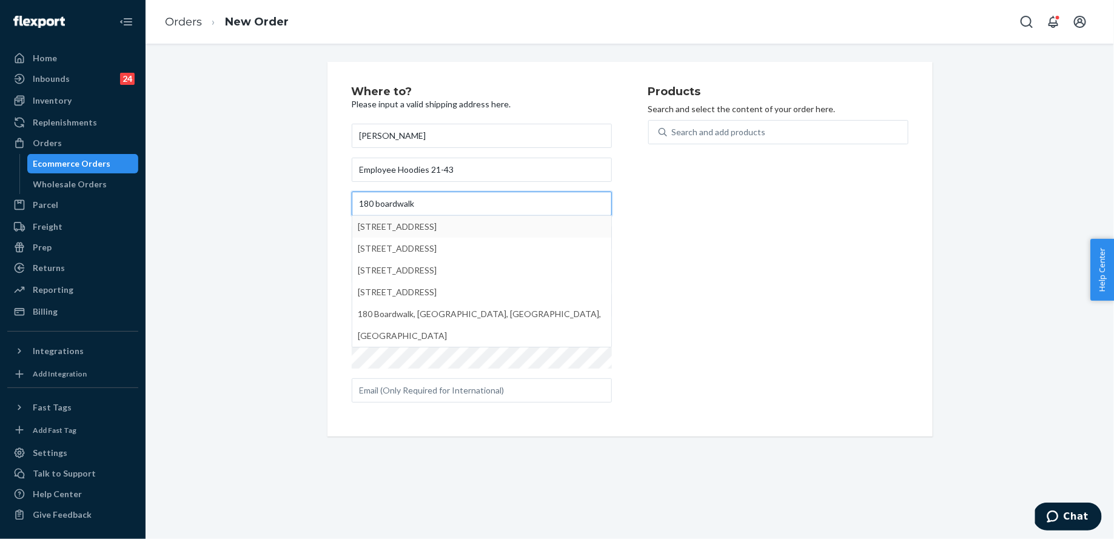
type input "180 boardwalk"
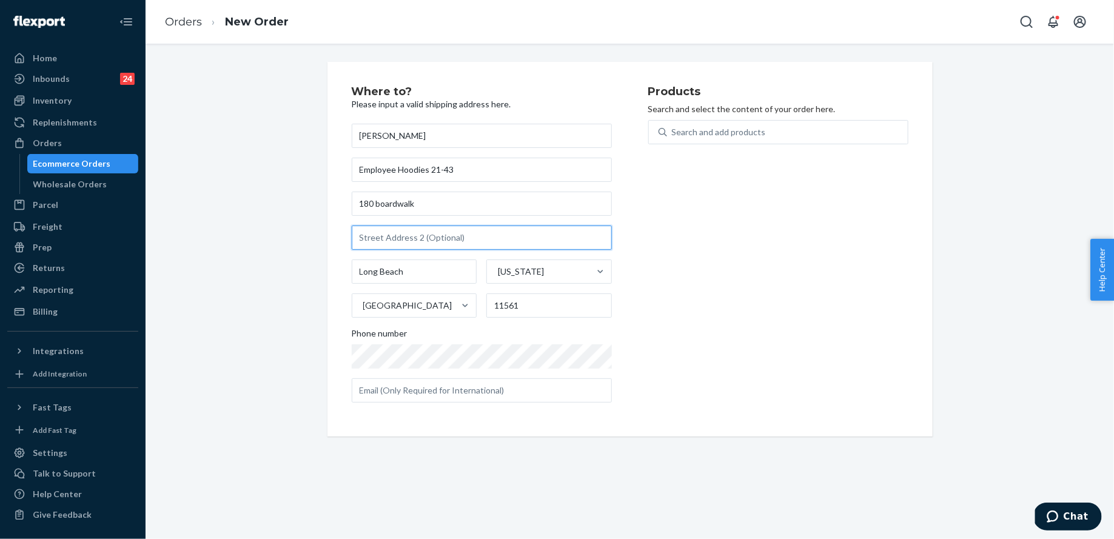
click at [400, 242] on input "text" at bounding box center [482, 238] width 260 height 24
type input "611"
click at [722, 138] on div "Search and add products" at bounding box center [719, 132] width 94 height 12
click at [673, 138] on input "Search and add products" at bounding box center [672, 132] width 1 height 12
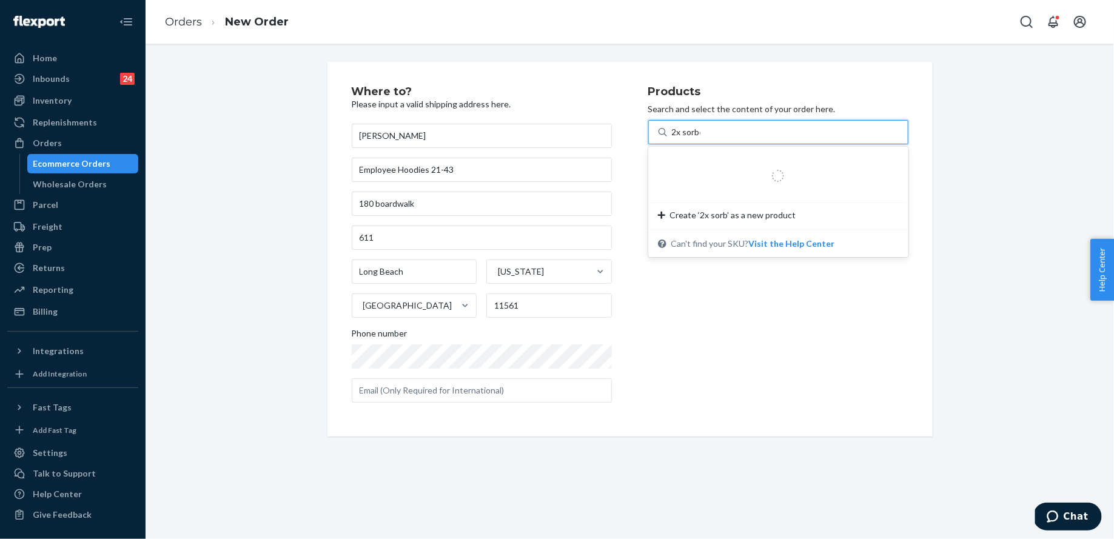
type input "2x sorbet"
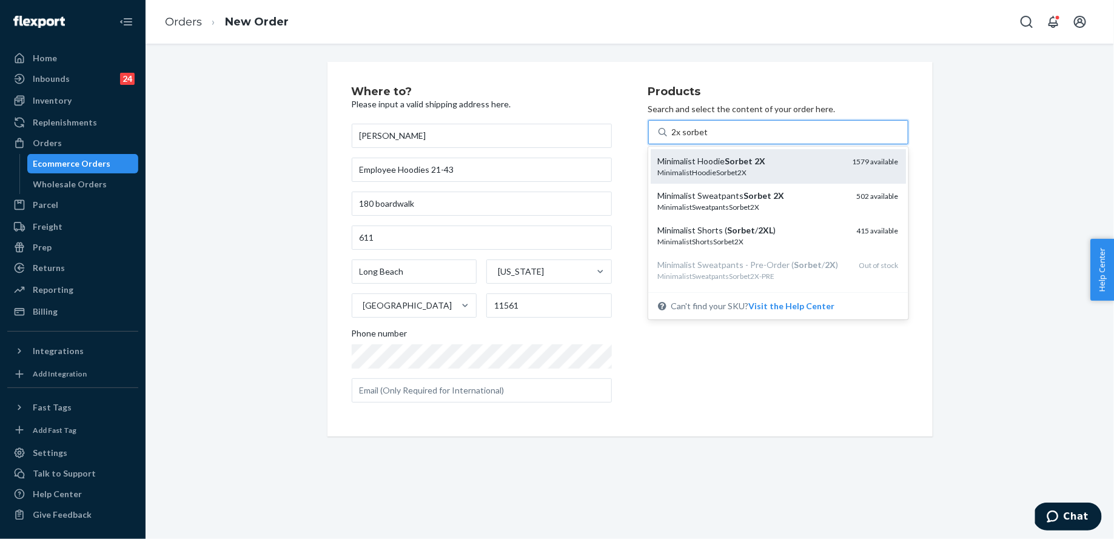
click at [727, 163] on div "Minimalist Hoodie Sorbet 2X" at bounding box center [750, 161] width 185 height 12
click at [708, 138] on input "2x sorbet" at bounding box center [690, 132] width 36 height 12
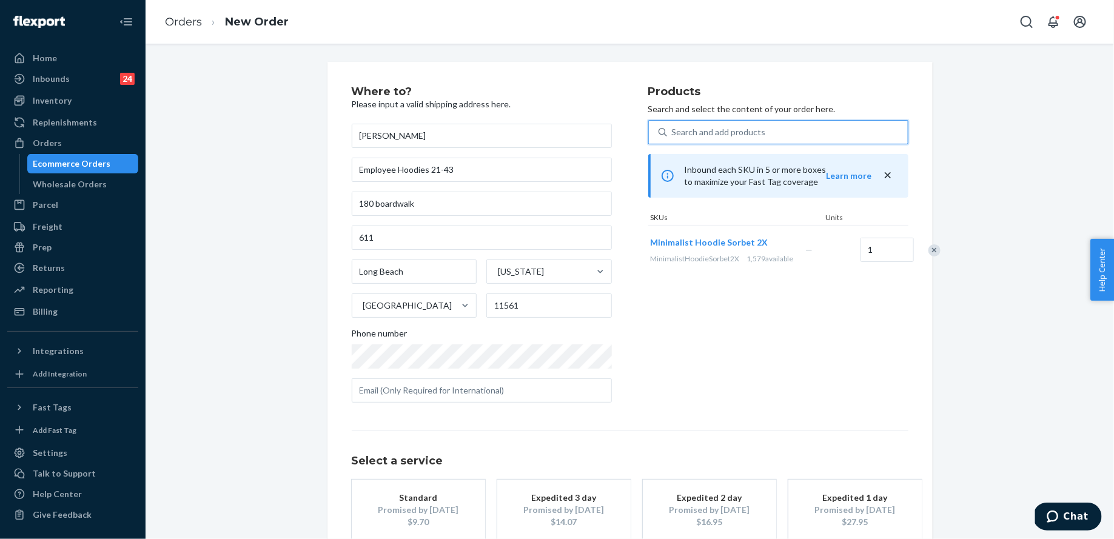
click at [725, 124] on div "Search and add products 2x sorbet" at bounding box center [787, 132] width 241 height 22
click at [673, 126] on input "2x sorbet" at bounding box center [672, 132] width 1 height 12
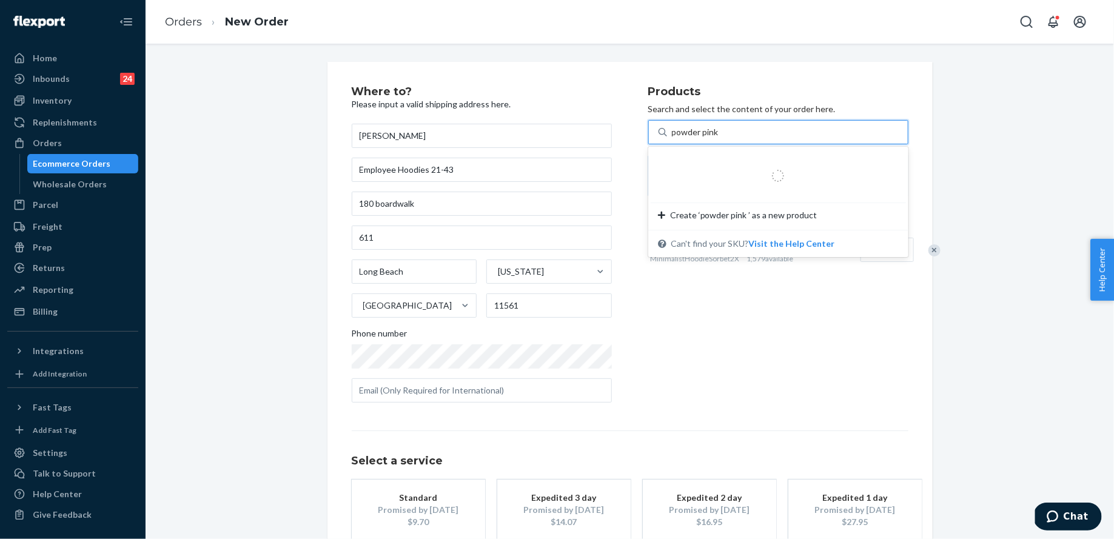
type input "powder pink l"
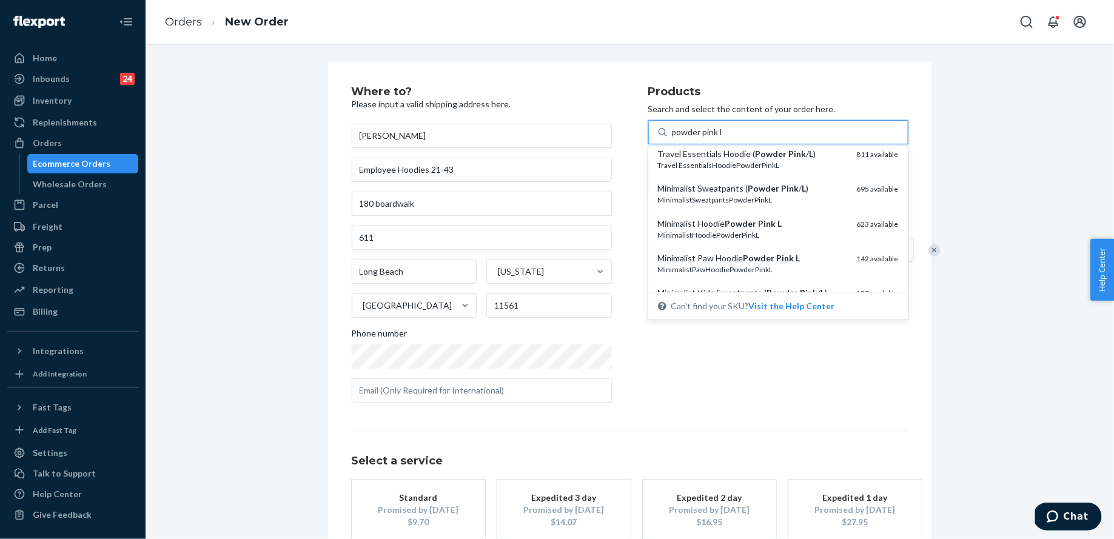
scroll to position [113, 0]
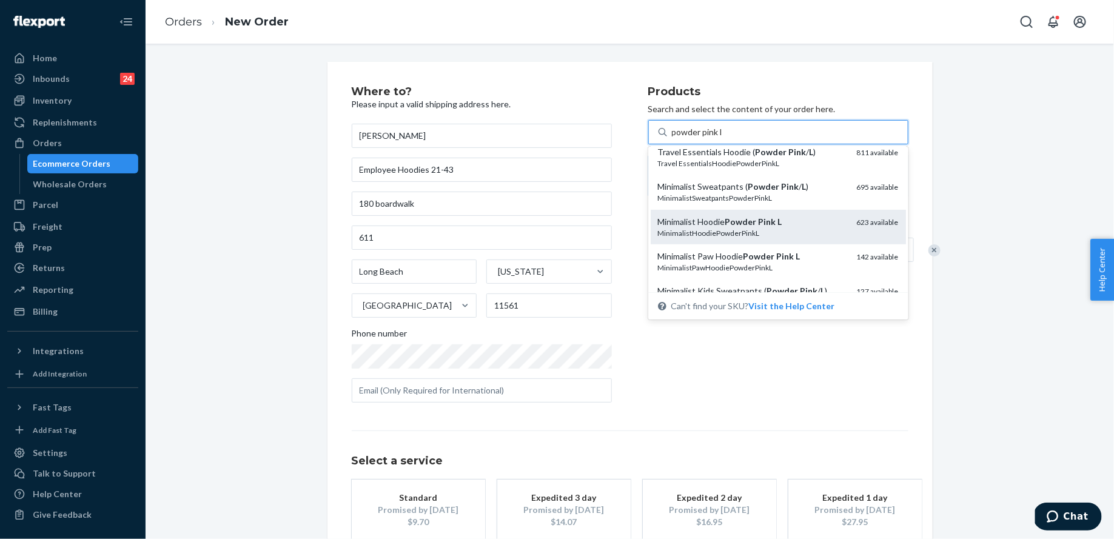
click at [774, 231] on div "MinimalistHoodiePowderPinkL" at bounding box center [752, 233] width 189 height 10
click at [723, 138] on input "powder pink l" at bounding box center [697, 132] width 51 height 12
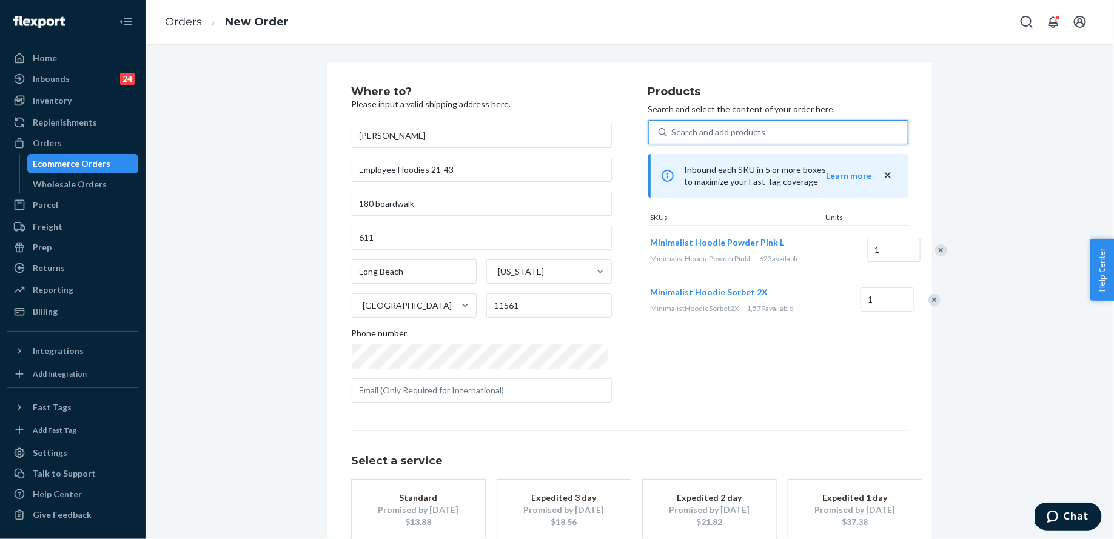
click at [736, 135] on div "Search and add products" at bounding box center [719, 132] width 94 height 12
click at [673, 135] on input "powder pink l" at bounding box center [672, 132] width 1 height 12
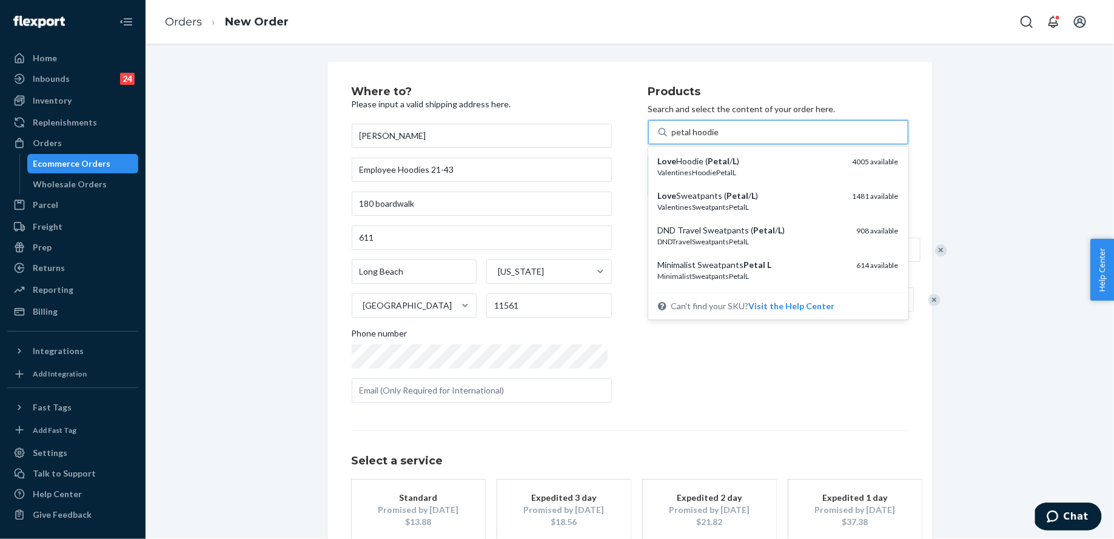
type input "petal hoodie l"
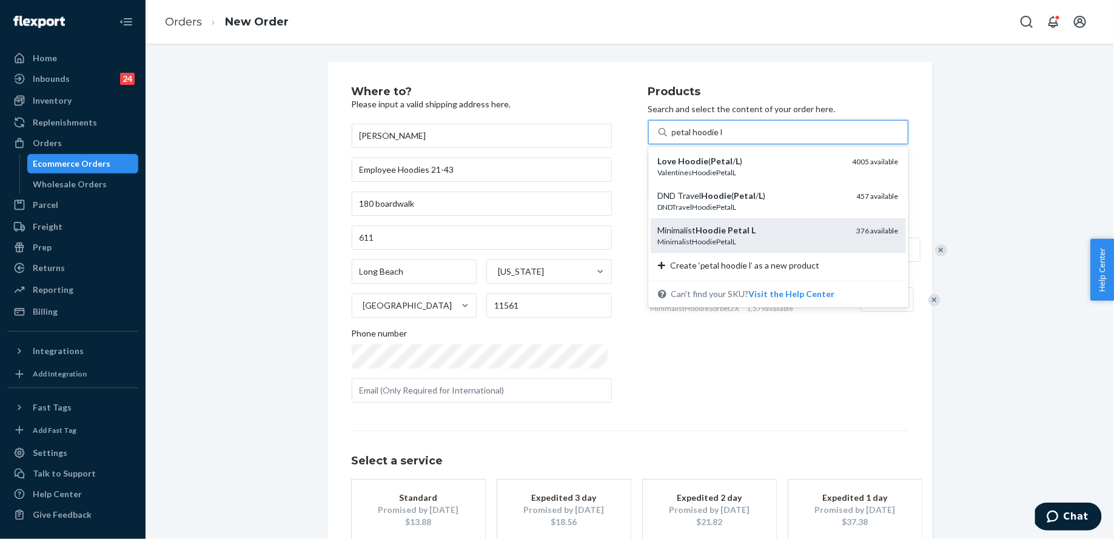
click at [752, 234] on em "L" at bounding box center [754, 230] width 4 height 10
click at [723, 138] on input "petal hoodie l" at bounding box center [697, 132] width 51 height 12
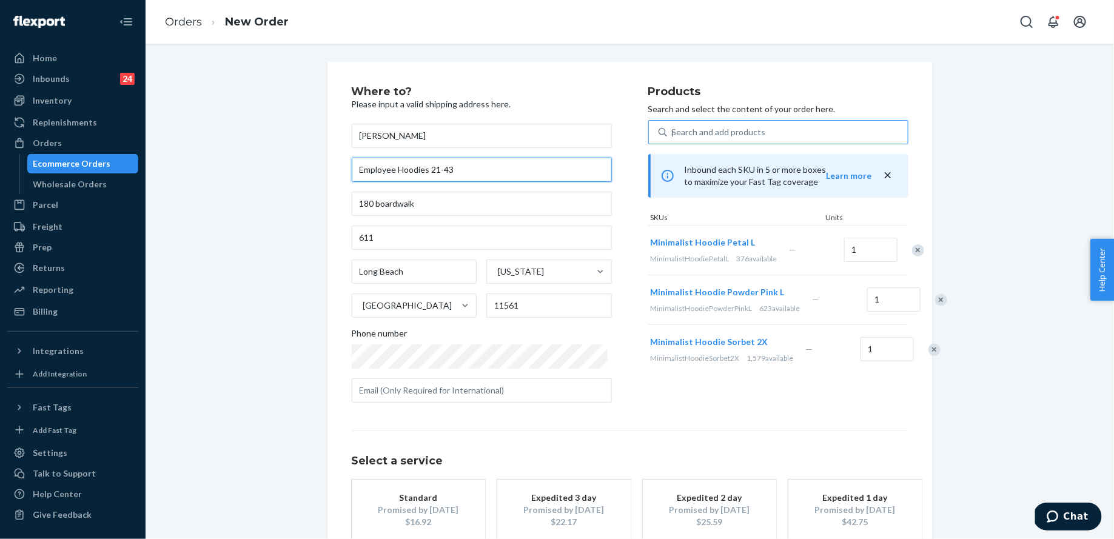
click at [464, 166] on input "Employee Hoodies 21-43" at bounding box center [482, 170] width 260 height 24
type input "Employee Hoodies 21-42"
click at [713, 140] on div "Search and add products petal hoodie l" at bounding box center [787, 132] width 241 height 22
click at [673, 138] on input "petal hoodie l" at bounding box center [672, 132] width 1 height 12
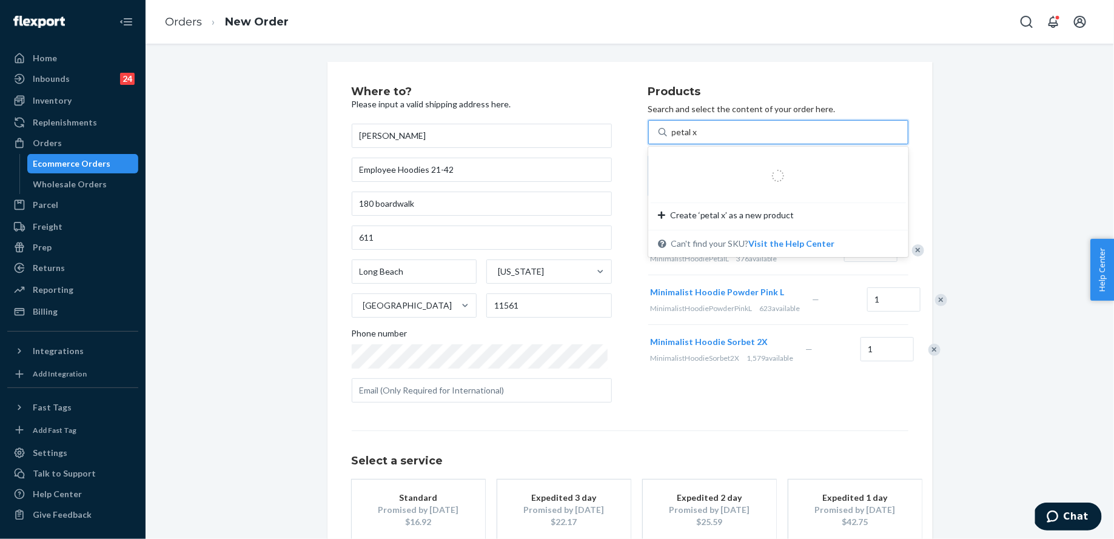
type input "petal xs"
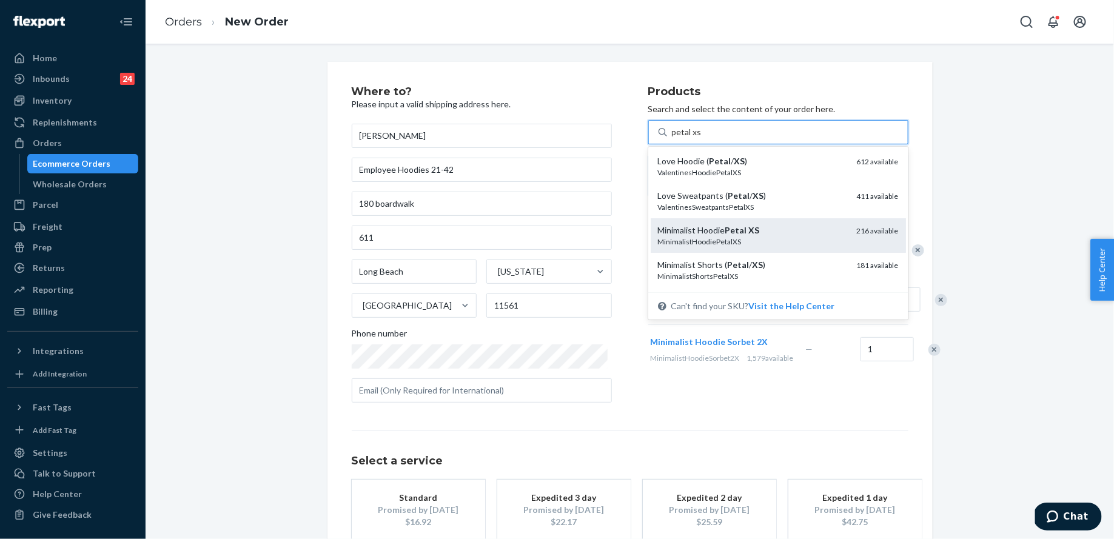
click at [738, 226] on em "Petal" at bounding box center [736, 230] width 22 height 10
click at [702, 138] on input "petal xs" at bounding box center [687, 132] width 30 height 12
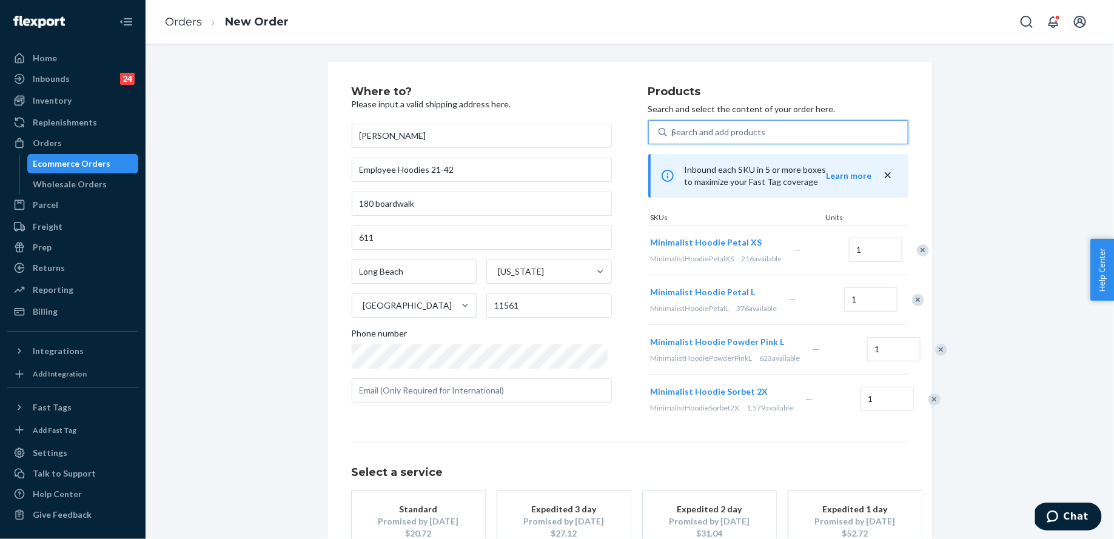
click at [709, 132] on div "Search and add products" at bounding box center [719, 132] width 94 height 12
click at [673, 132] on input "petal xs" at bounding box center [672, 132] width 1 height 12
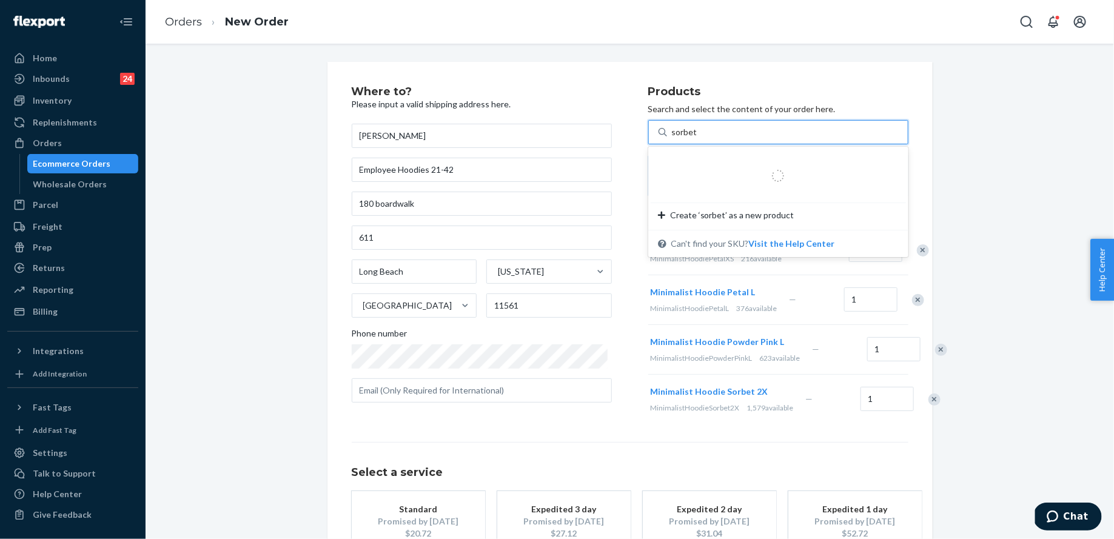
type input "sorbet s"
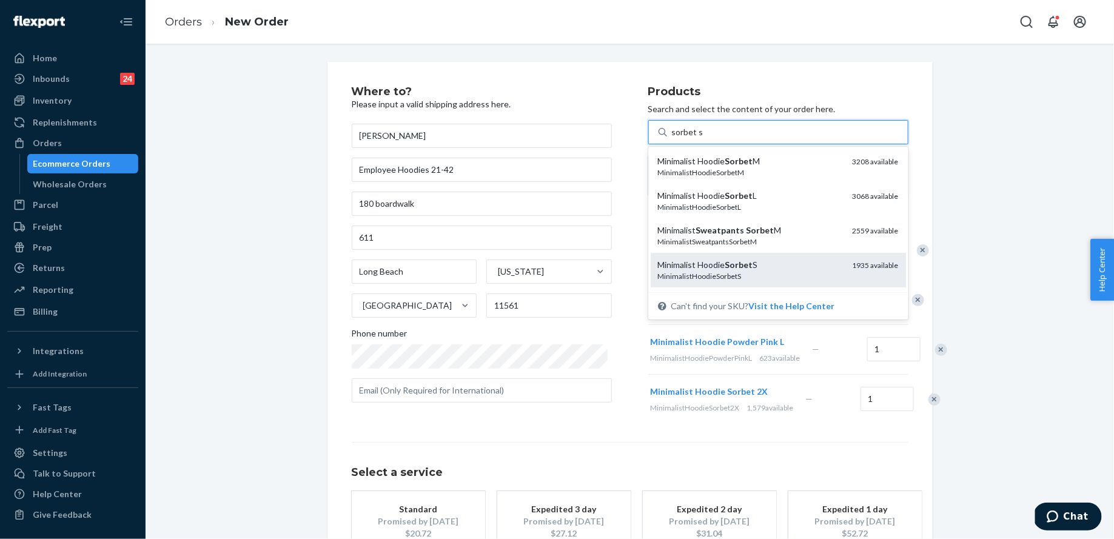
click at [752, 277] on div "MinimalistHoodieSorbetS" at bounding box center [750, 276] width 185 height 10
click at [703, 138] on input "sorbet s" at bounding box center [687, 132] width 31 height 12
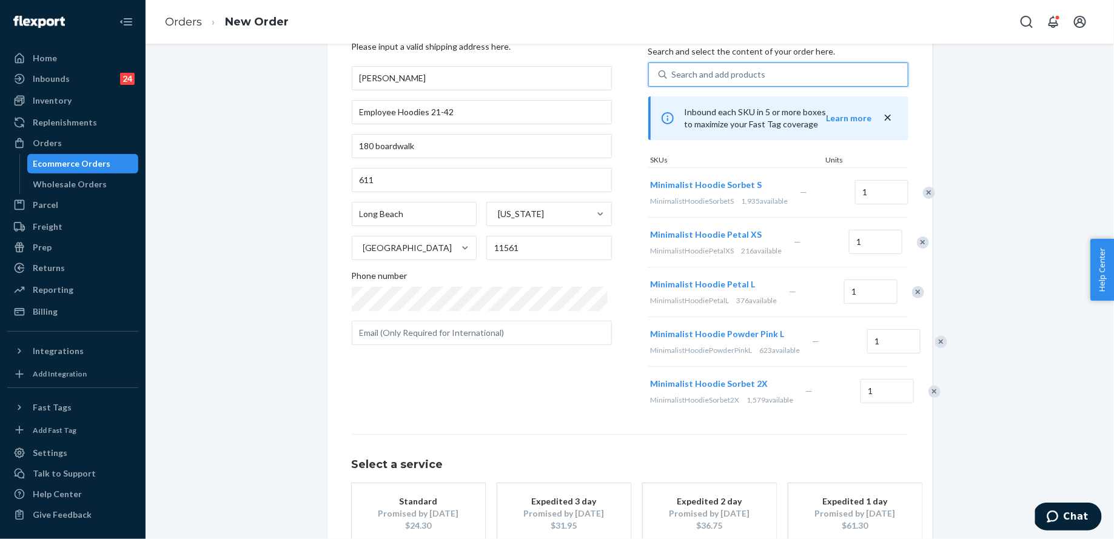
scroll to position [59, 0]
click at [735, 67] on div "Search and add products" at bounding box center [719, 73] width 94 height 12
click at [673, 67] on input "sorbet s" at bounding box center [672, 73] width 1 height 12
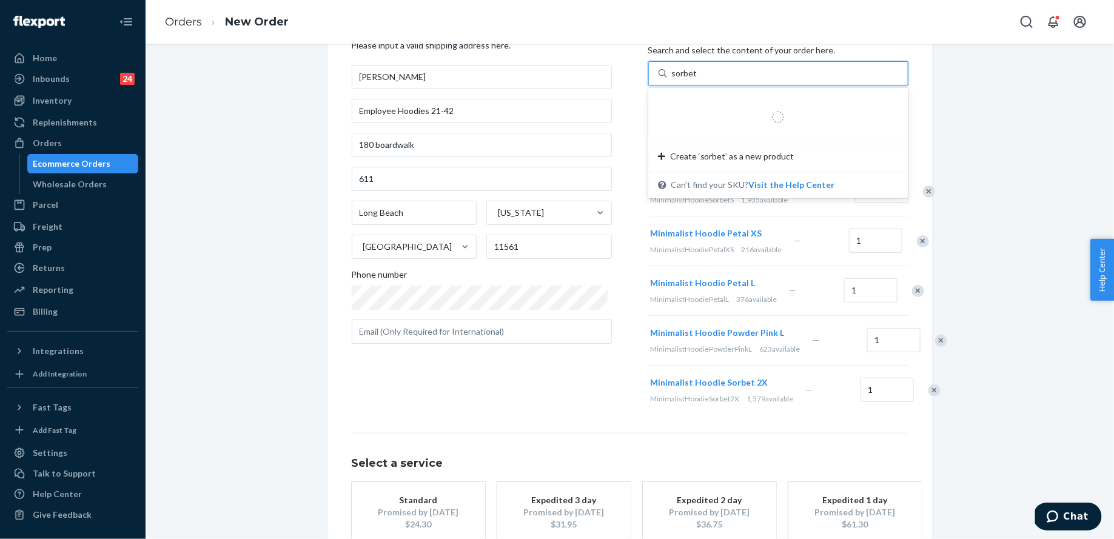
type input "sorbet m"
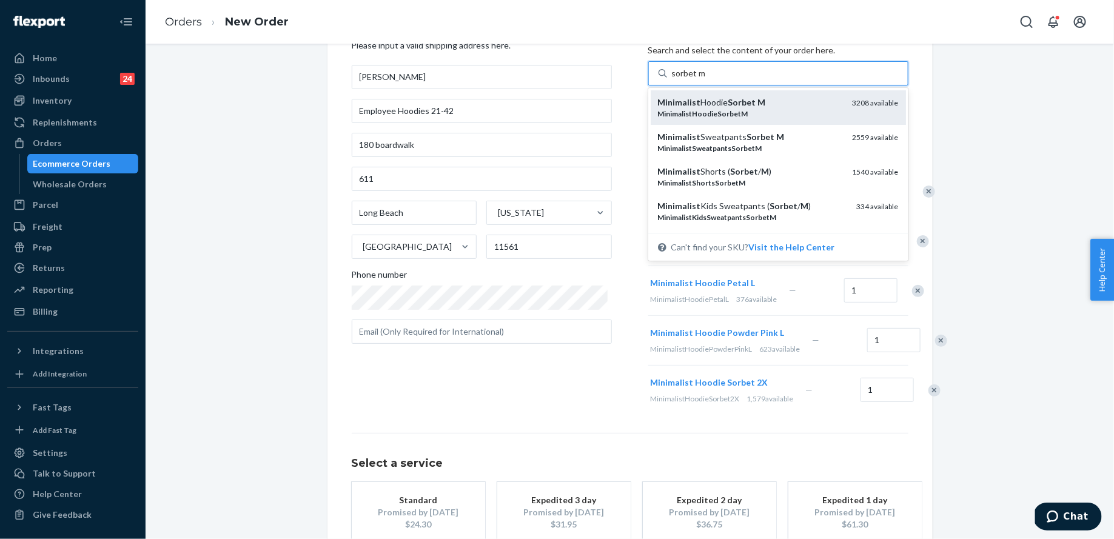
click at [746, 101] on em "Sorbet" at bounding box center [743, 102] width 28 height 10
click at [706, 79] on input "sorbet m" at bounding box center [689, 73] width 34 height 12
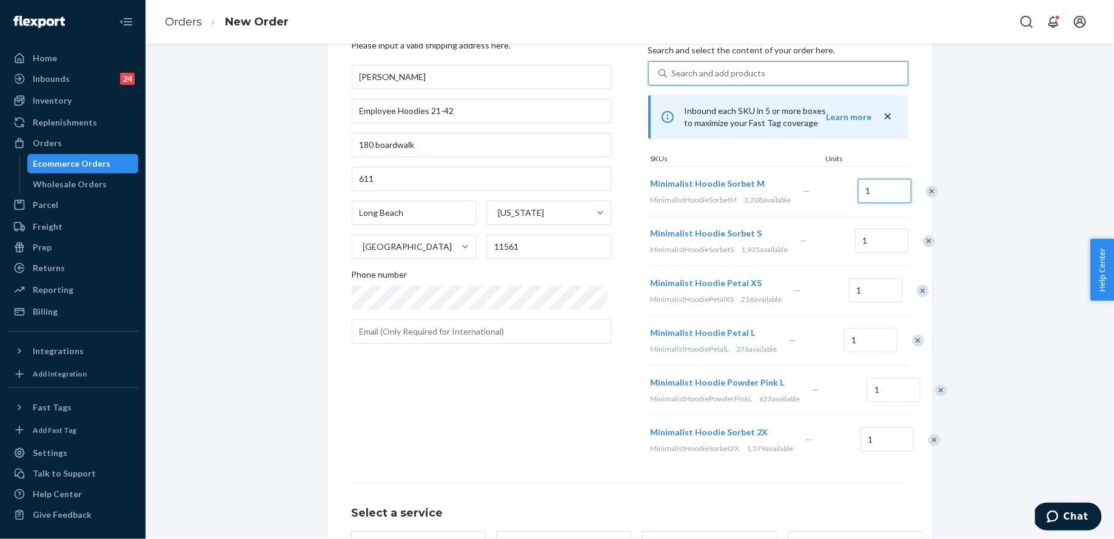
click at [858, 186] on input "1" at bounding box center [884, 191] width 53 height 24
type input "2"
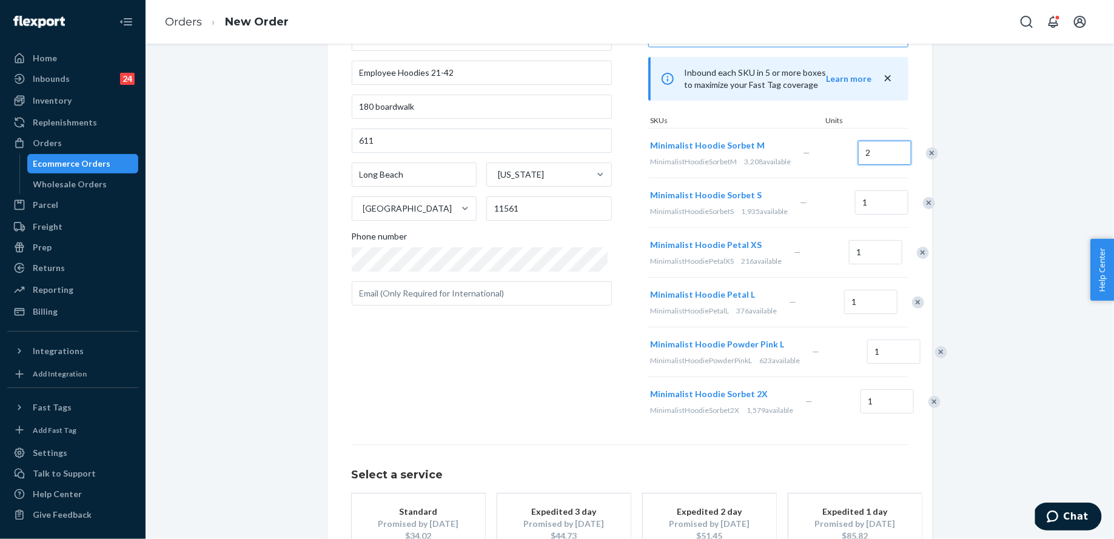
scroll to position [0, 0]
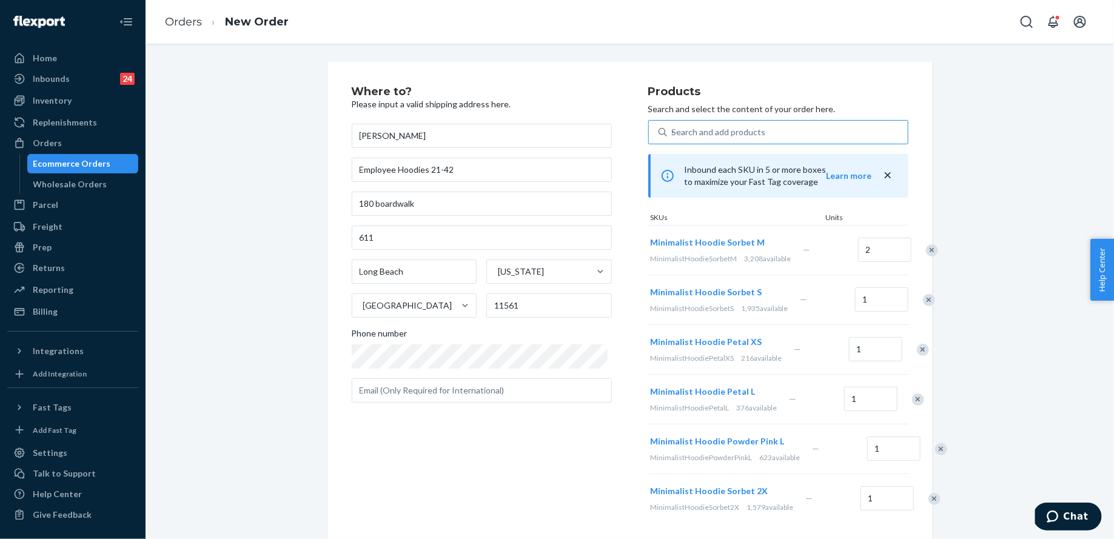
click at [749, 127] on div "Search and add products" at bounding box center [719, 132] width 94 height 12
click at [673, 127] on input "sorbet m" at bounding box center [672, 132] width 1 height 12
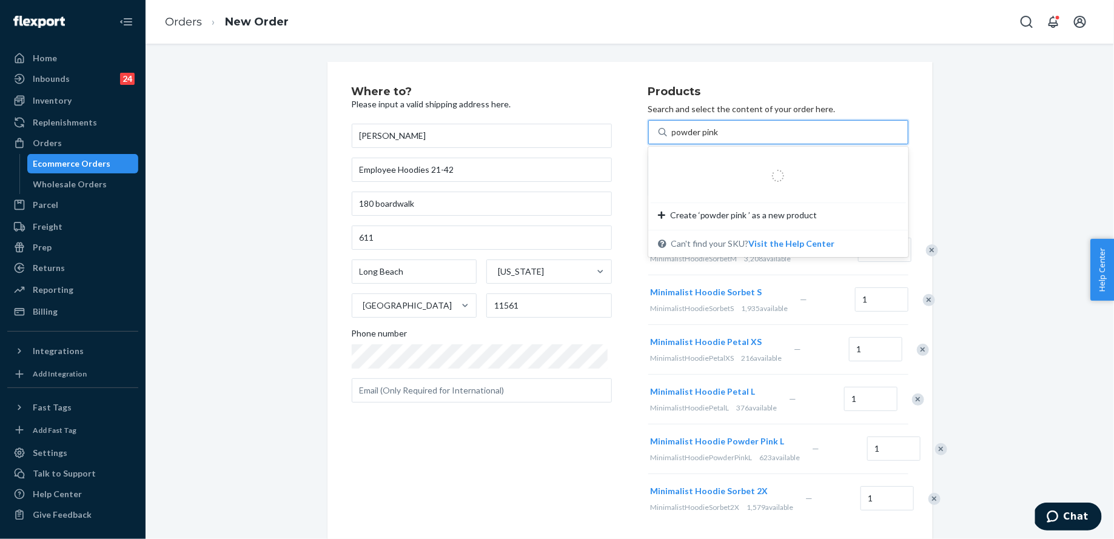
type input "powder pink s"
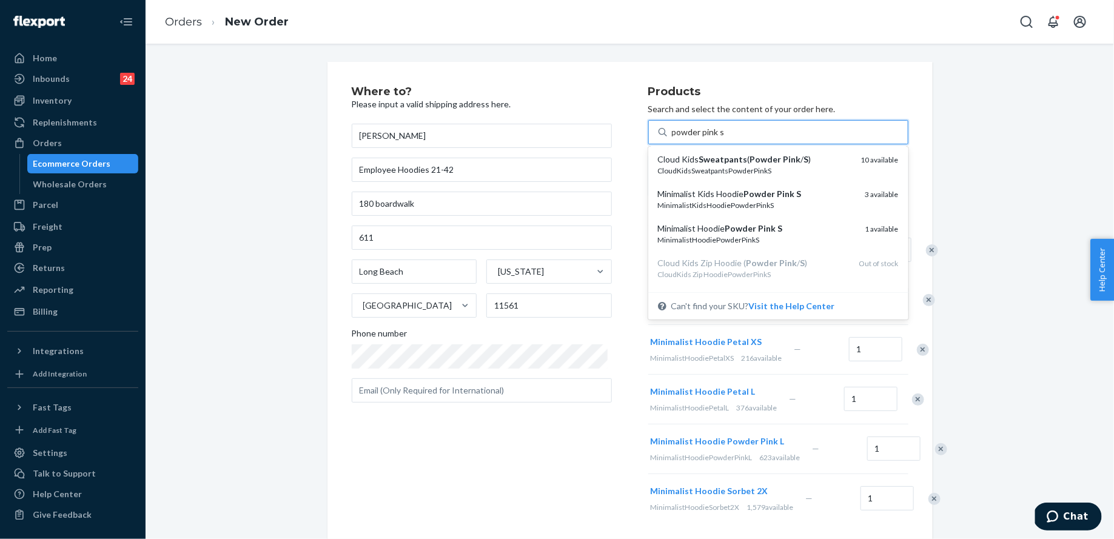
scroll to position [254, 0]
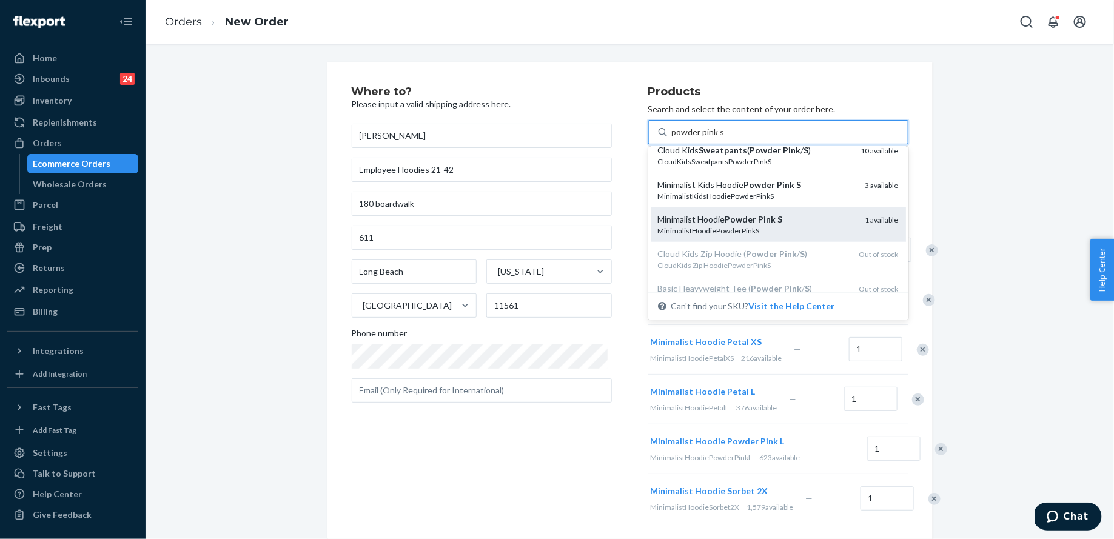
click at [778, 223] on em "S" at bounding box center [780, 219] width 5 height 10
click at [725, 138] on input "powder pink s" at bounding box center [698, 132] width 53 height 12
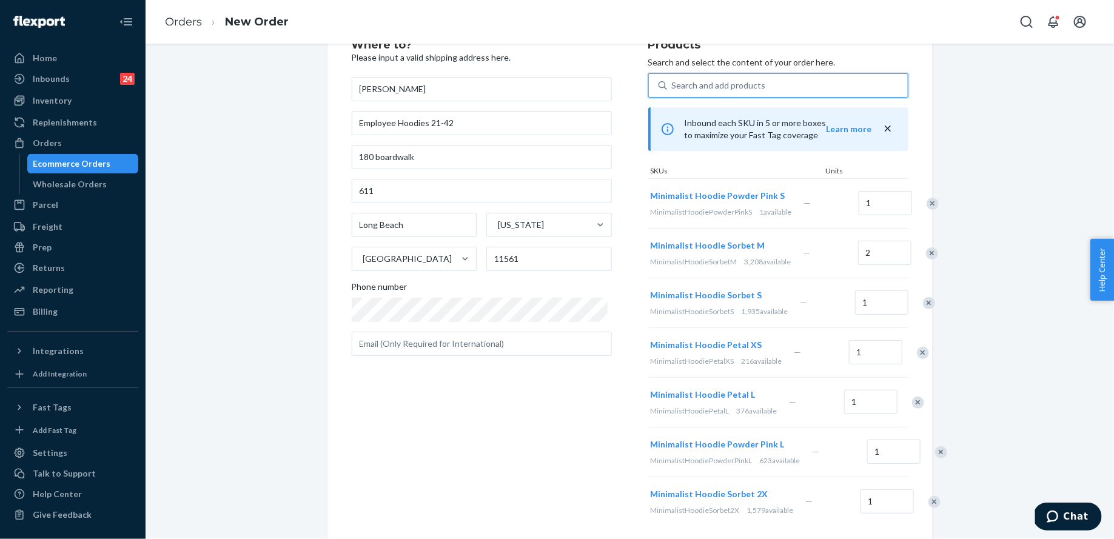
scroll to position [47, 0]
click at [855, 314] on input "1" at bounding box center [881, 302] width 53 height 24
type input "2"
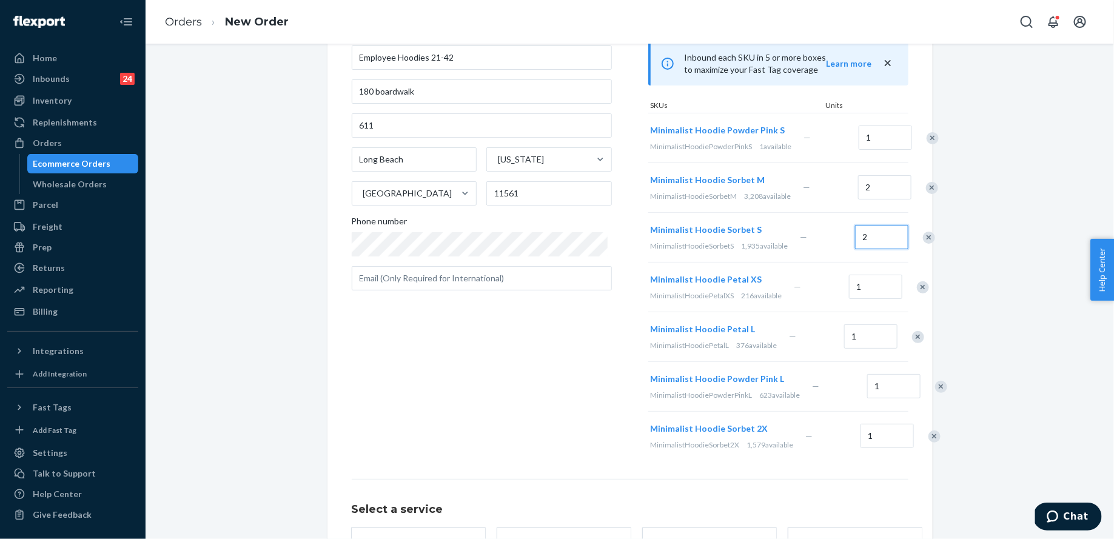
scroll to position [138, 0]
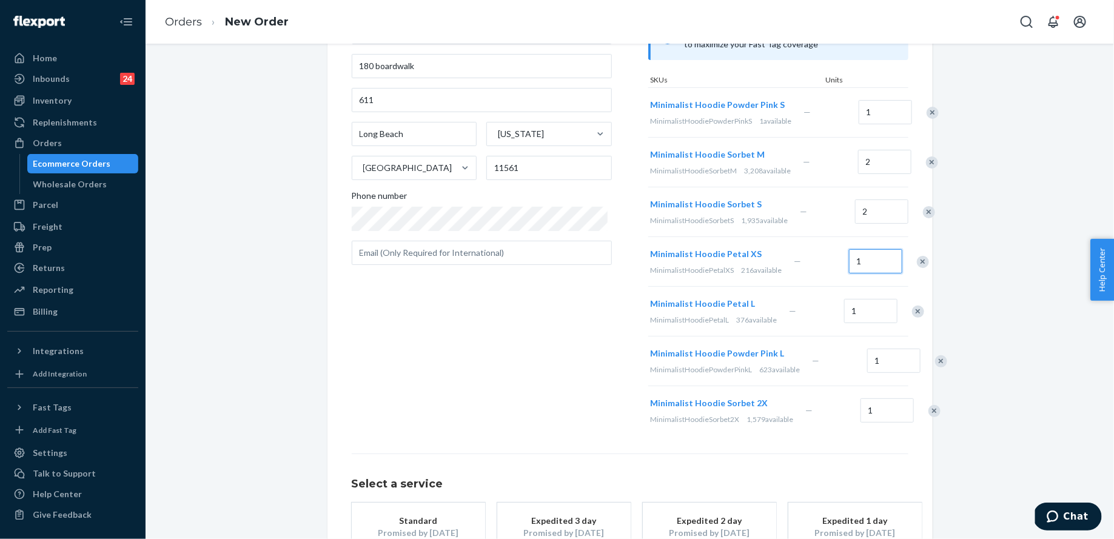
click at [850, 274] on input "1" at bounding box center [875, 261] width 53 height 24
type input "2"
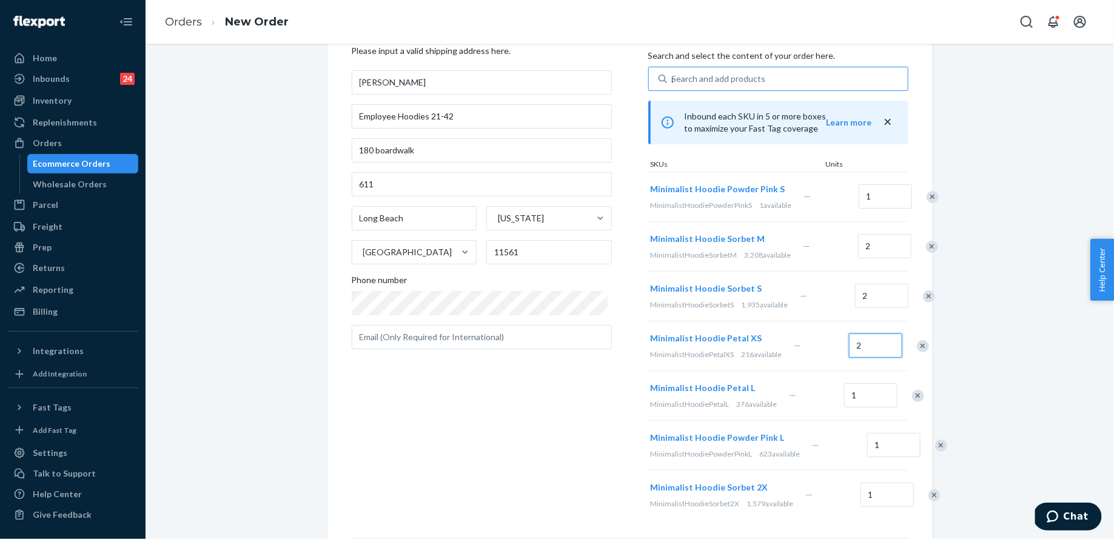
scroll to position [39, 0]
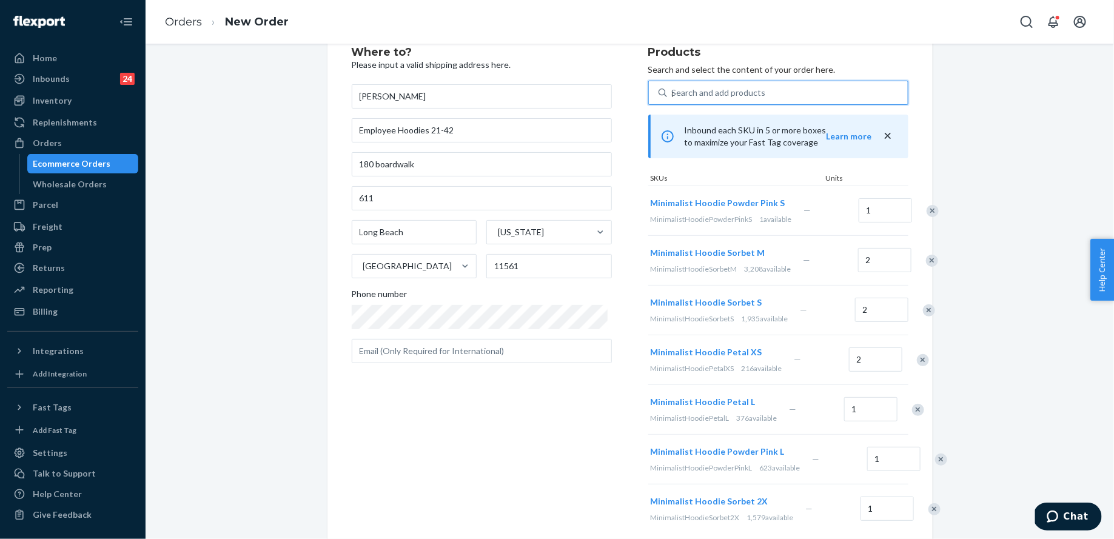
click at [741, 93] on div "Search and add products" at bounding box center [719, 93] width 94 height 12
click at [673, 93] on input "powder pink s" at bounding box center [672, 93] width 1 height 12
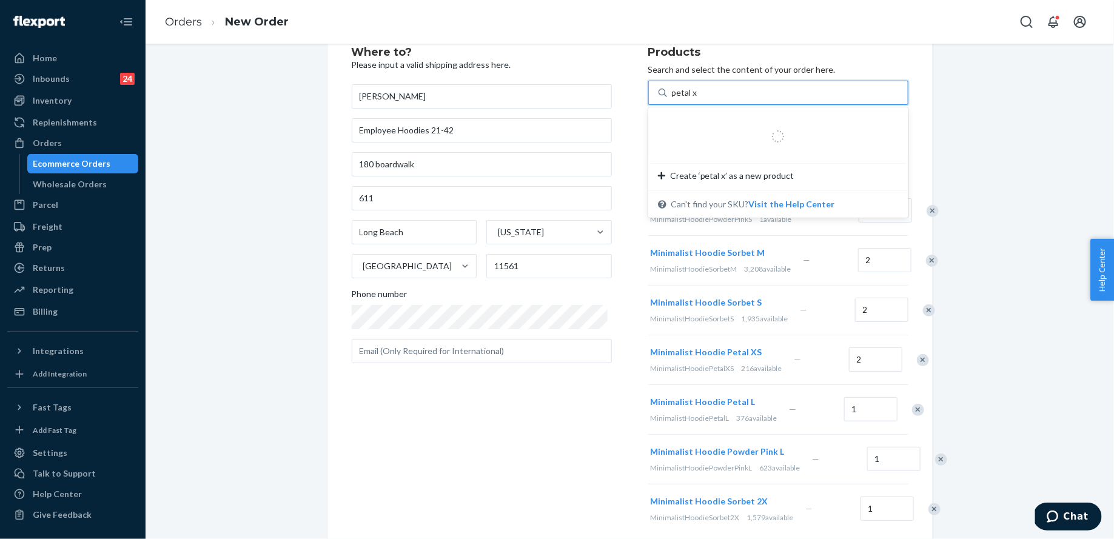
type input "petal xl"
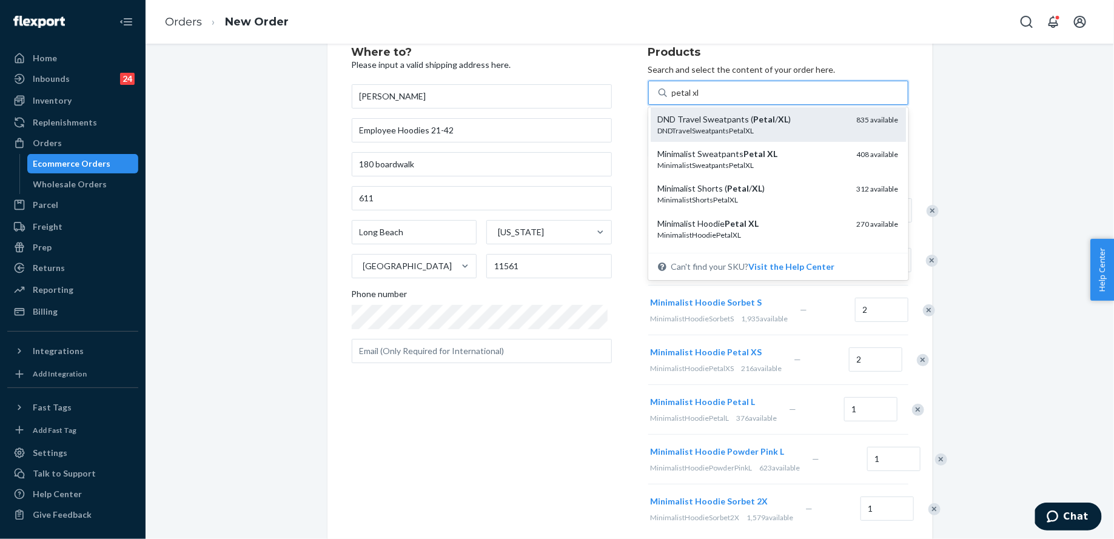
scroll to position [86, 0]
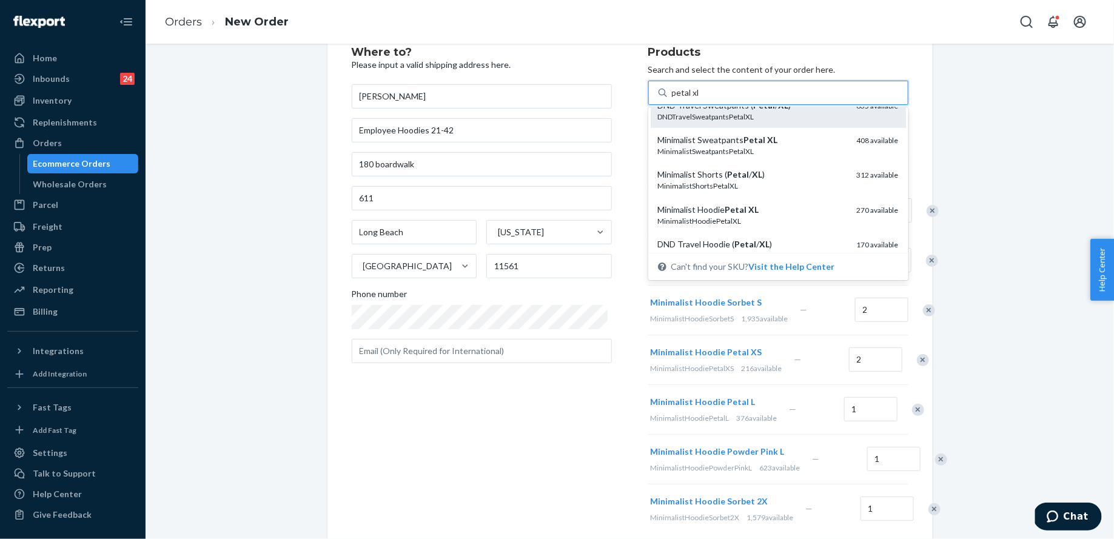
click at [788, 207] on div "Minimalist Hoodie Petal XL" at bounding box center [752, 210] width 189 height 12
click at [700, 99] on input "petal xl" at bounding box center [686, 93] width 28 height 12
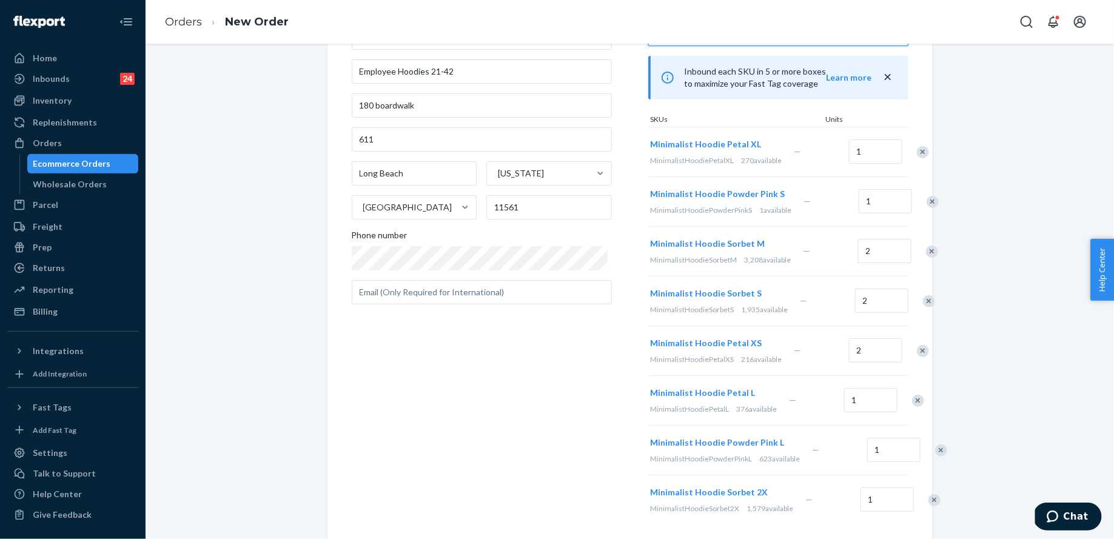
scroll to position [116, 0]
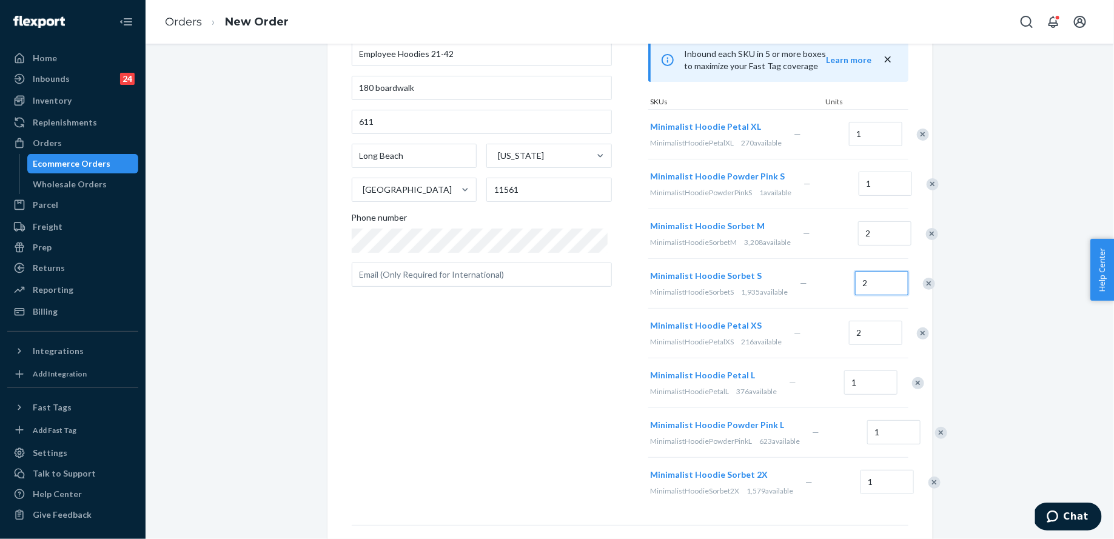
click at [855, 295] on input "2" at bounding box center [881, 283] width 53 height 24
type input "3"
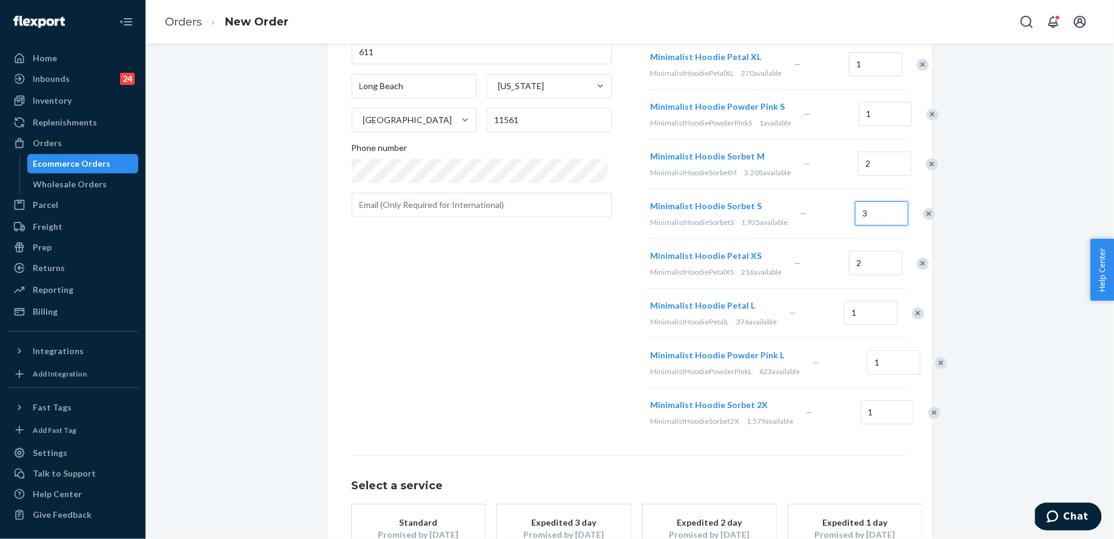
scroll to position [200, 0]
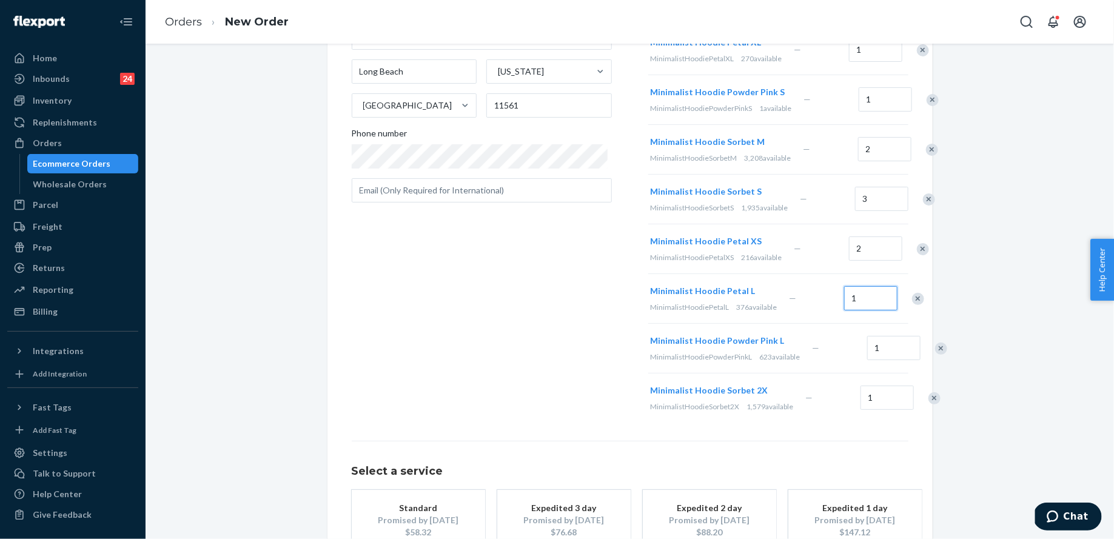
click at [844, 311] on input "1" at bounding box center [870, 298] width 53 height 24
type input "3"
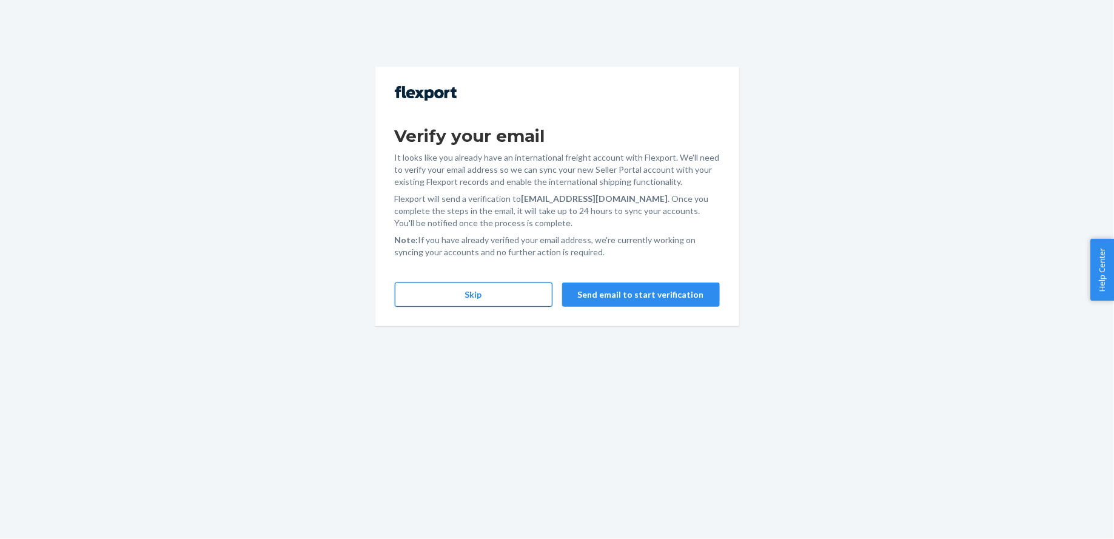
click at [443, 294] on button "Skip" at bounding box center [474, 295] width 158 height 24
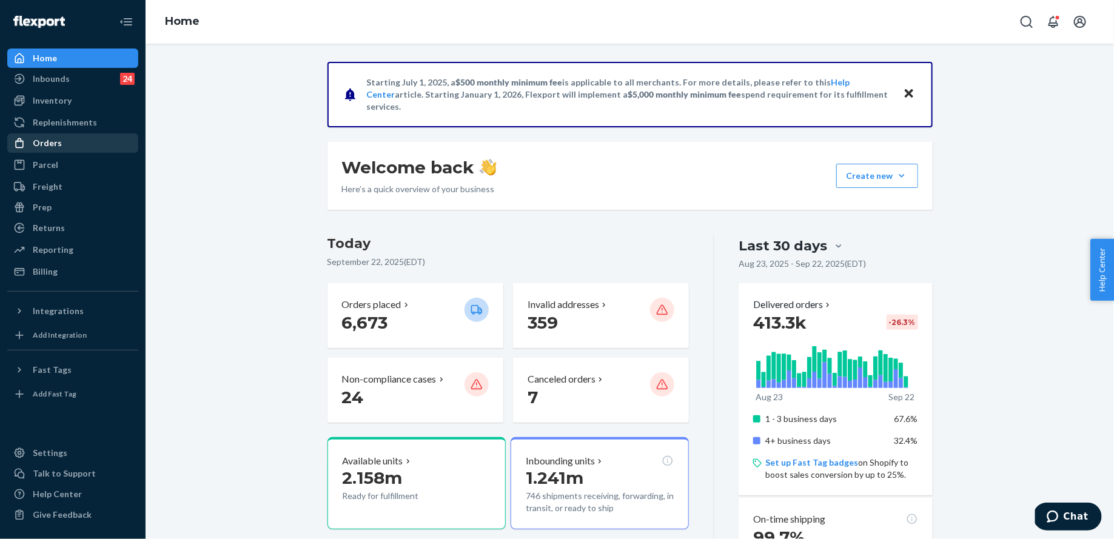
click at [77, 144] on div "Orders" at bounding box center [72, 143] width 129 height 17
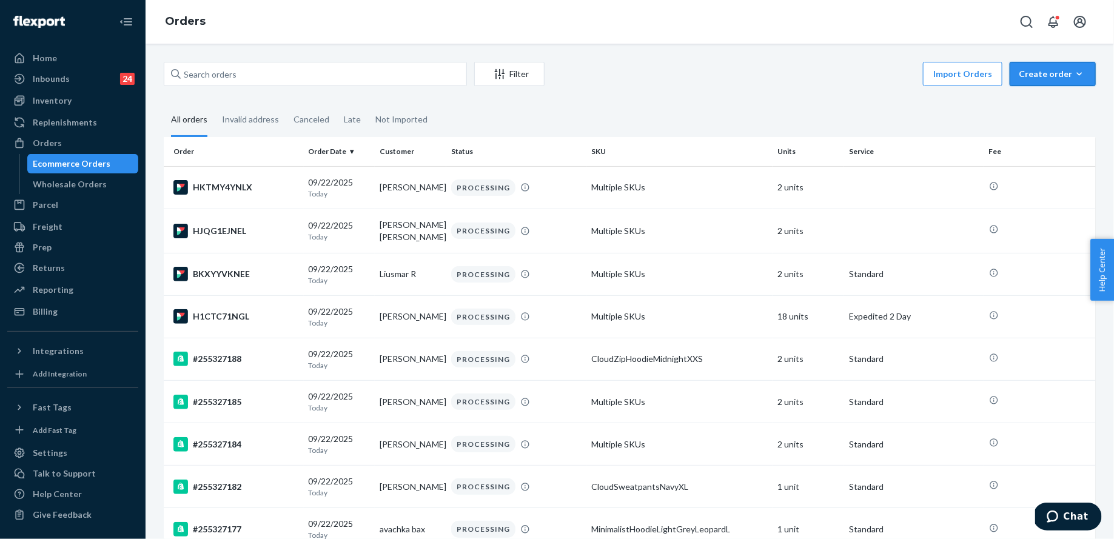
click at [1045, 73] on div "Create order" at bounding box center [1053, 74] width 68 height 12
click at [1043, 107] on span "Ecommerce order" at bounding box center [1060, 103] width 75 height 8
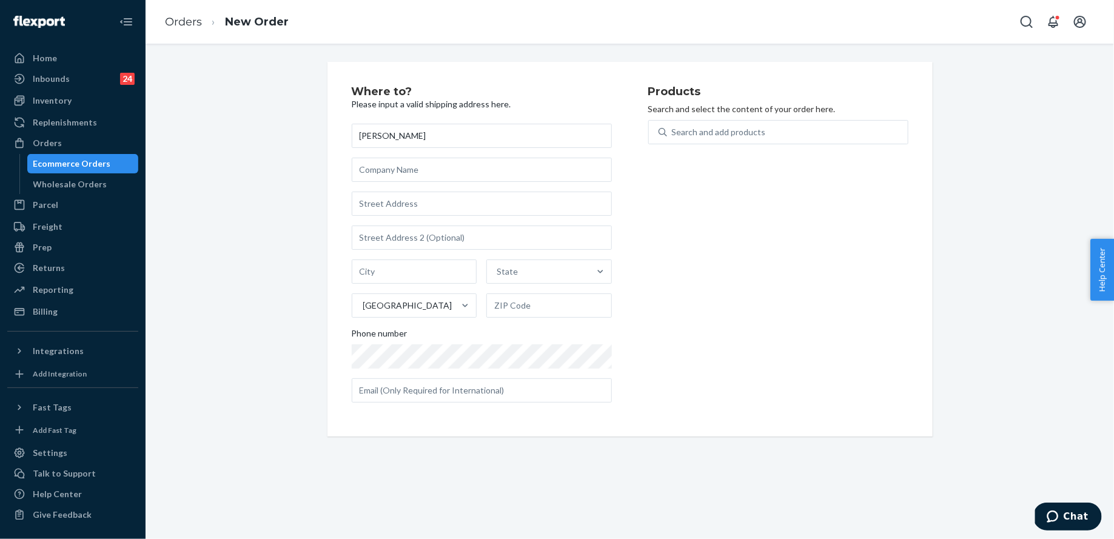
type input "[PERSON_NAME]"
type input "Employee Hoodies 21-42"
click at [515, 186] on div "[PERSON_NAME] Employee Hoodies 21-42 [GEOGRAPHIC_DATA] Phone number" at bounding box center [482, 263] width 260 height 279
click at [515, 200] on input "text" at bounding box center [482, 204] width 260 height 24
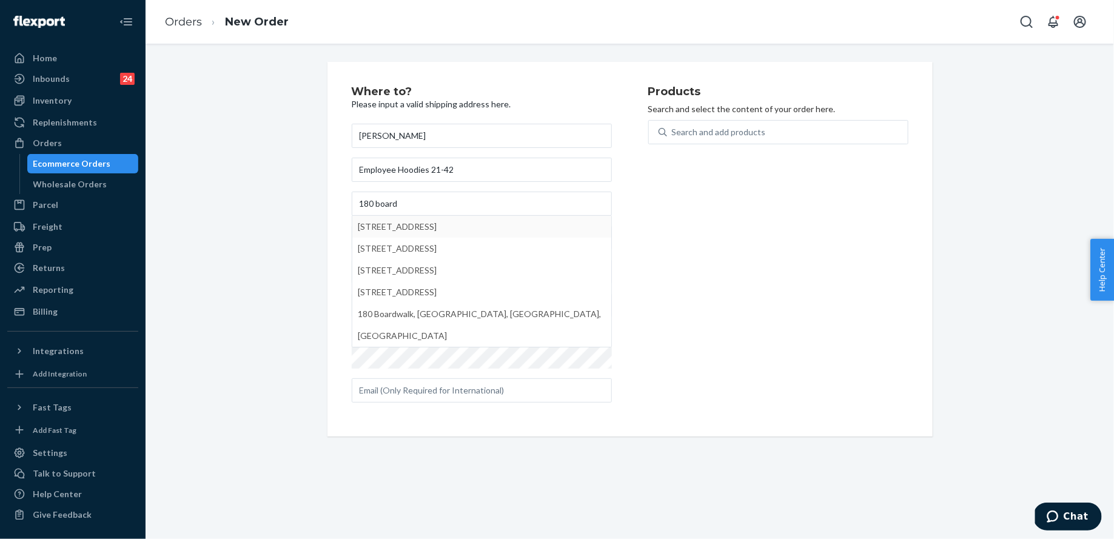
type input "180 Boardwalk"
type input "[GEOGRAPHIC_DATA]"
type input "11561"
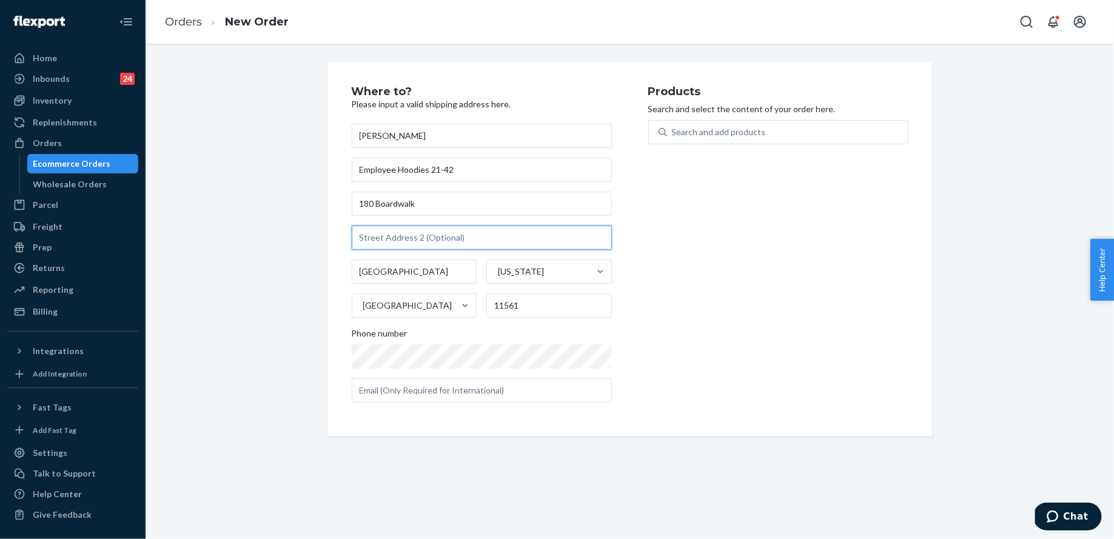
click at [421, 234] on input "text" at bounding box center [482, 238] width 260 height 24
type input "611"
click at [719, 125] on div "Search and add products" at bounding box center [787, 132] width 241 height 22
click at [673, 126] on input "Search and add products" at bounding box center [672, 132] width 1 height 12
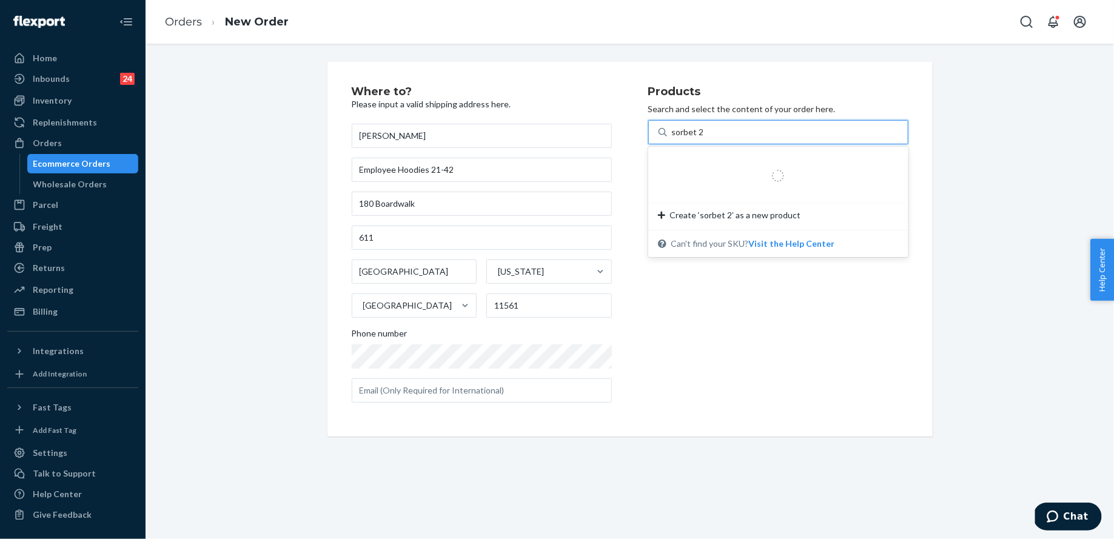
type input "sorbet 2x"
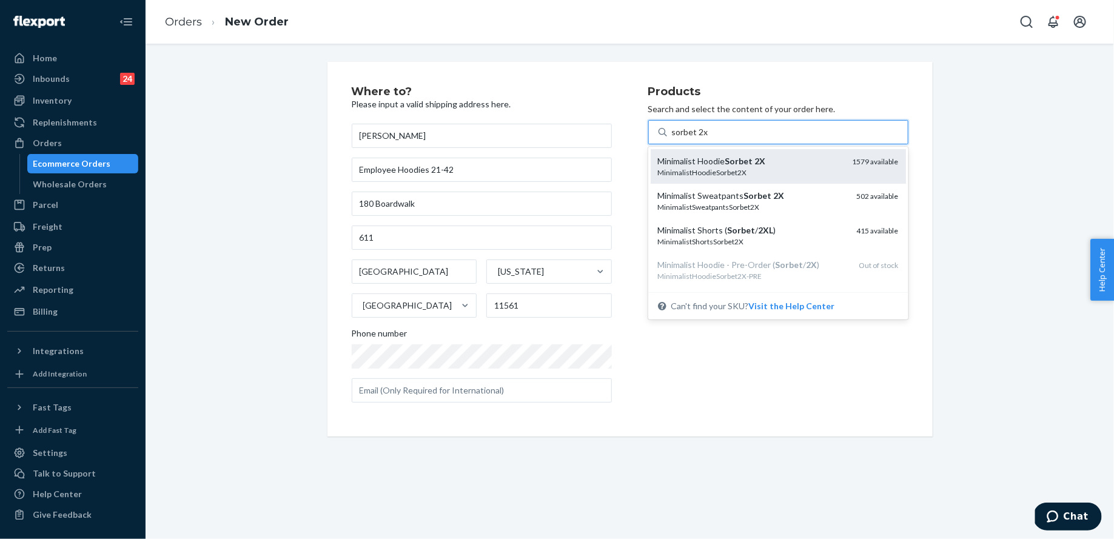
click at [742, 170] on div "MinimalistHoodieSorbet2X" at bounding box center [750, 172] width 185 height 10
click at [708, 138] on input "sorbet 2x" at bounding box center [690, 132] width 36 height 12
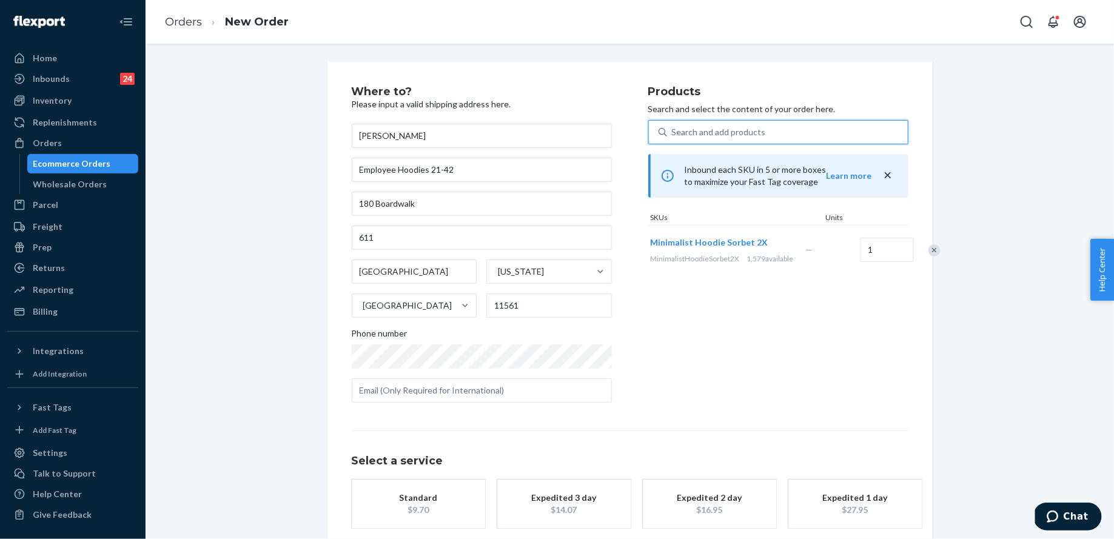
click at [683, 496] on div "Expedited 2 day" at bounding box center [709, 498] width 97 height 12
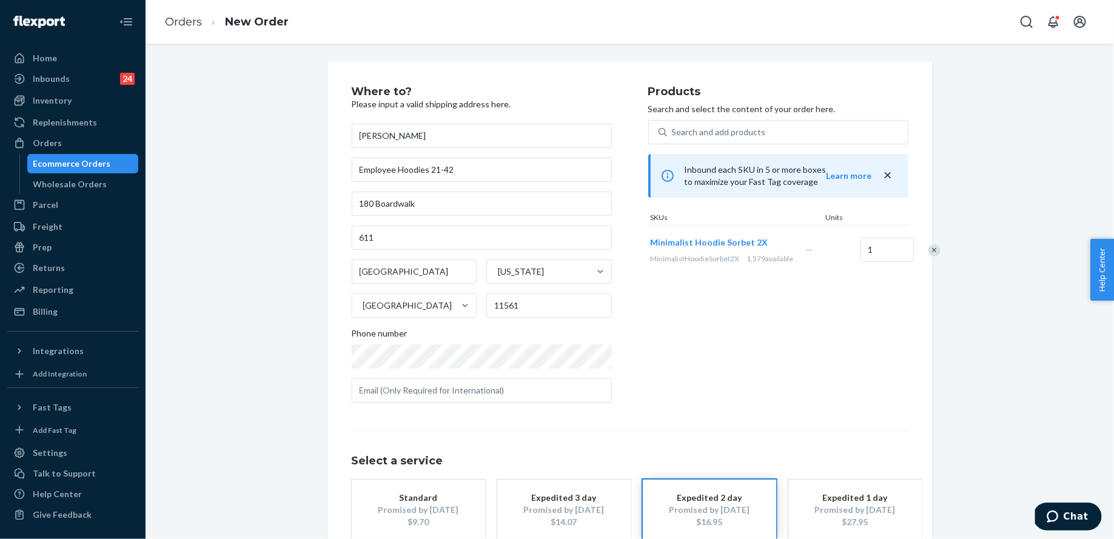
scroll to position [73, 0]
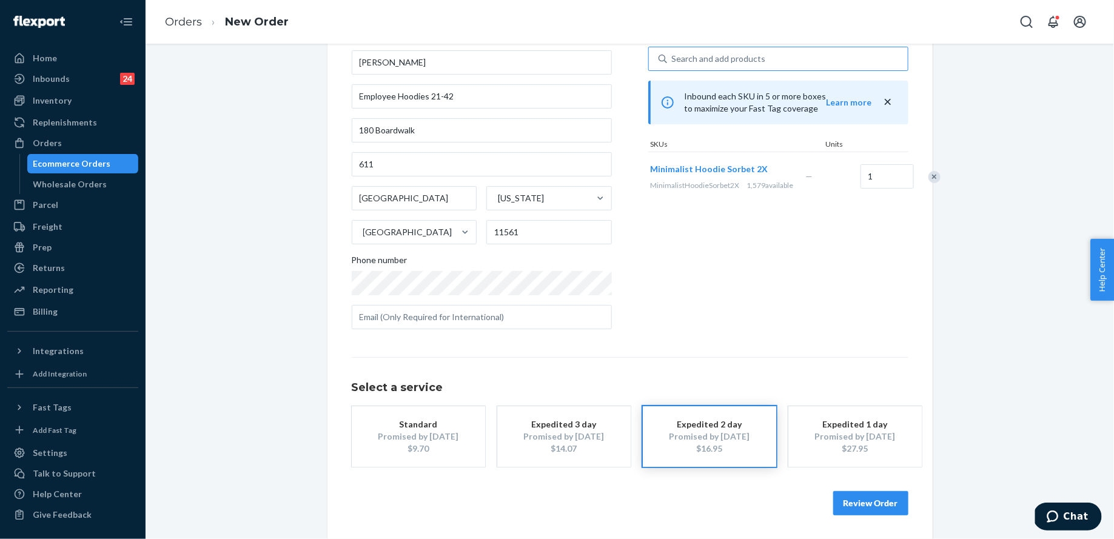
click at [726, 60] on div "Search and add products" at bounding box center [719, 59] width 94 height 12
click at [673, 60] on input "Search and add products" at bounding box center [672, 59] width 1 height 12
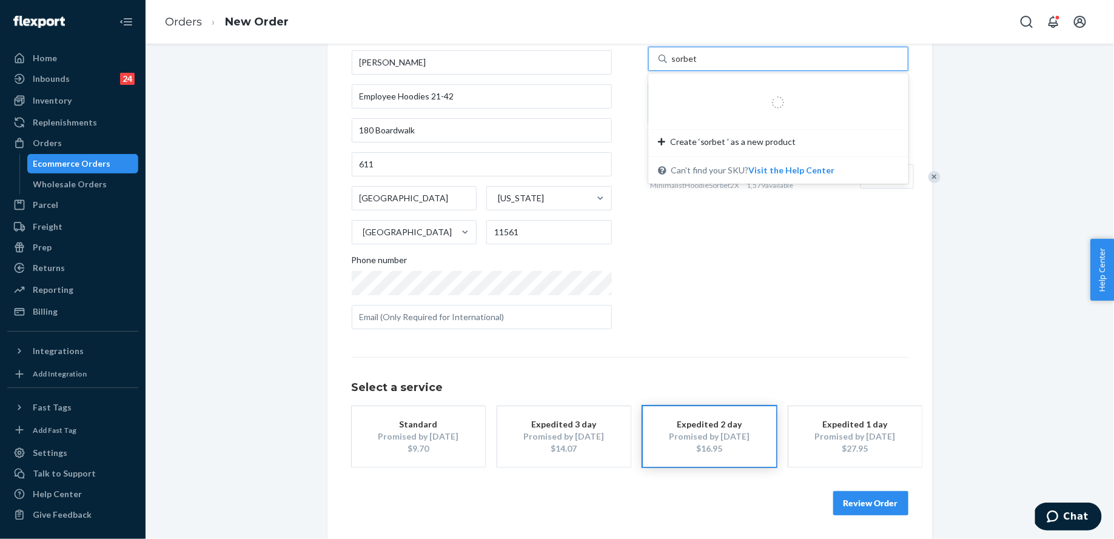
type input "sorbet l"
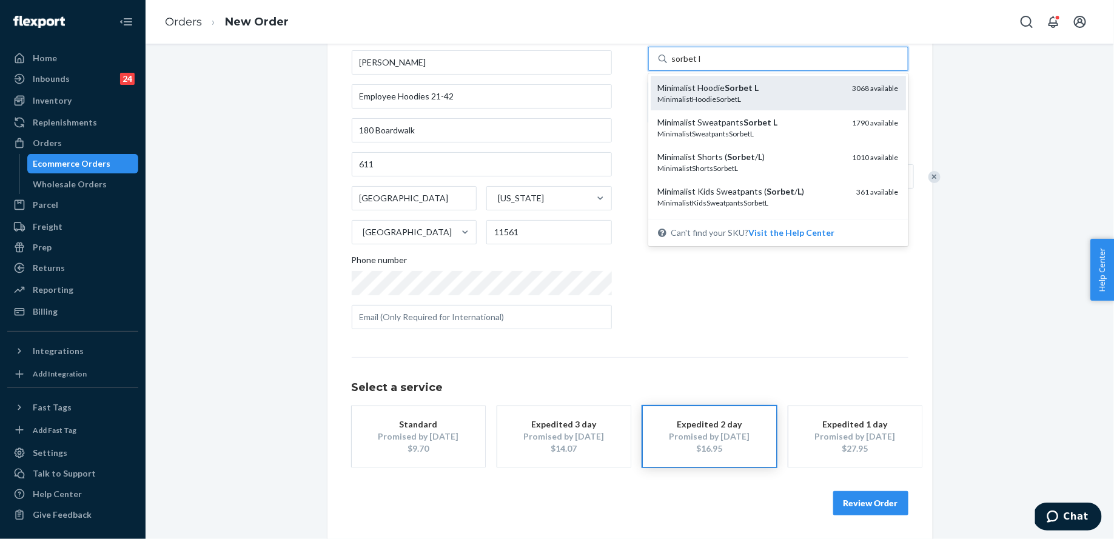
click at [733, 103] on div "MinimalistHoodieSorbetL" at bounding box center [750, 99] width 185 height 10
click at [701, 65] on input "sorbet l" at bounding box center [686, 59] width 29 height 12
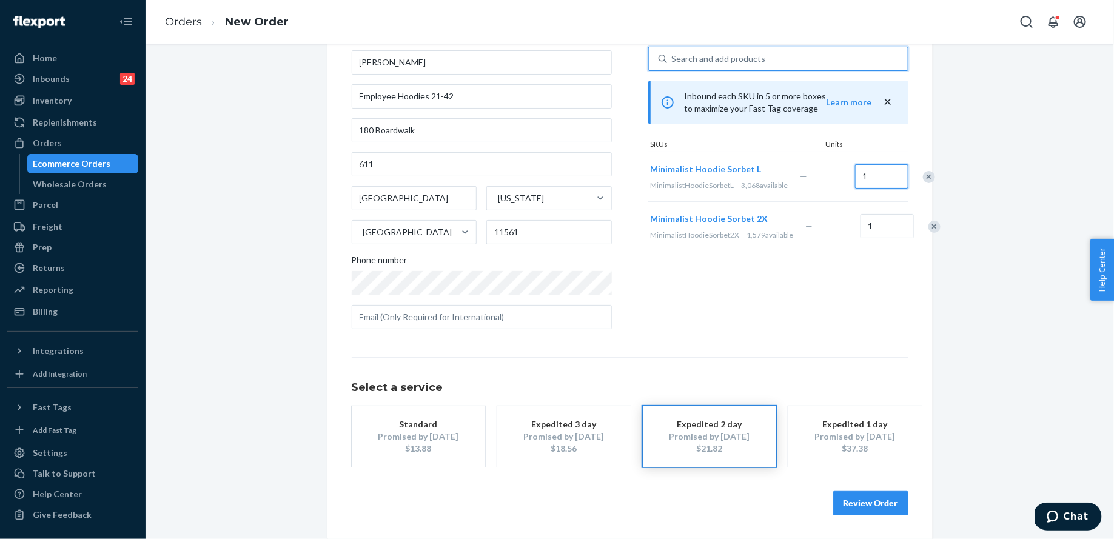
click at [855, 184] on input "1" at bounding box center [881, 176] width 53 height 24
type input "2"
click at [728, 66] on div "Search and add products" at bounding box center [787, 59] width 241 height 22
click at [673, 65] on input "Search and add products" at bounding box center [672, 59] width 1 height 12
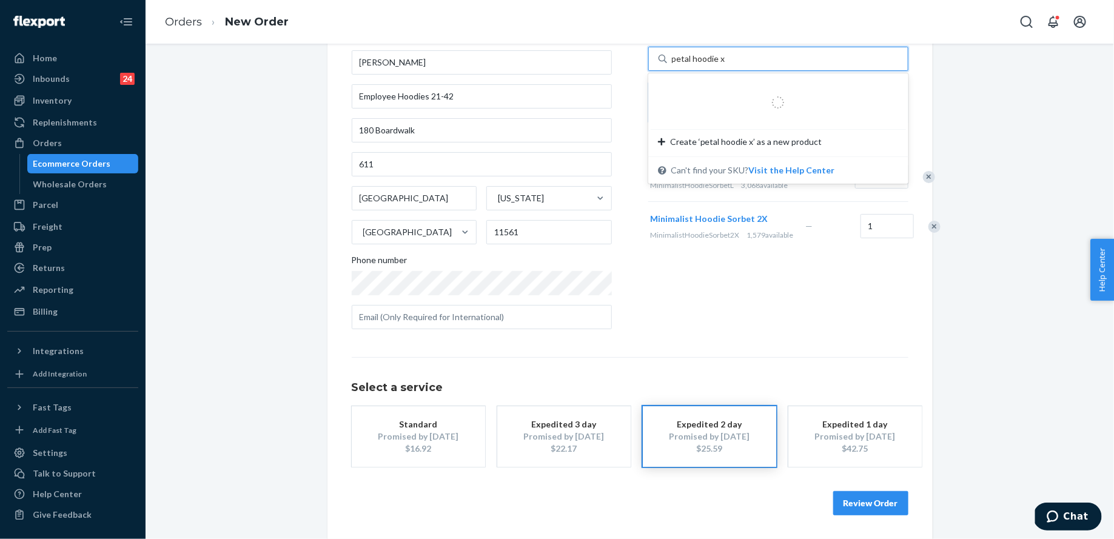
type input "petal hoodie xs"
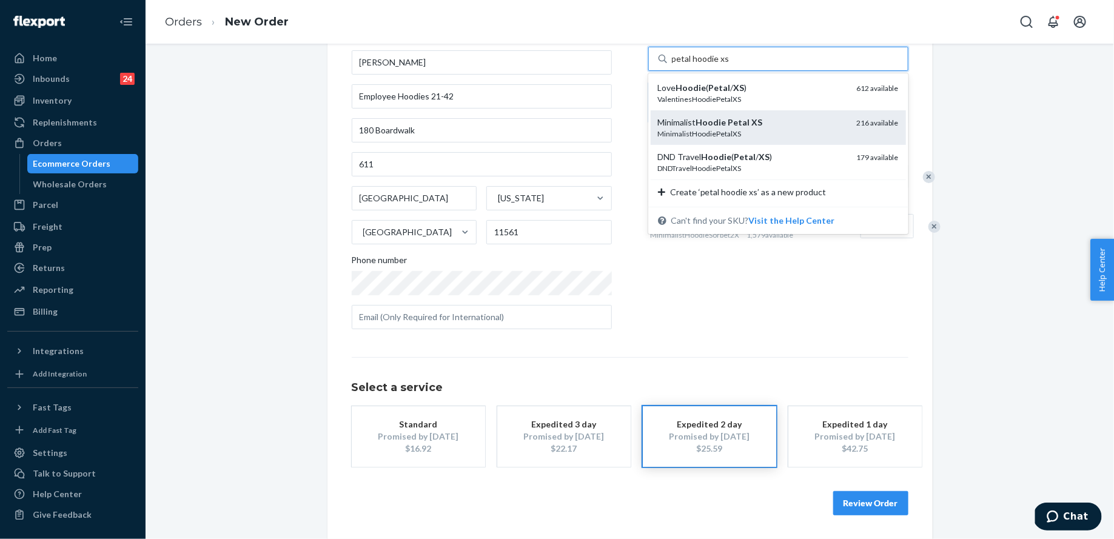
click at [757, 126] on em "XS" at bounding box center [757, 122] width 11 height 10
click at [729, 65] on input "petal hoodie xs" at bounding box center [700, 59] width 57 height 12
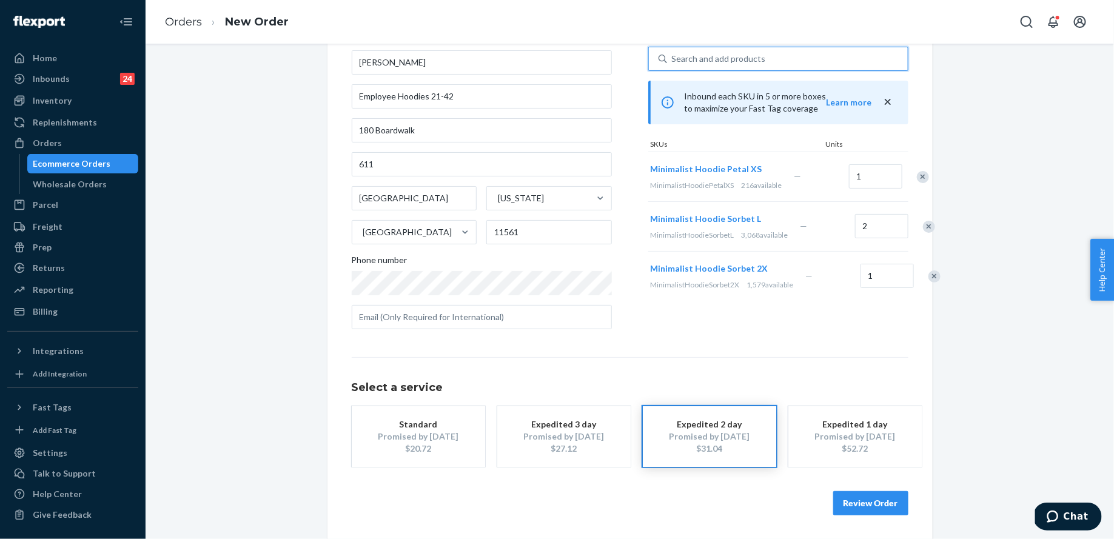
click at [745, 62] on div "Search and add products" at bounding box center [719, 59] width 94 height 12
click at [673, 62] on input "0 results available. Select is focused ,type to refine list, press Down to open…" at bounding box center [672, 59] width 1 height 12
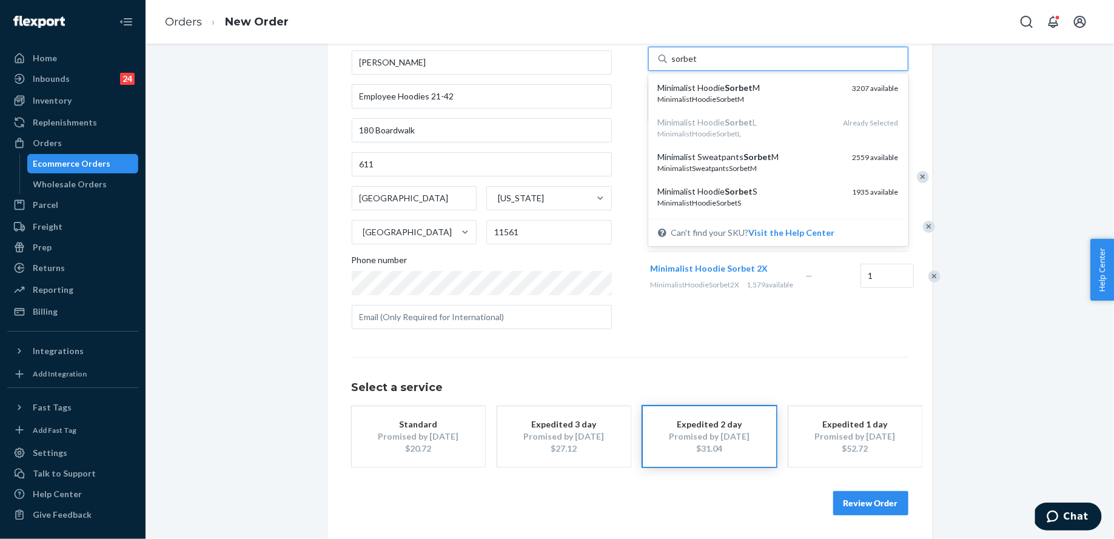
type input "sorbet s"
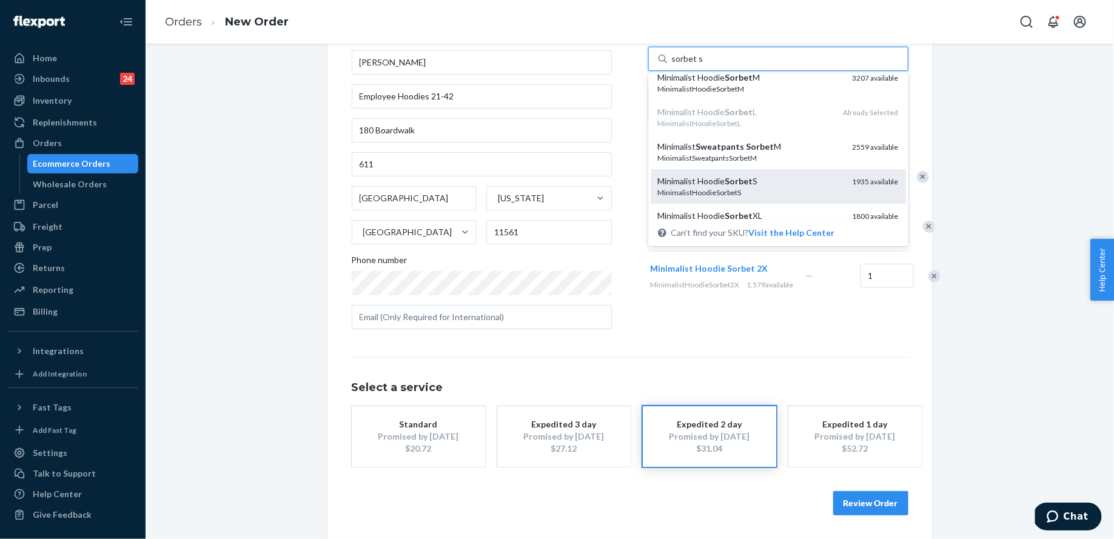
click at [759, 177] on div "Minimalist Hoodie Sorbet S" at bounding box center [750, 181] width 185 height 12
click at [703, 65] on input "sorbet s" at bounding box center [687, 59] width 31 height 12
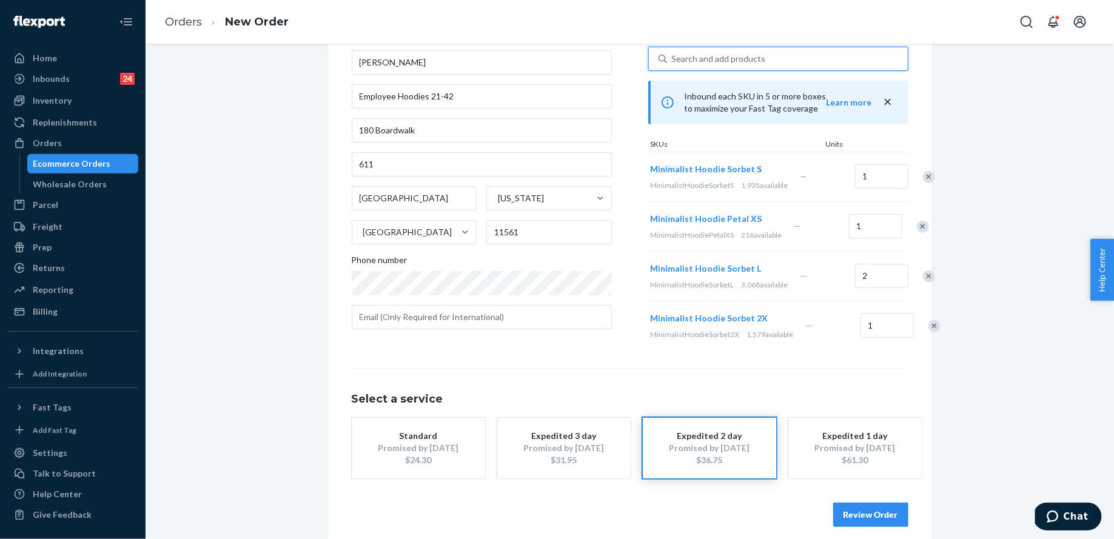
click at [734, 67] on div "Search and add products" at bounding box center [787, 59] width 241 height 22
click at [673, 65] on input "0 results available. Select is focused ,type to refine list, press Down to open…" at bounding box center [672, 59] width 1 height 12
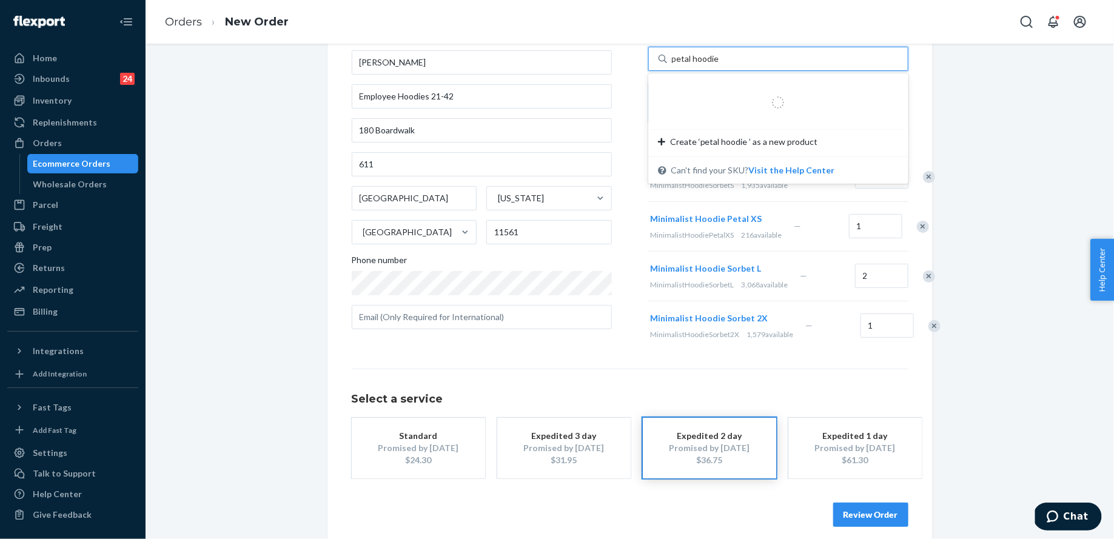
type input "petal hoodie m"
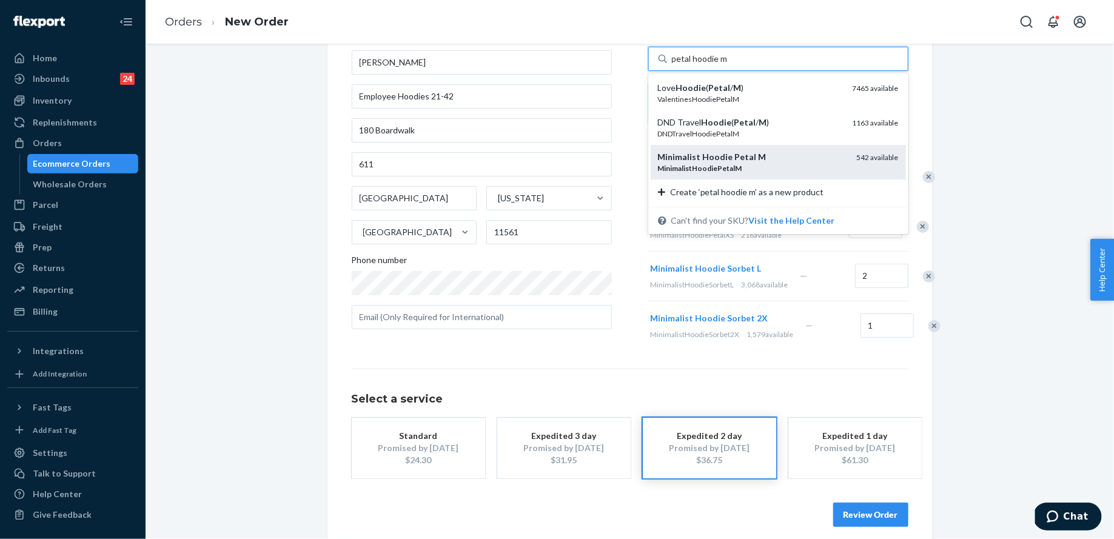
click at [759, 152] on em "M" at bounding box center [763, 157] width 8 height 10
click at [728, 65] on input "petal hoodie m" at bounding box center [700, 59] width 56 height 12
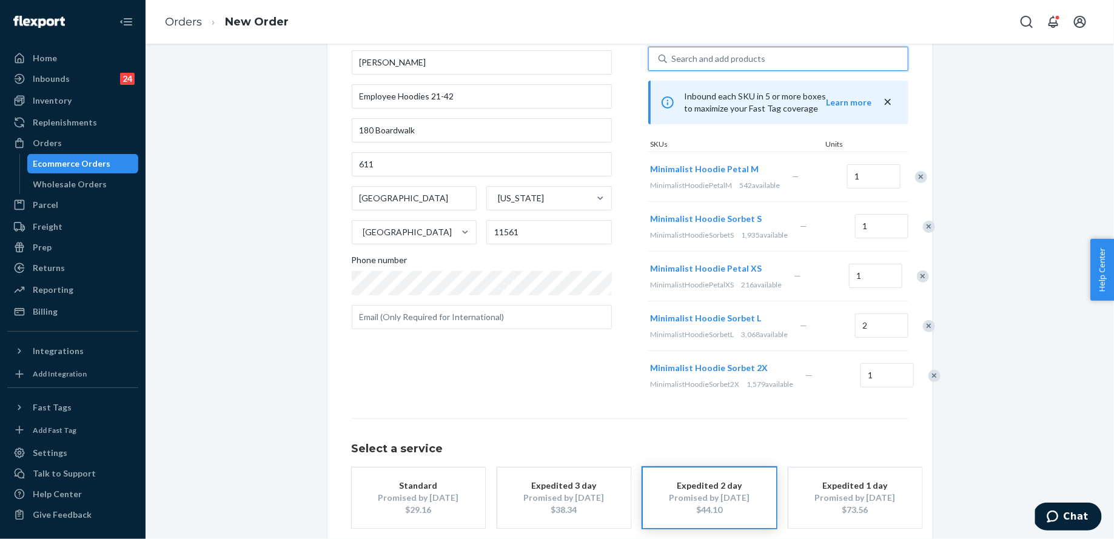
click at [721, 64] on div "Search and add products" at bounding box center [719, 59] width 94 height 12
click at [673, 64] on input "0 results available. Use Up and Down to choose options, press Enter to select t…" at bounding box center [672, 59] width 1 height 12
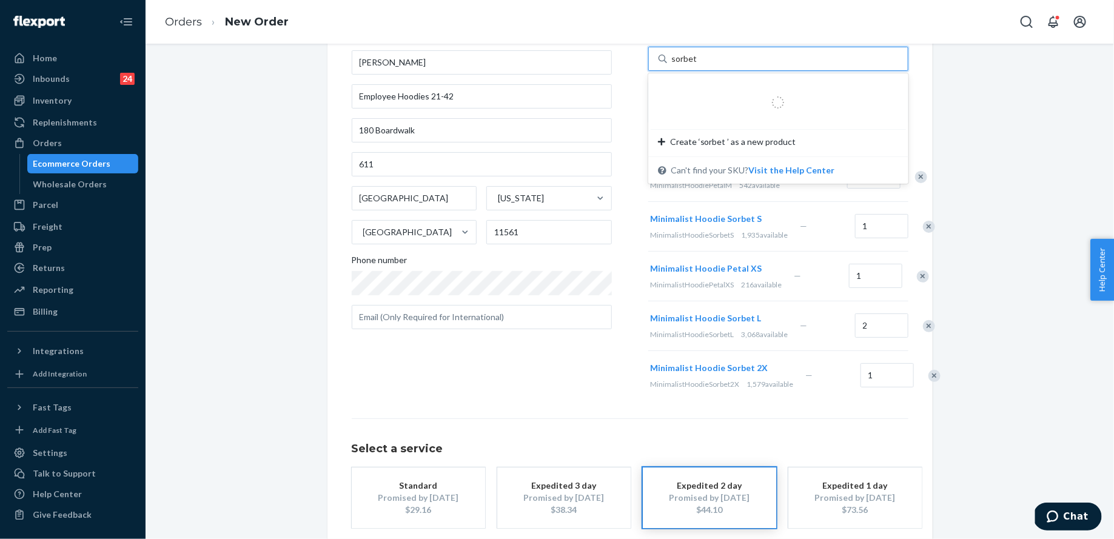
type input "sorbet m"
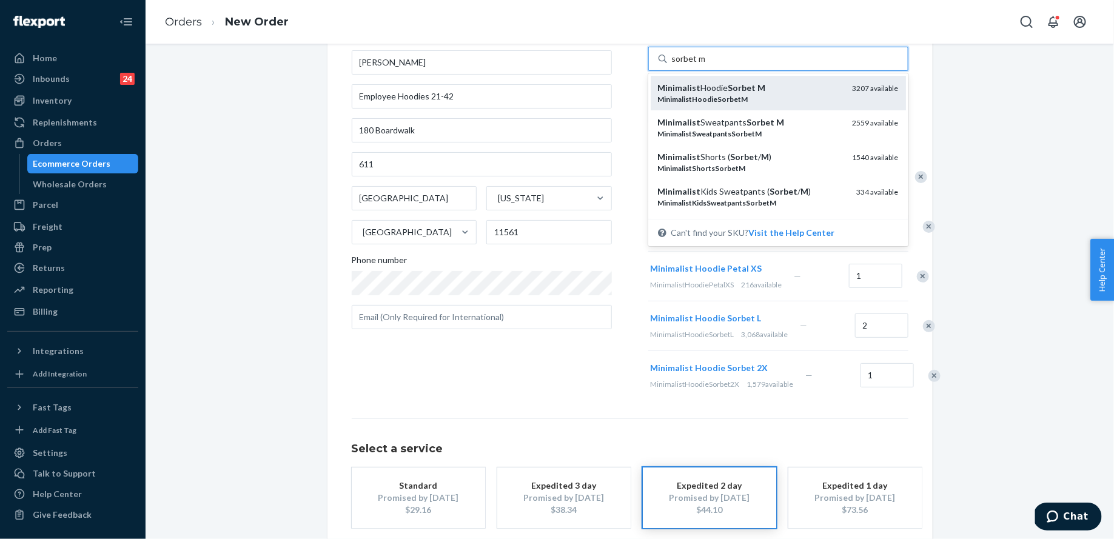
click at [728, 92] on div "Minimalist Hoodie Sorbet M" at bounding box center [750, 88] width 185 height 12
click at [706, 65] on input "sorbet m" at bounding box center [689, 59] width 34 height 12
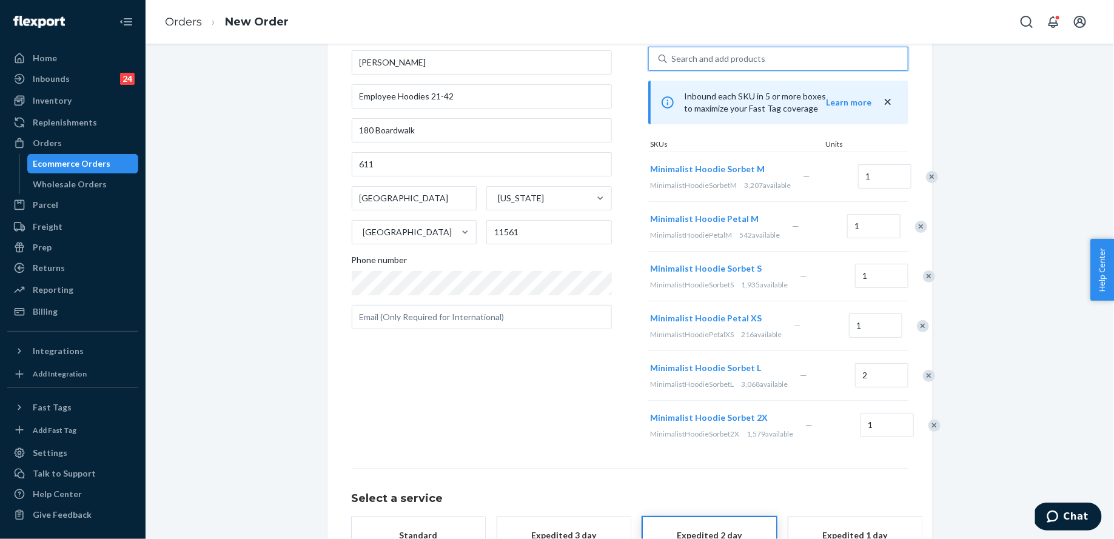
click at [720, 56] on div "Search and add products" at bounding box center [719, 59] width 94 height 12
click at [673, 56] on input "0 results available. Use Up and Down to choose options, press Enter to select t…" at bounding box center [672, 59] width 1 height 12
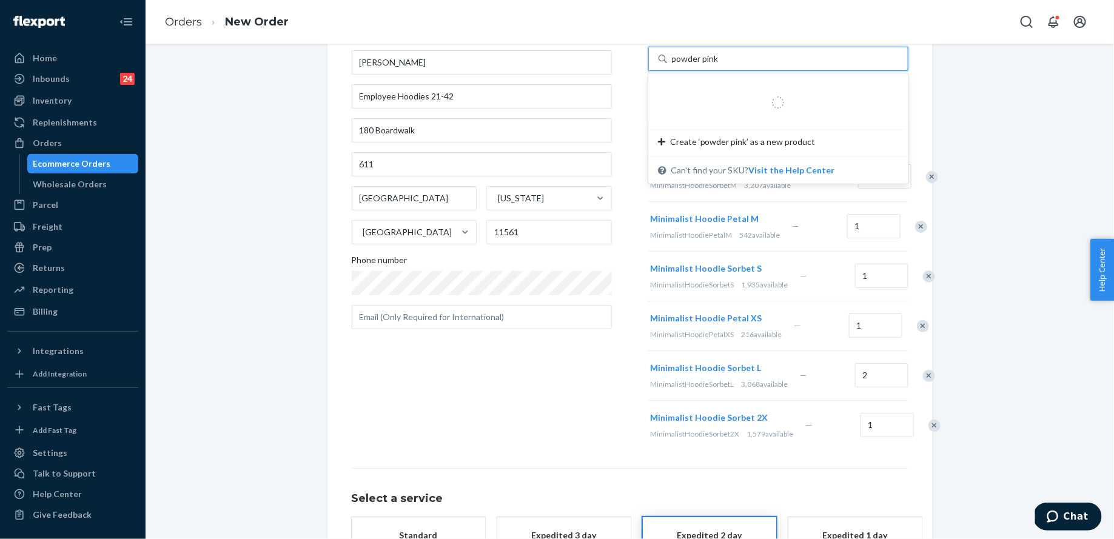
type input "powder pink s"
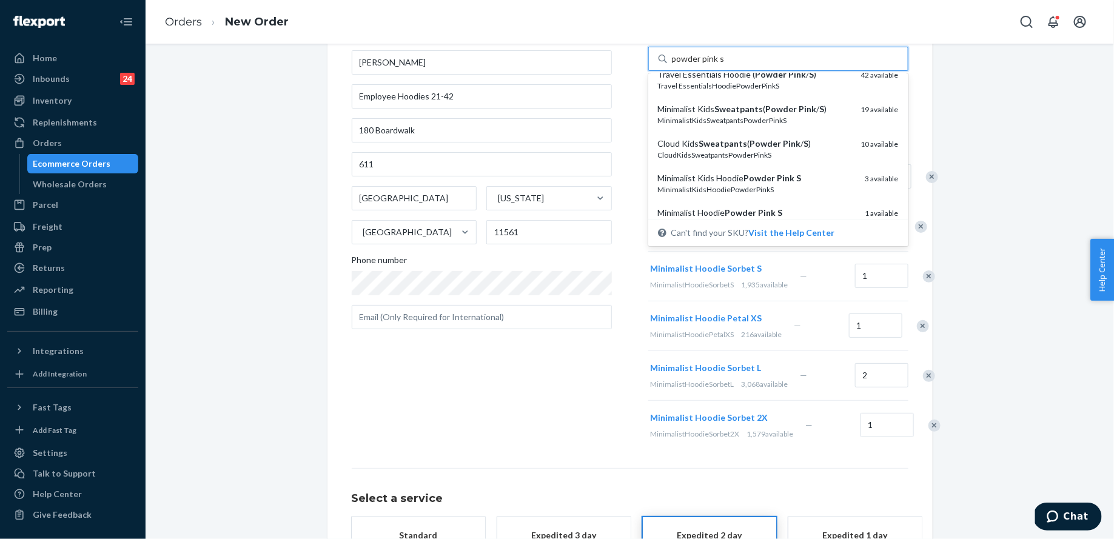
scroll to position [203, 0]
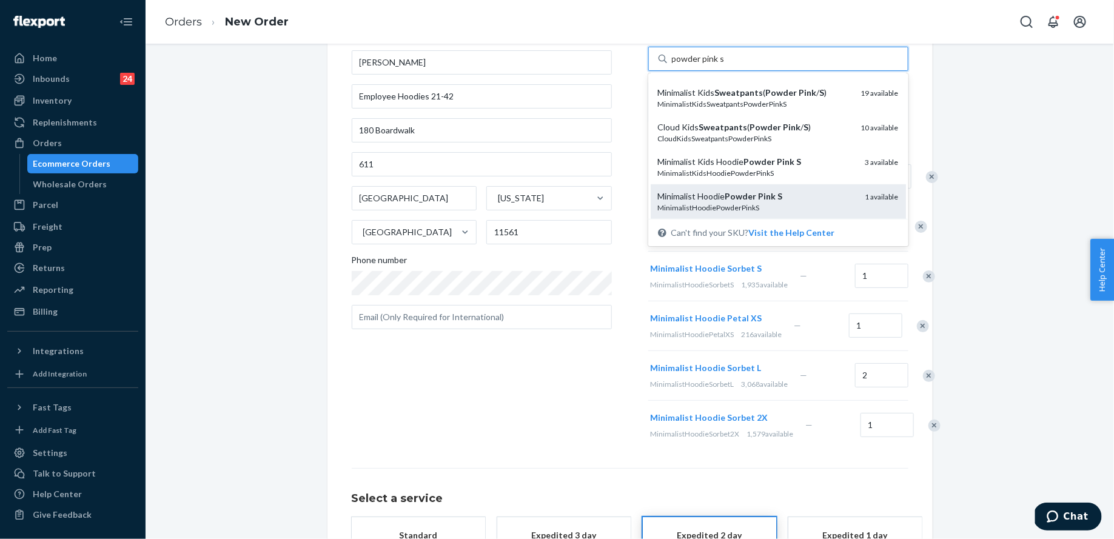
click at [738, 197] on em "Powder" at bounding box center [741, 196] width 32 height 10
click at [725, 65] on input "powder pink s" at bounding box center [698, 59] width 53 height 12
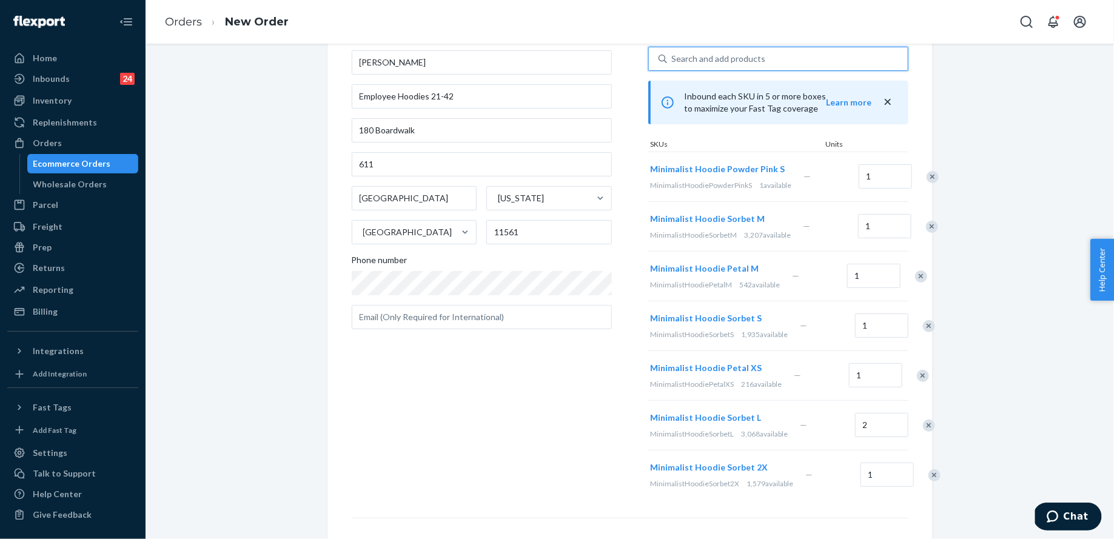
click at [698, 60] on div "Search and add products" at bounding box center [719, 59] width 94 height 12
click at [673, 60] on input "0 results available. Select is focused ,type to refine list, press Down to open…" at bounding box center [672, 59] width 1 height 12
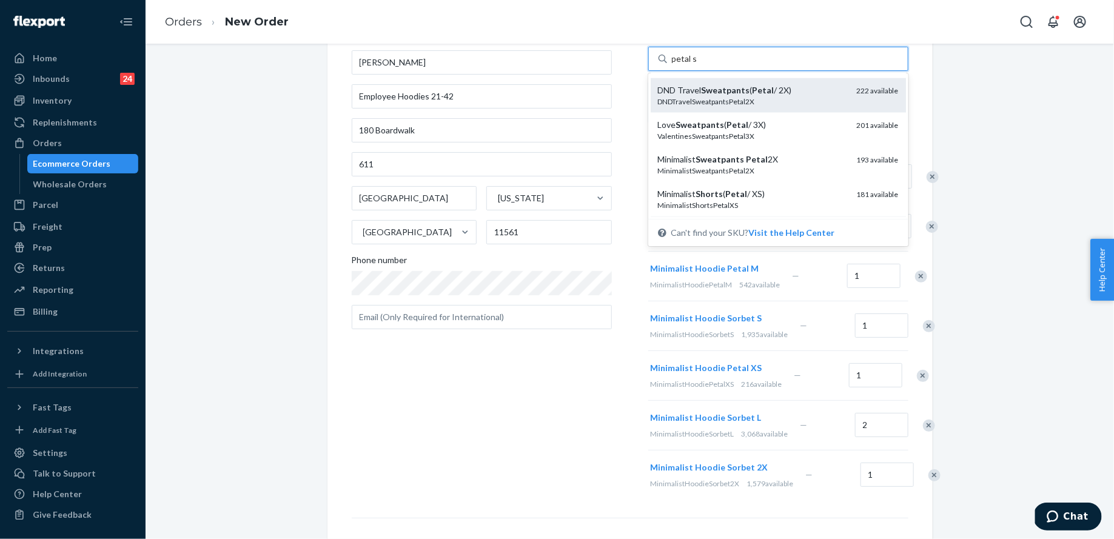
scroll to position [750, 0]
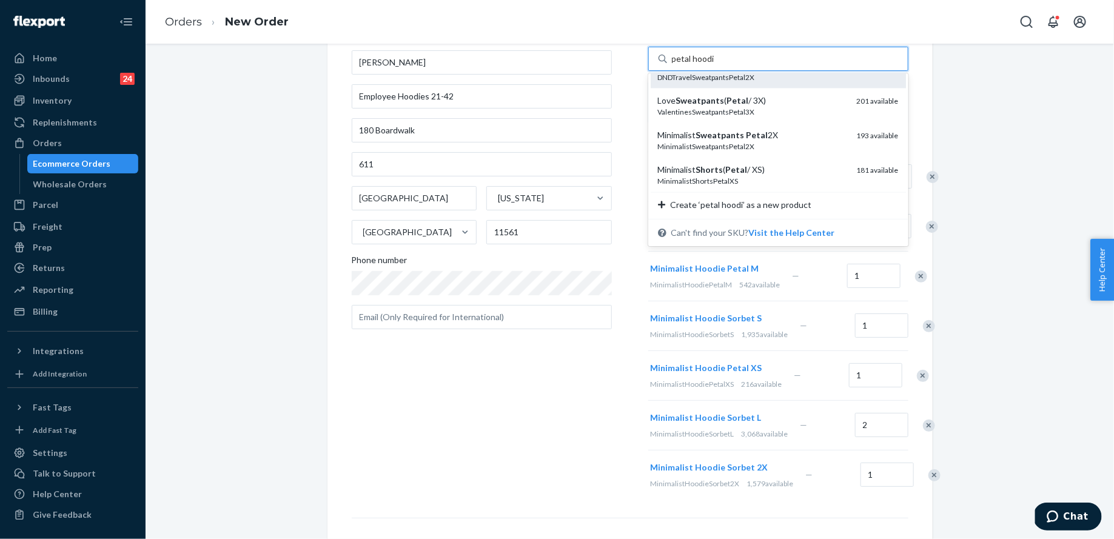
type input "petal hoodie s"
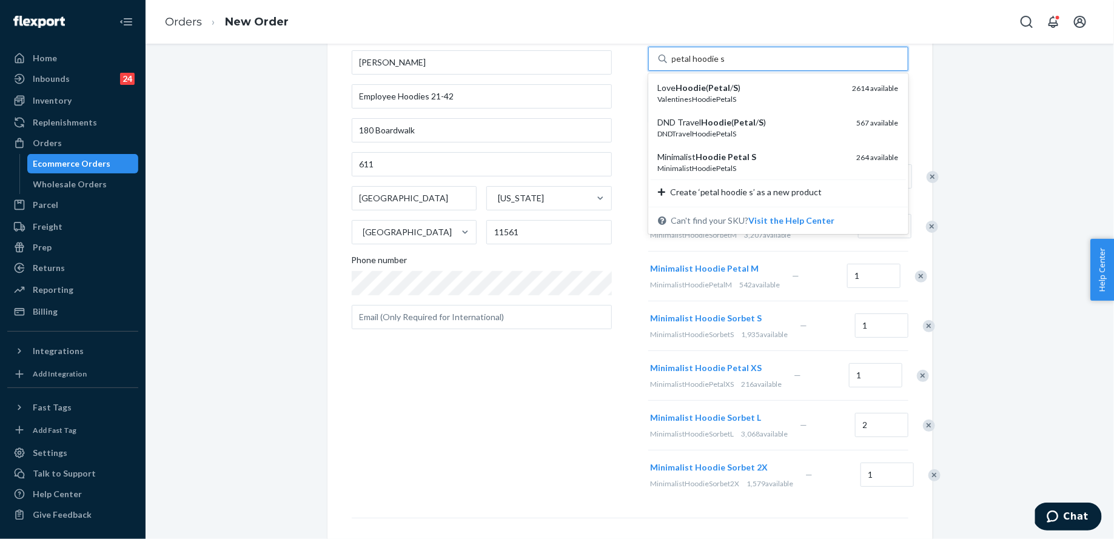
scroll to position [0, 0]
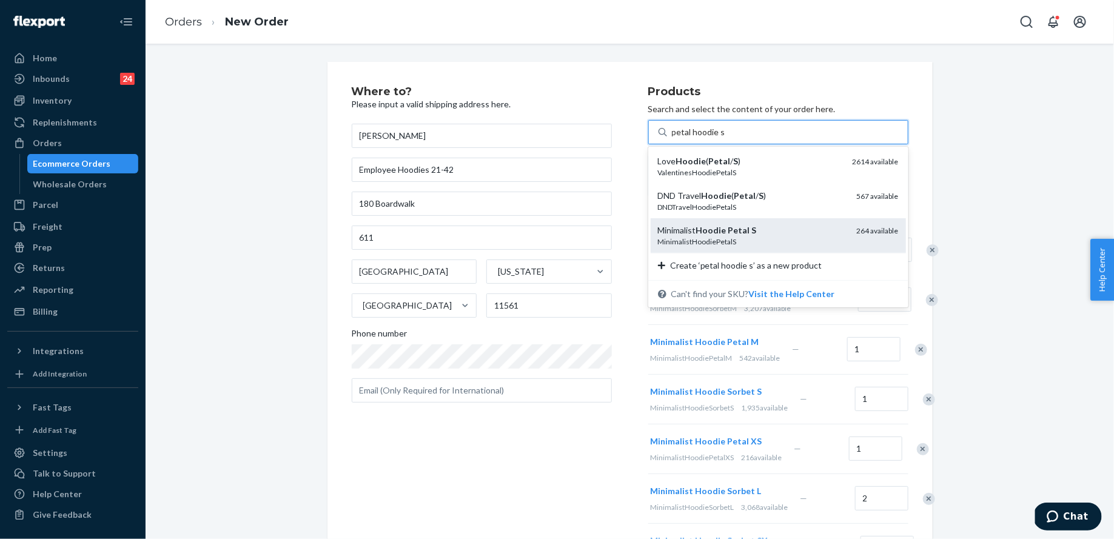
click at [759, 227] on div "Minimalist Hoodie Petal S" at bounding box center [752, 230] width 189 height 12
click at [725, 138] on input "petal hoodie s" at bounding box center [698, 132] width 53 height 12
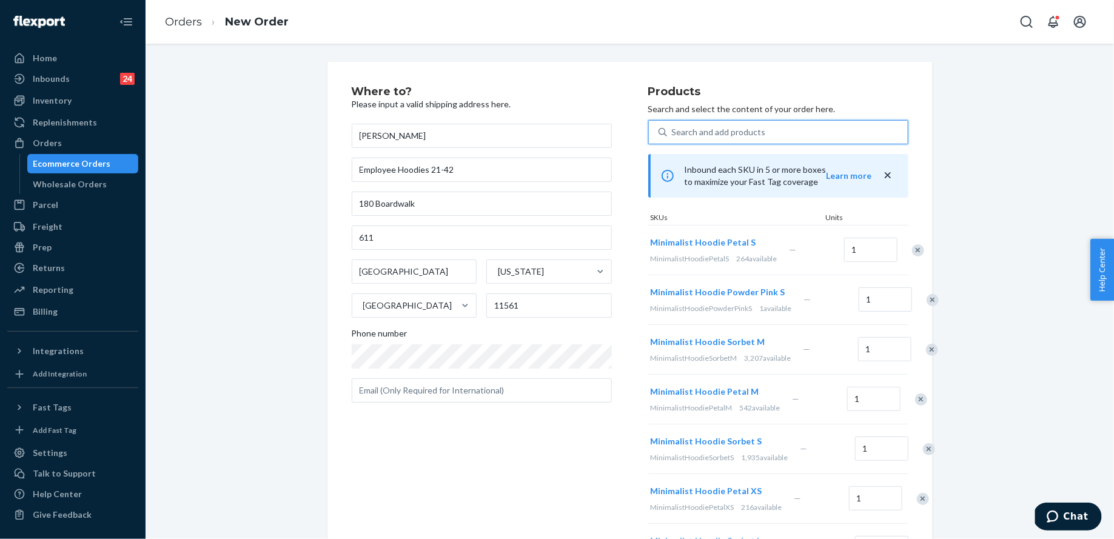
click at [726, 127] on div "Search and add products" at bounding box center [719, 132] width 94 height 12
click at [673, 127] on input "0 results available. Select is focused ,type to refine list, press Down to open…" at bounding box center [672, 132] width 1 height 12
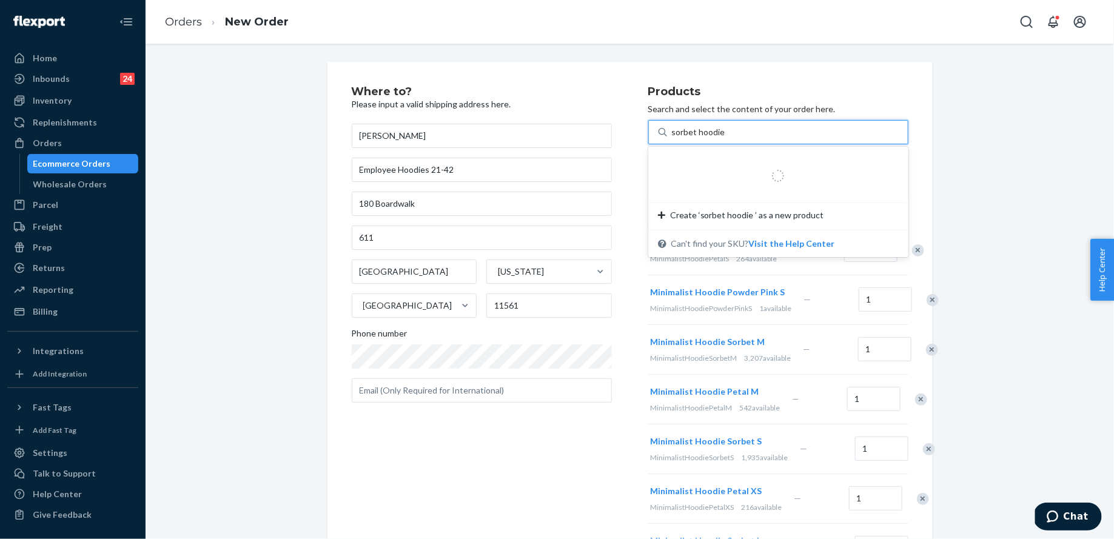
type input "sorbet hoodie xs"
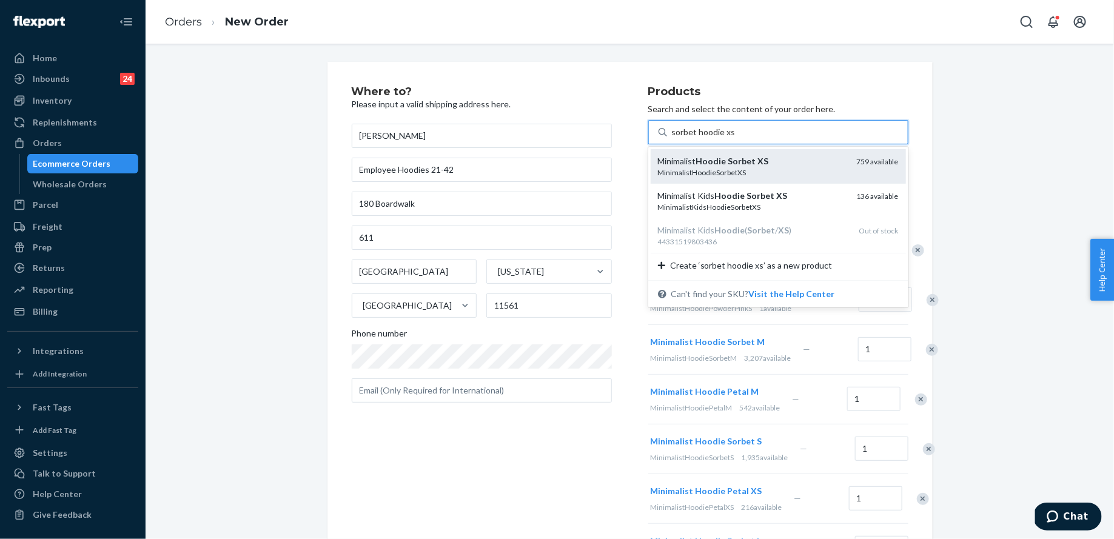
click at [736, 161] on em "Sorbet" at bounding box center [743, 161] width 28 height 10
click at [735, 138] on input "sorbet hoodie xs" at bounding box center [703, 132] width 62 height 12
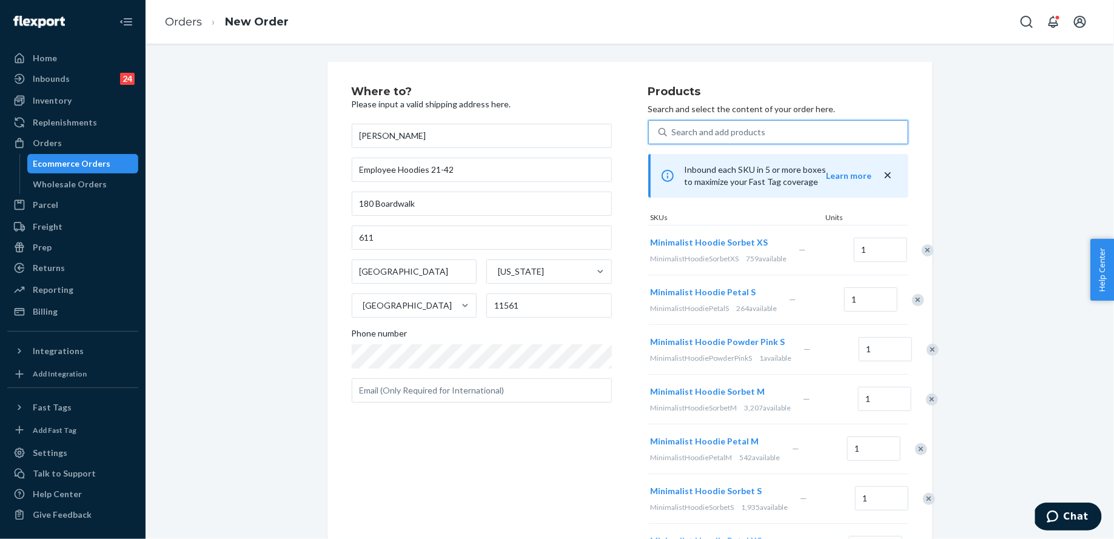
click at [732, 127] on div "Search and add products" at bounding box center [719, 132] width 94 height 12
click at [673, 127] on input "0 results available. Select is focused ,type to refine list, press Down to open…" at bounding box center [672, 132] width 1 height 12
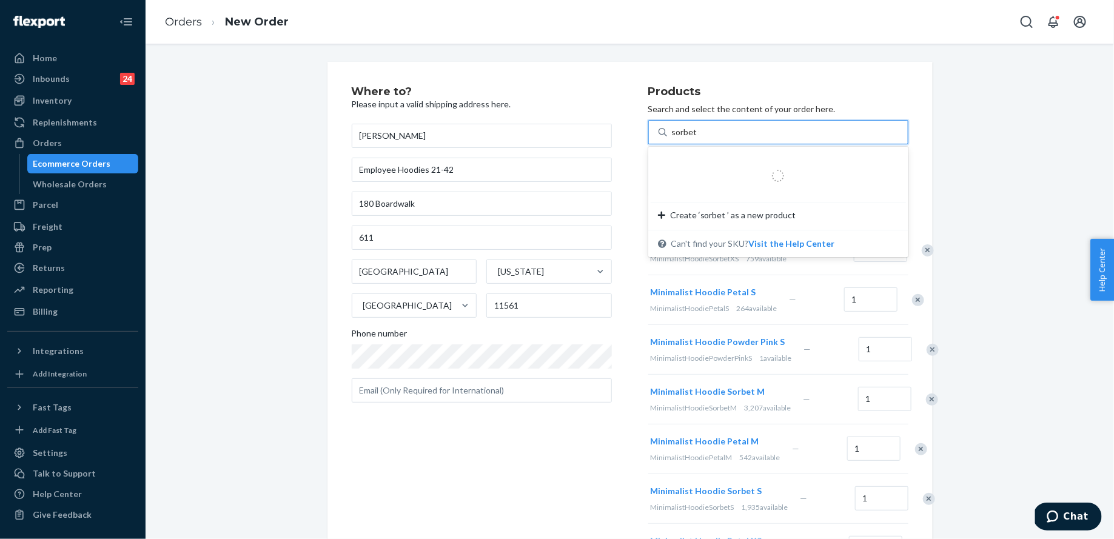
type input "sorbet xl"
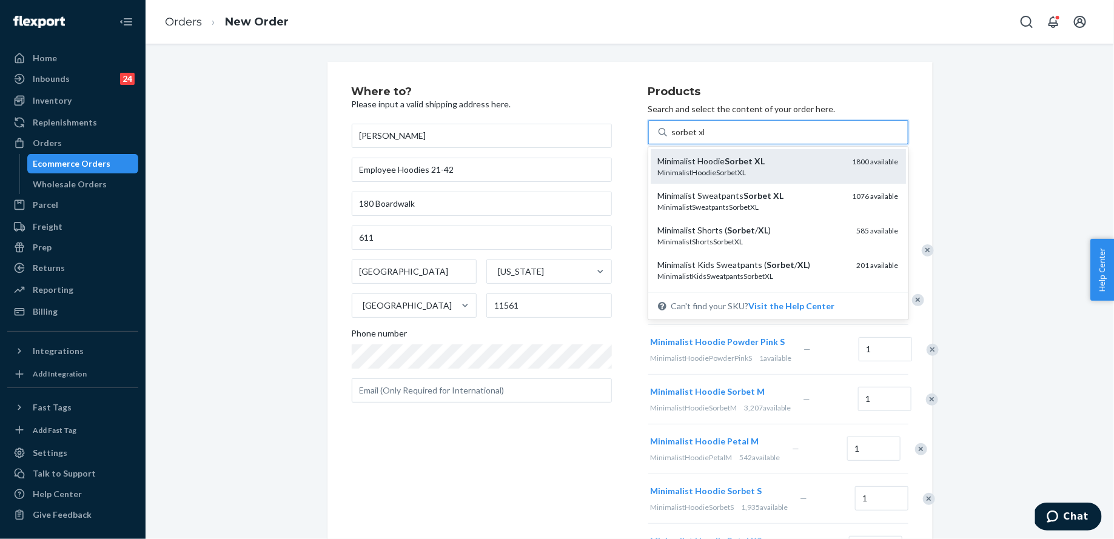
click at [747, 153] on div "Minimalist Hoodie Sorbet XL MinimalistHoodieSorbetXL 1800 available" at bounding box center [778, 166] width 255 height 35
click at [705, 138] on input "sorbet xl" at bounding box center [688, 132] width 33 height 12
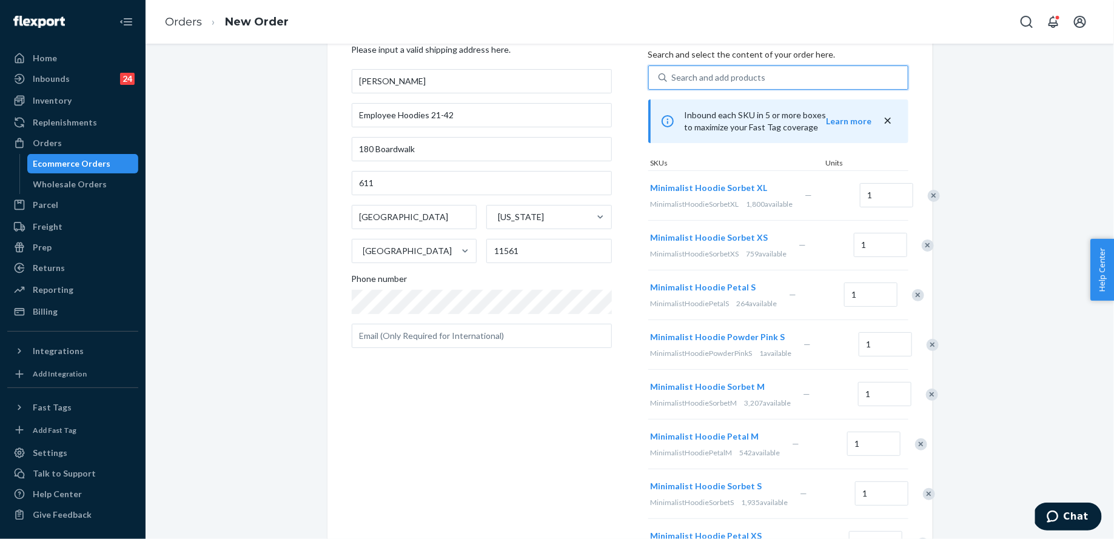
scroll to position [78, 0]
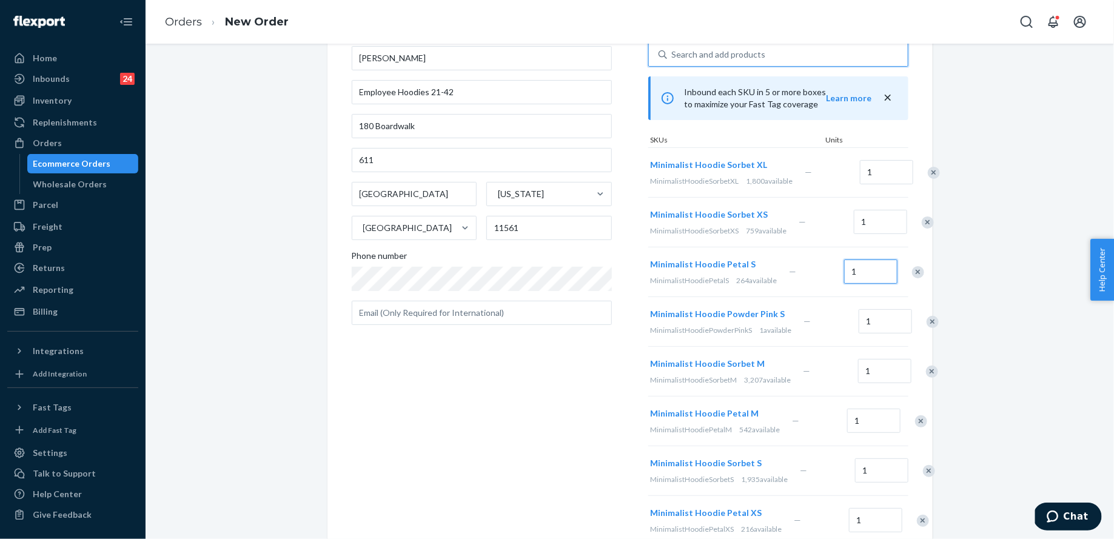
click at [856, 284] on input "1" at bounding box center [870, 272] width 53 height 24
type input "2"
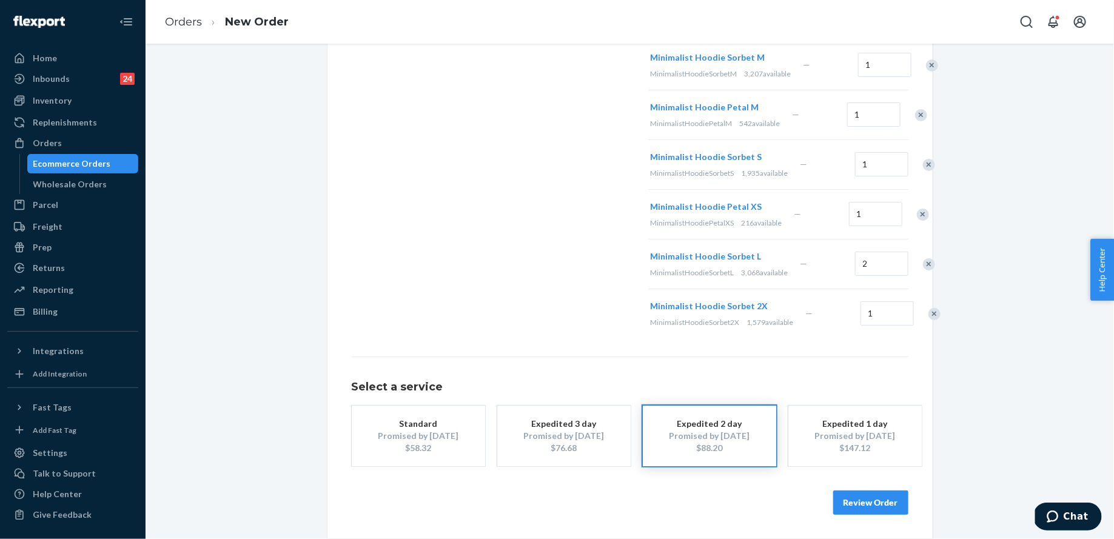
scroll to position [450, 0]
click at [855, 276] on input "2" at bounding box center [881, 264] width 53 height 24
type input "6"
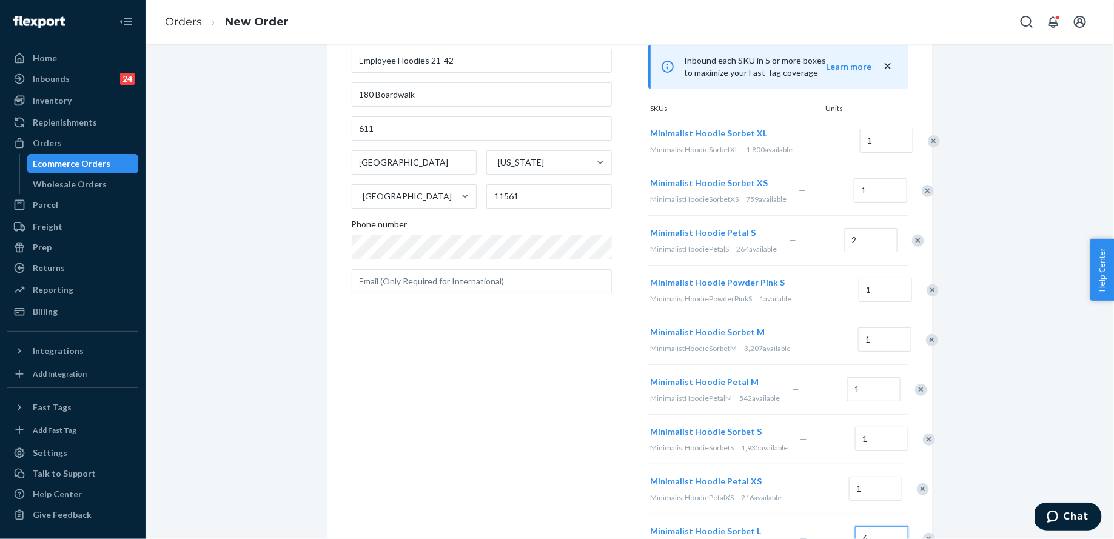
scroll to position [0, 0]
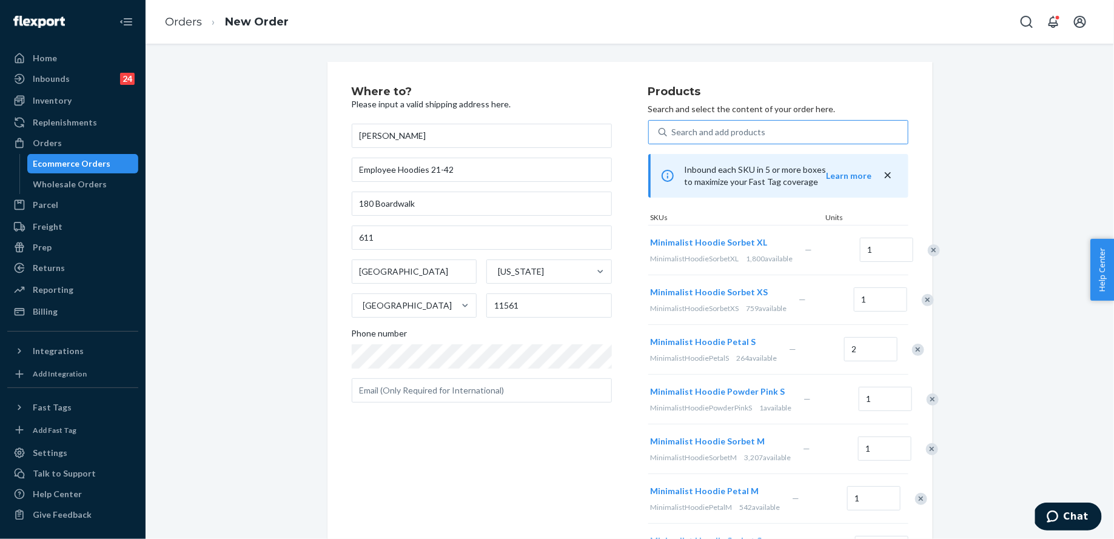
click at [735, 135] on div "Search and add products" at bounding box center [719, 132] width 94 height 12
click at [673, 135] on input "Search and add products" at bounding box center [672, 132] width 1 height 12
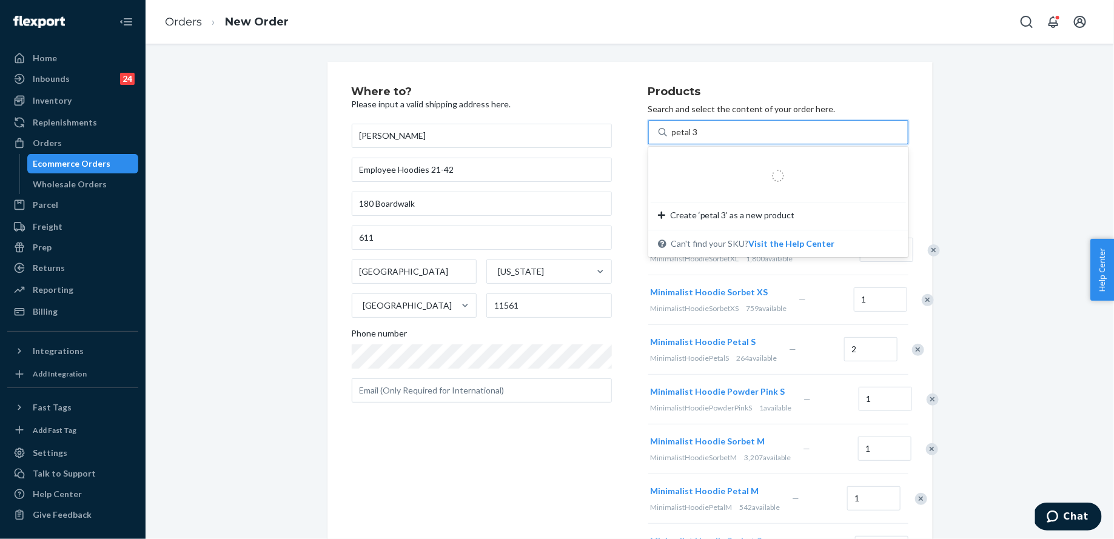
type input "petal 3x"
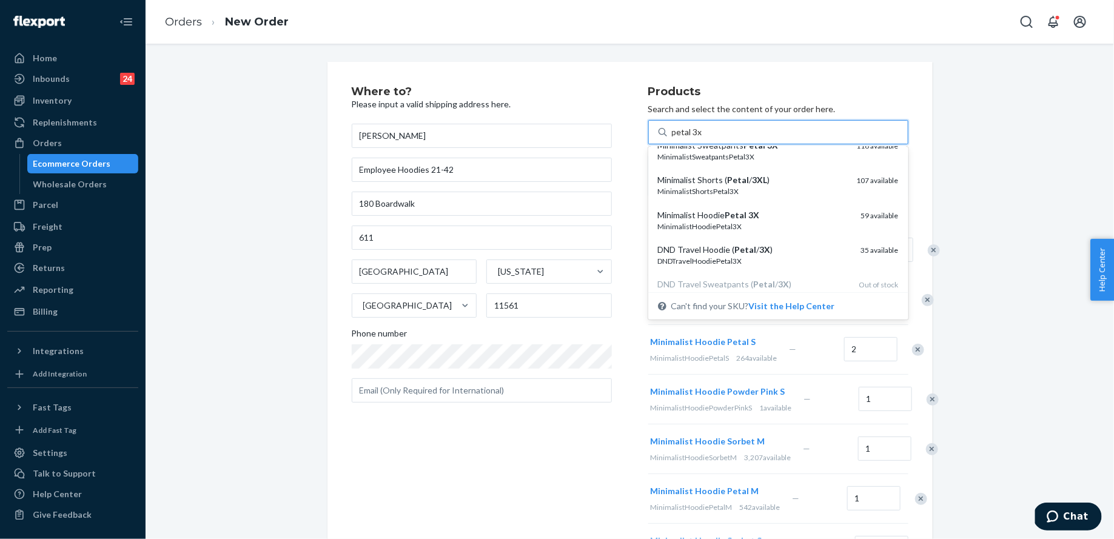
scroll to position [119, 0]
click at [753, 225] on div "MinimalistHoodiePetal3X" at bounding box center [754, 227] width 193 height 10
click at [703, 138] on input "petal 3x" at bounding box center [687, 132] width 31 height 12
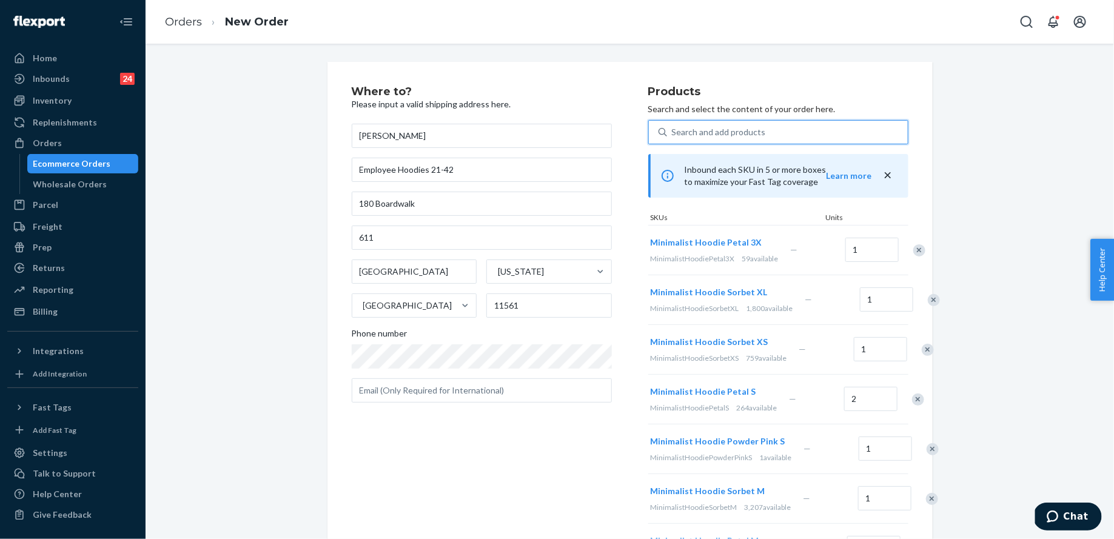
click at [708, 119] on div "Products Search and select the content of your order here. 0 results available.…" at bounding box center [778, 429] width 260 height 686
click at [719, 132] on div "Search and add products" at bounding box center [719, 132] width 94 height 12
click at [673, 132] on input "Search and add products" at bounding box center [672, 132] width 1 height 12
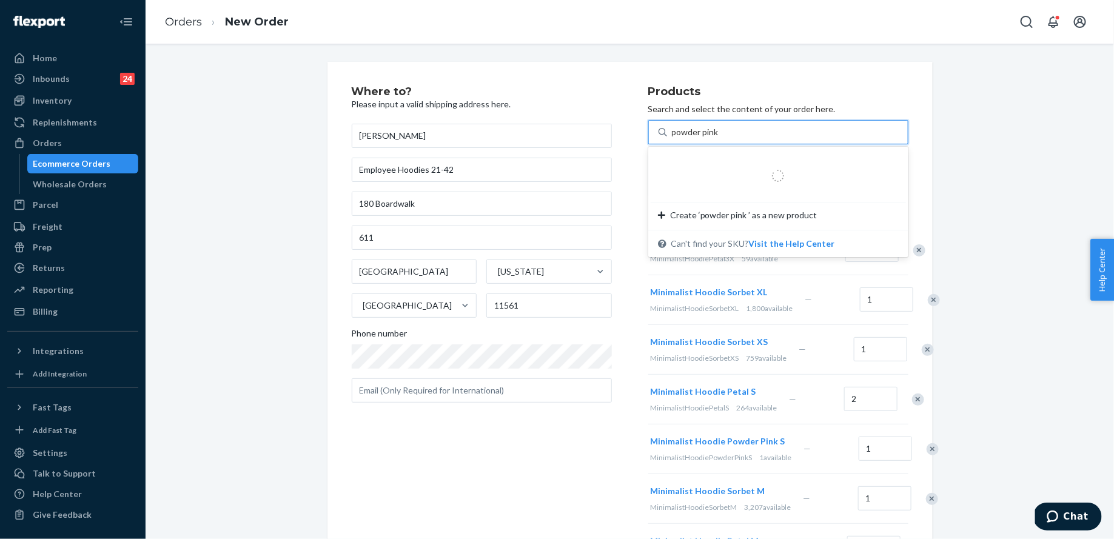
type input "powder pink l"
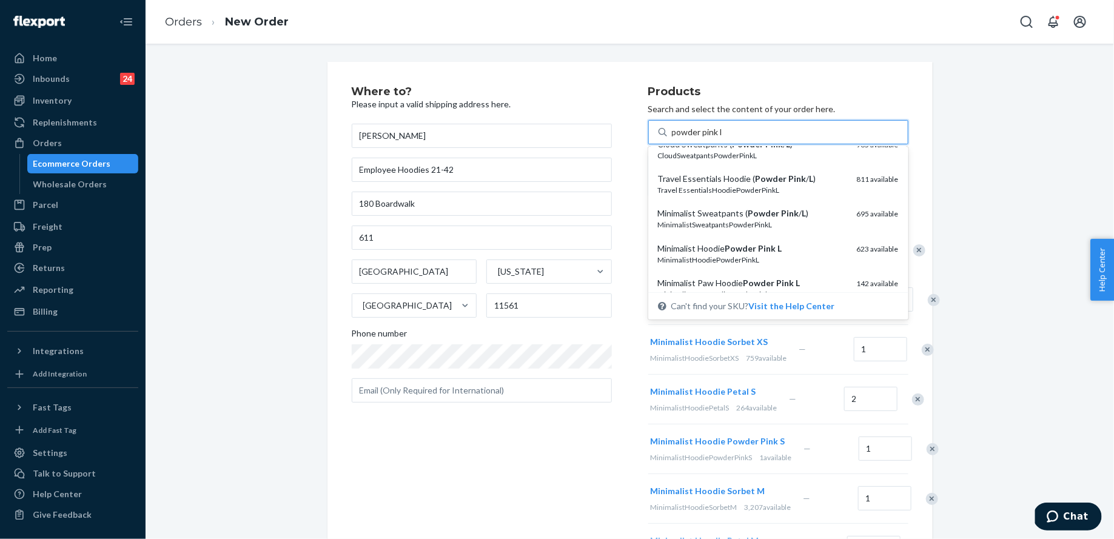
scroll to position [123, 0]
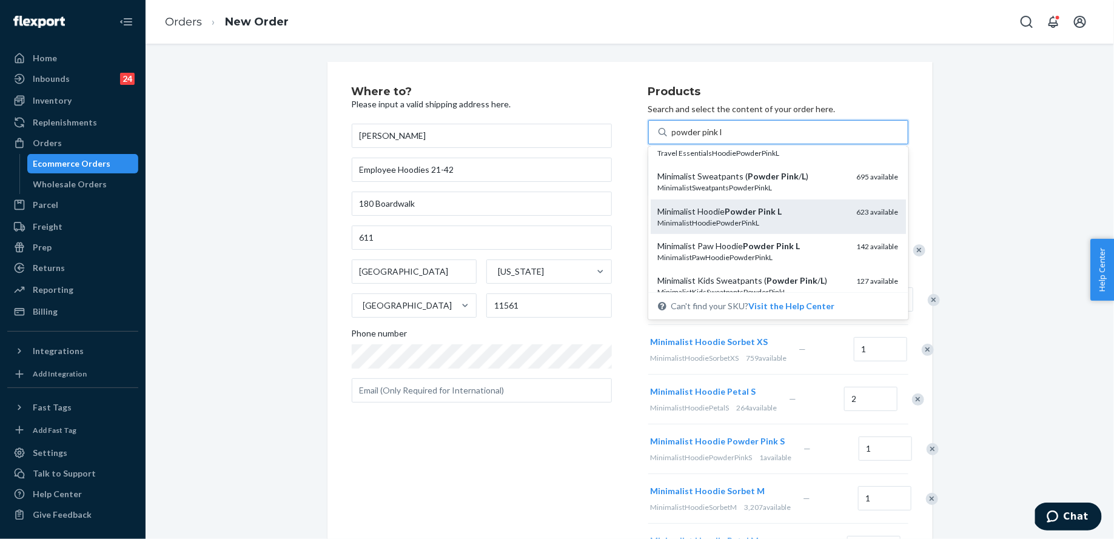
click at [740, 217] on div "Minimalist Hoodie Powder Pink L" at bounding box center [752, 212] width 189 height 12
click at [723, 138] on input "powder pink l" at bounding box center [697, 132] width 51 height 12
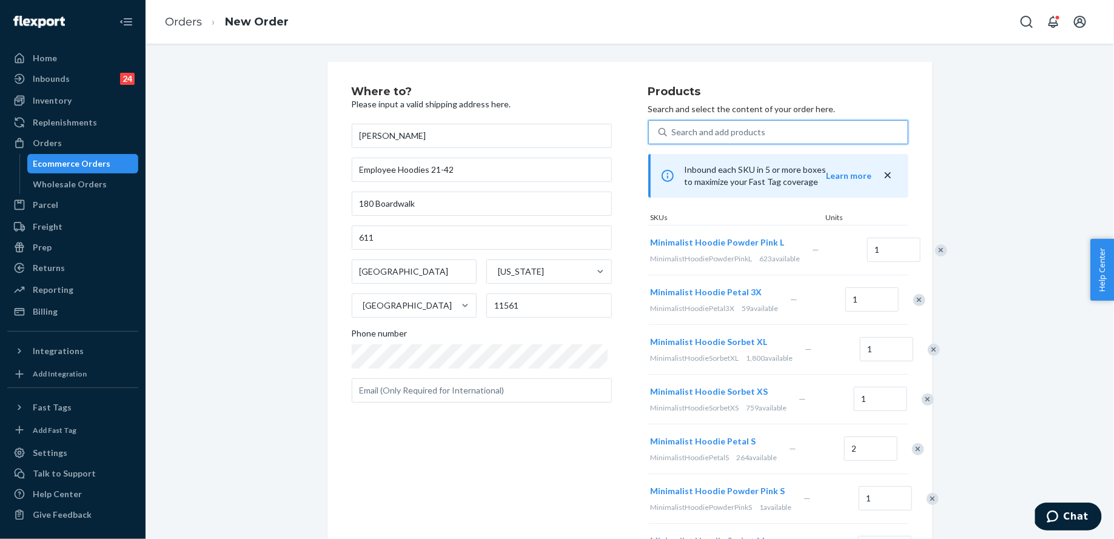
click at [733, 123] on div "Search and add products" at bounding box center [787, 132] width 241 height 22
click at [673, 126] on input "0 results available. Select is focused ,type to refine list, press Down to open…" at bounding box center [672, 132] width 1 height 12
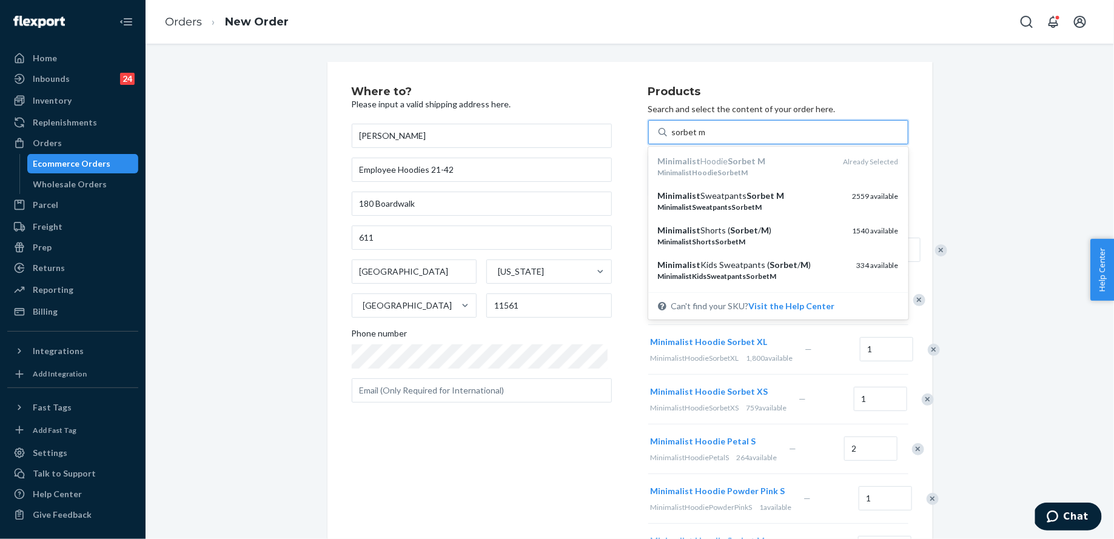
type input "sorbet m"
click at [1022, 122] on div "Where to? Please input a valid shipping address here. [PERSON_NAME] Employee Ho…" at bounding box center [630, 542] width 951 height 961
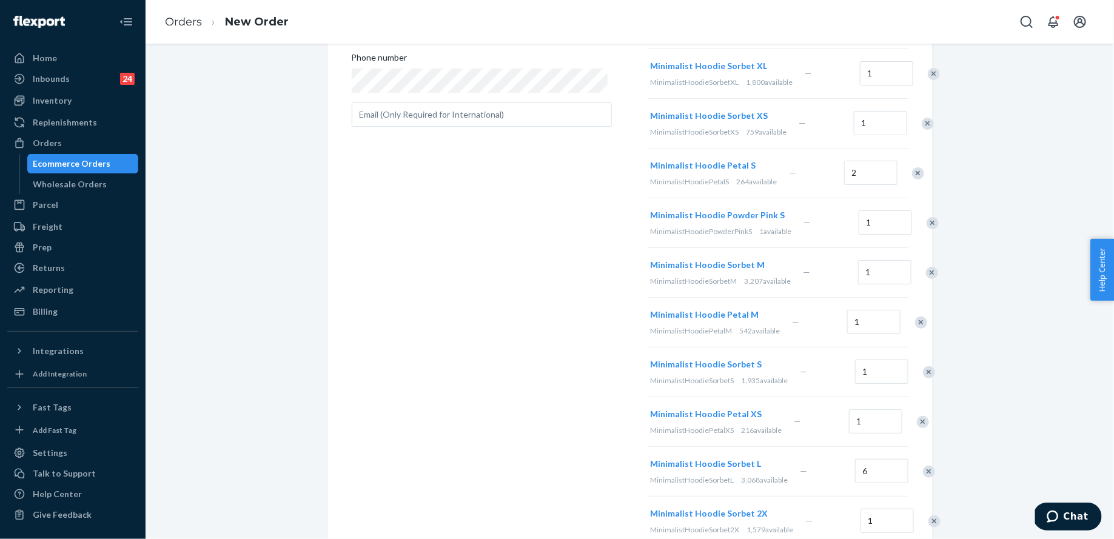
scroll to position [277, 0]
click at [858, 284] on input "1" at bounding box center [884, 272] width 53 height 24
type input "2"
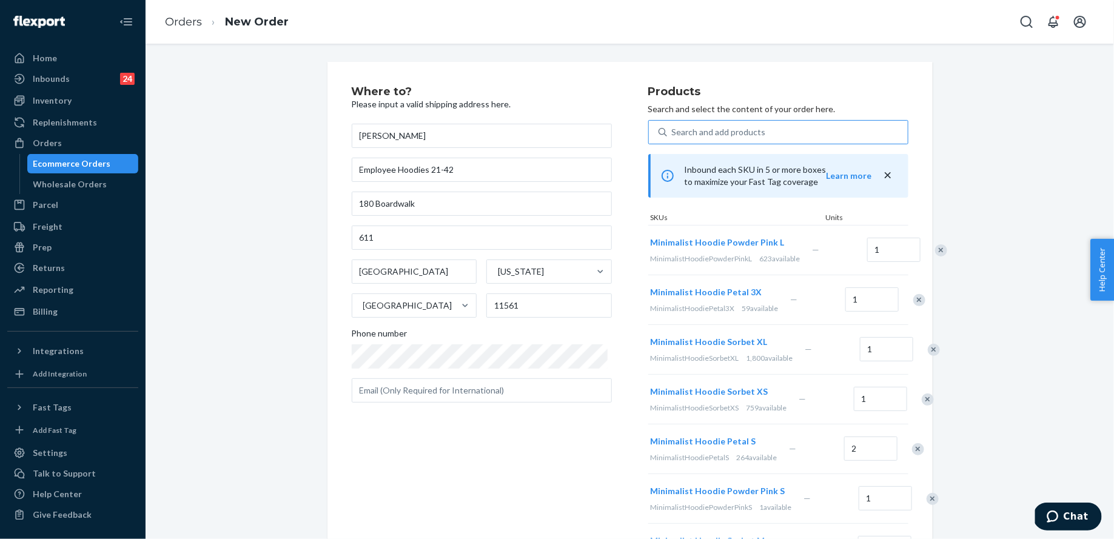
click at [700, 121] on div "Search and add products" at bounding box center [778, 132] width 260 height 24
click at [673, 126] on input "Search and add products" at bounding box center [672, 132] width 1 height 12
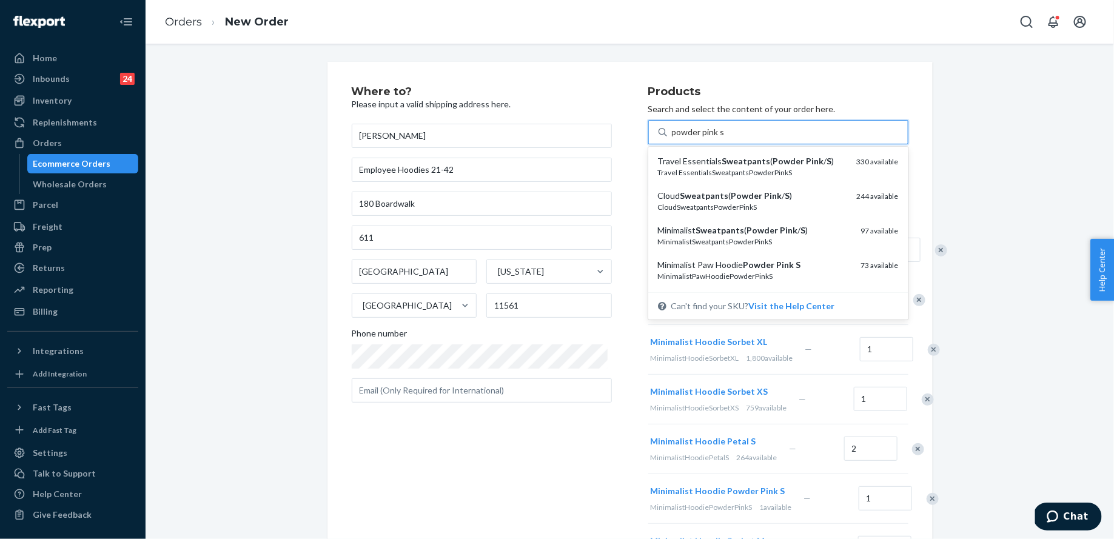
type input "powder pink s"
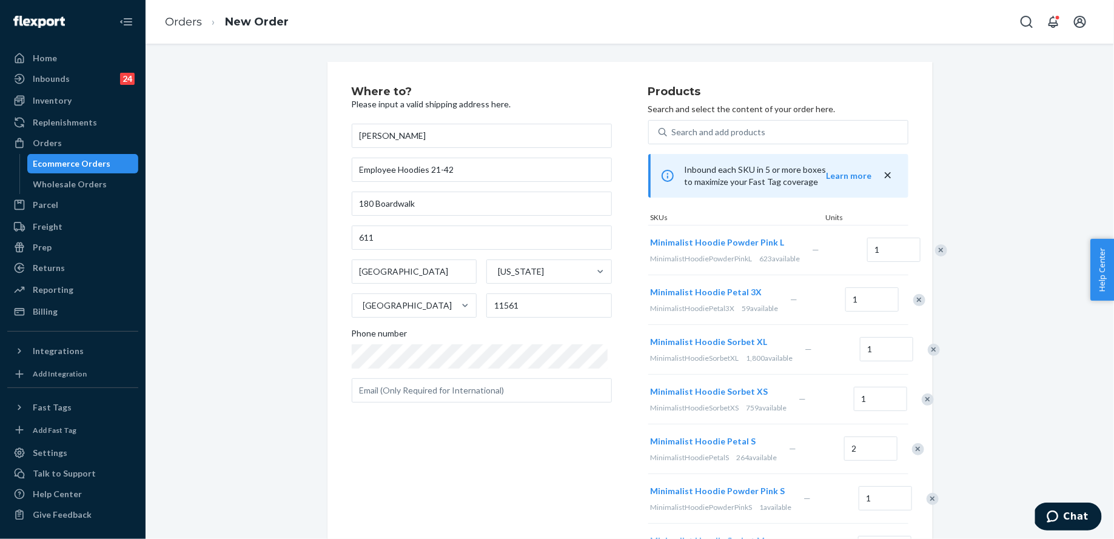
click at [947, 126] on div "Where to? Please input a valid shipping address here. [PERSON_NAME] Employee Ho…" at bounding box center [630, 542] width 951 height 961
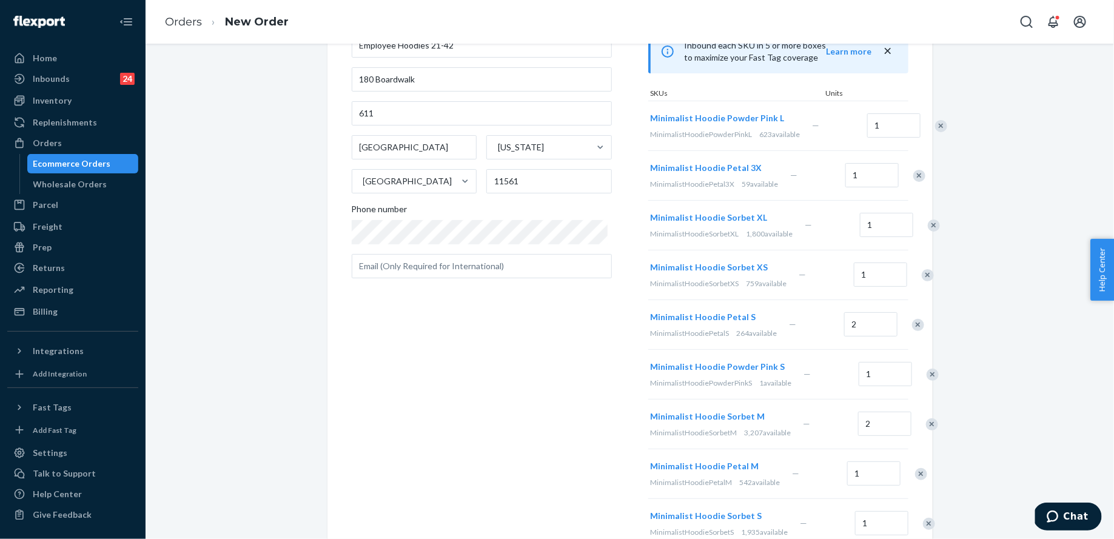
scroll to position [141, 0]
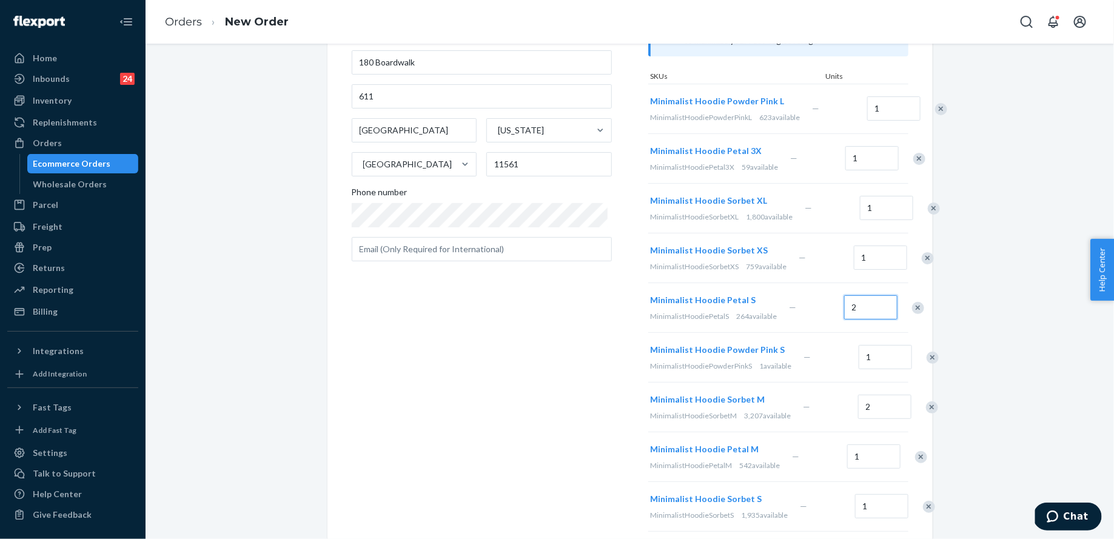
click at [846, 320] on input "2" at bounding box center [870, 307] width 53 height 24
type input "4"
click at [1008, 352] on div "Where to? Please input a valid shipping address here. [PERSON_NAME] Employee Ho…" at bounding box center [630, 401] width 951 height 961
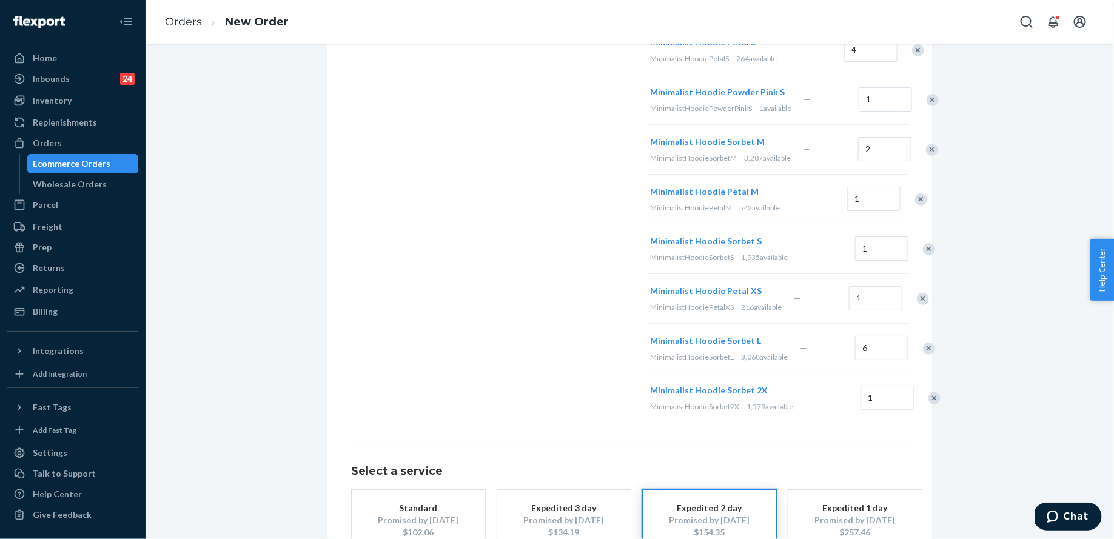
scroll to position [601, 0]
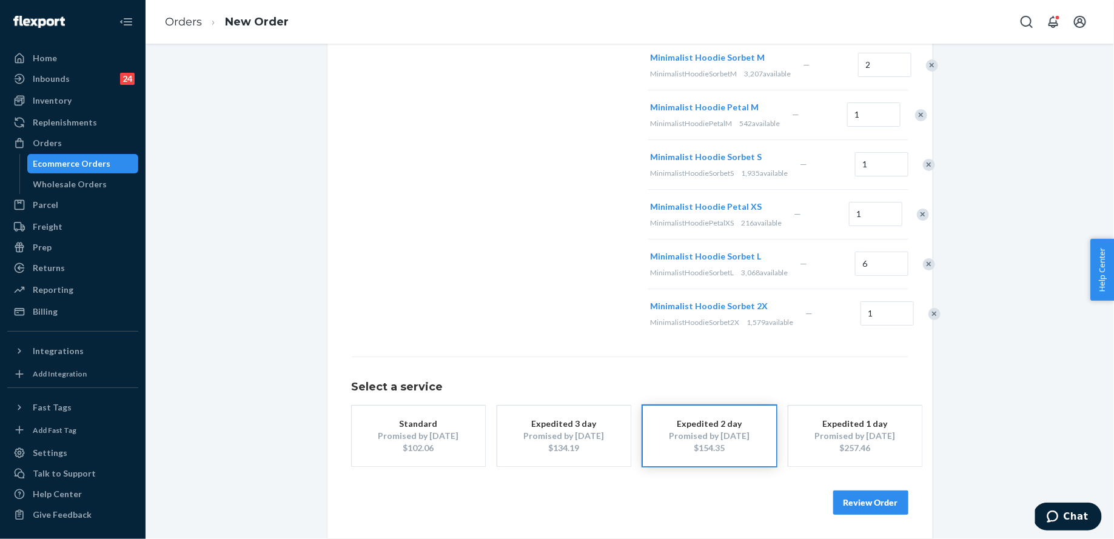
click at [874, 502] on button "Review Order" at bounding box center [870, 503] width 75 height 24
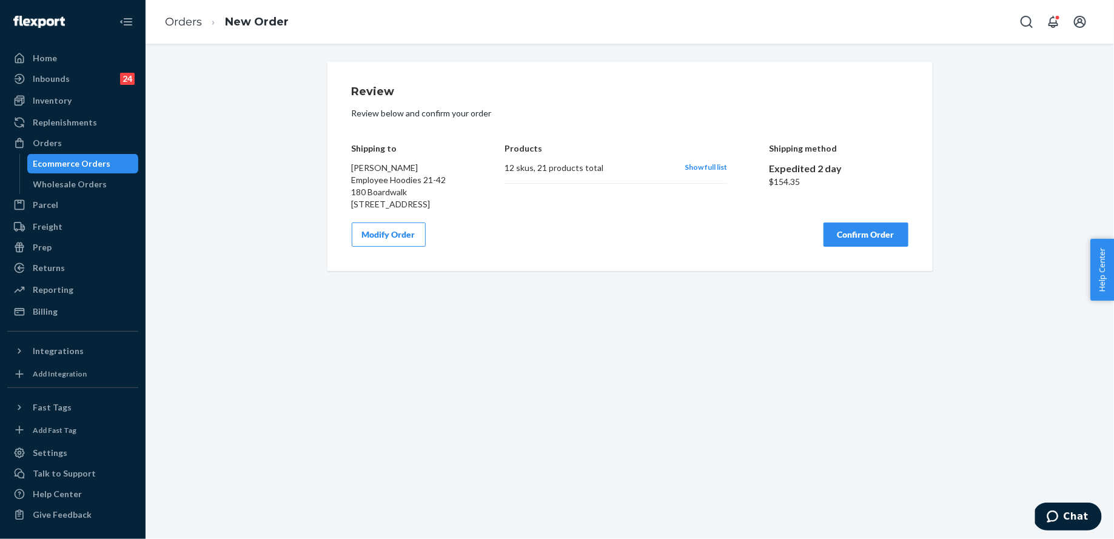
click at [880, 247] on button "Confirm Order" at bounding box center [866, 235] width 85 height 24
